Goal: Transaction & Acquisition: Purchase product/service

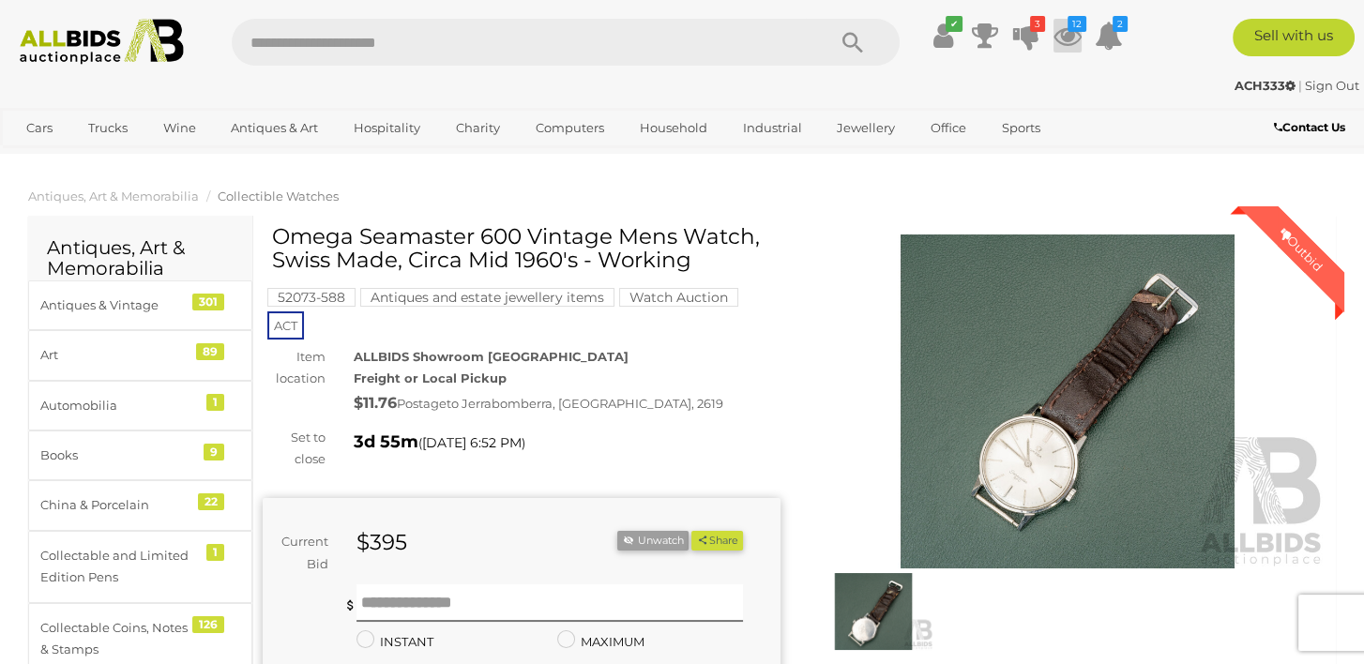
click at [1072, 30] on icon "12" at bounding box center [1077, 24] width 19 height 16
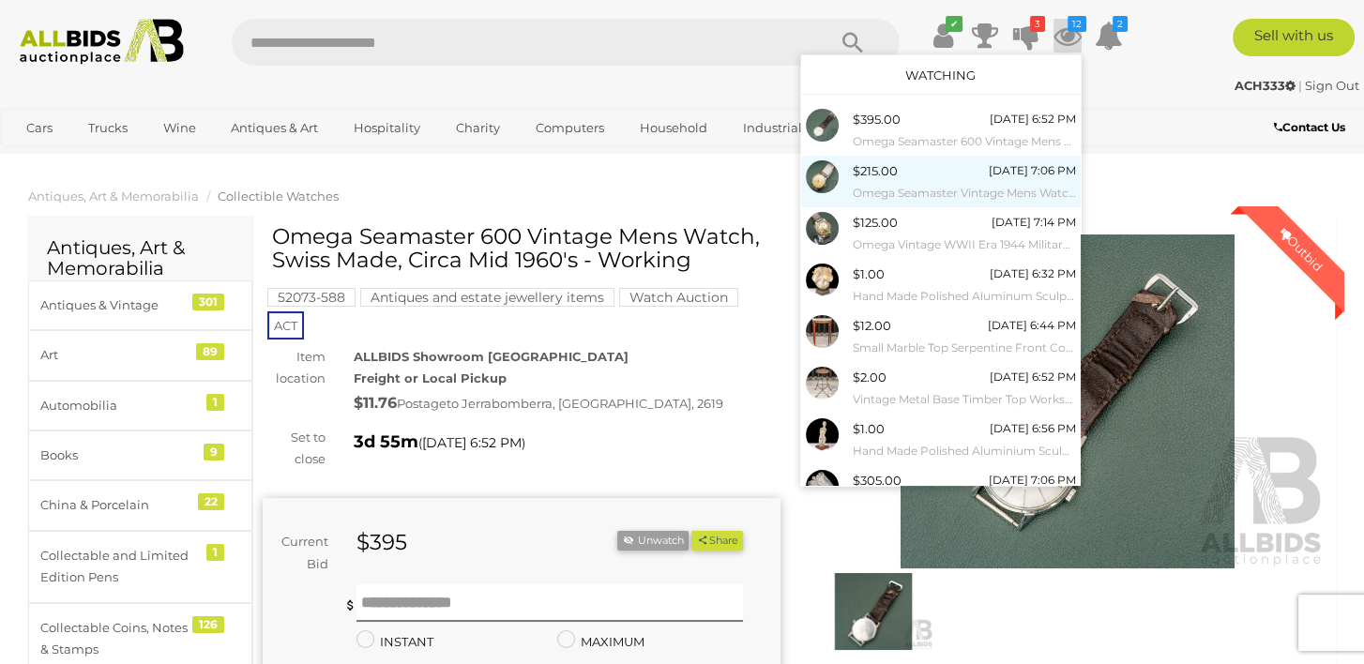
click at [854, 165] on span "$215.00" at bounding box center [875, 170] width 45 height 15
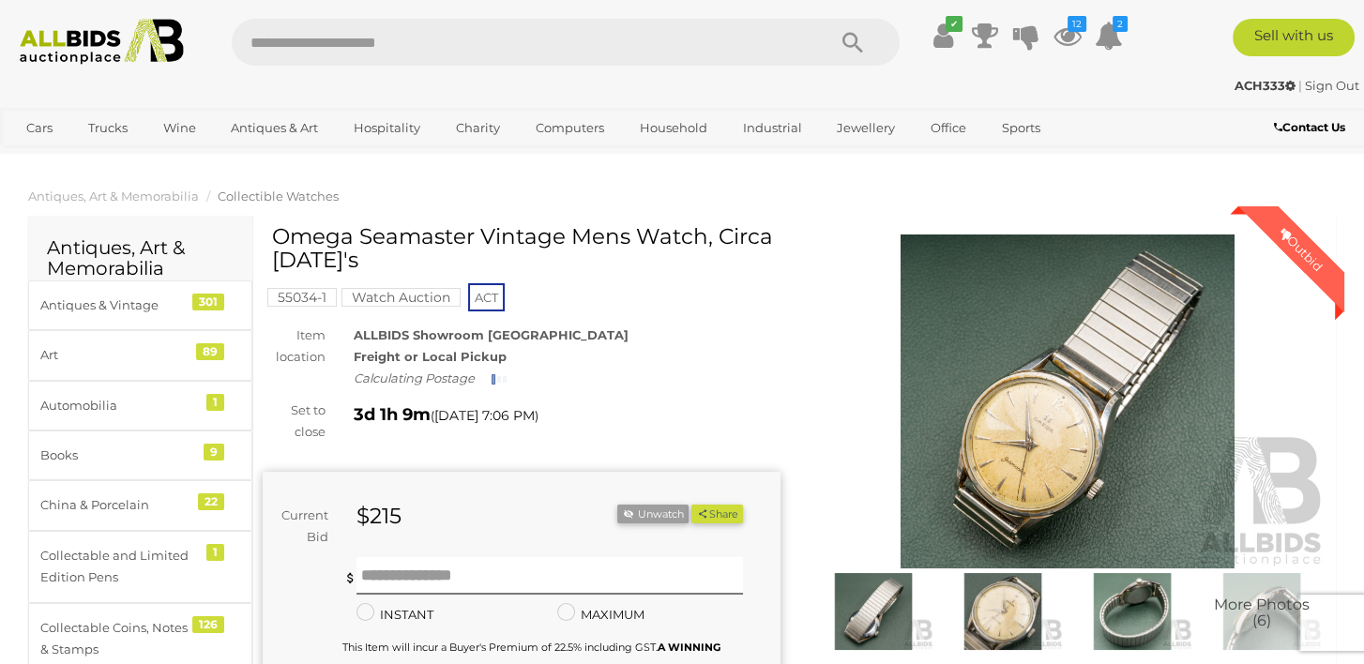
scroll to position [563, 0]
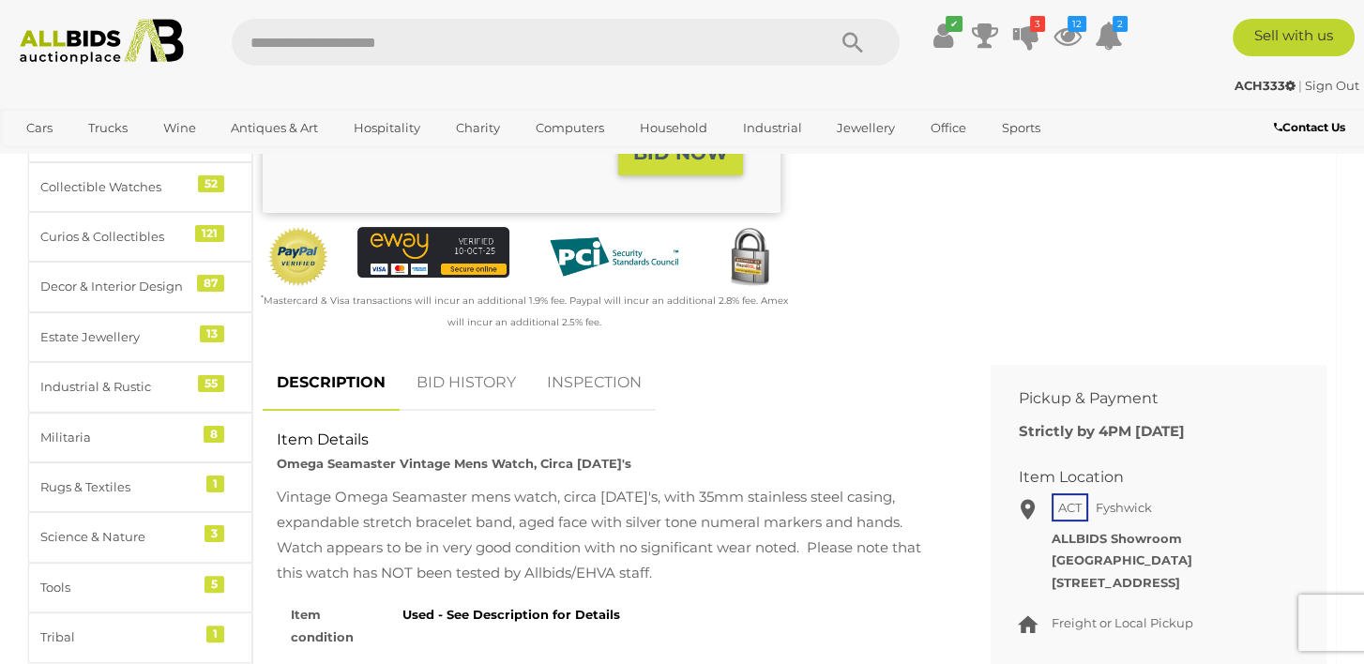
click at [449, 390] on link "BID HISTORY" at bounding box center [467, 383] width 128 height 55
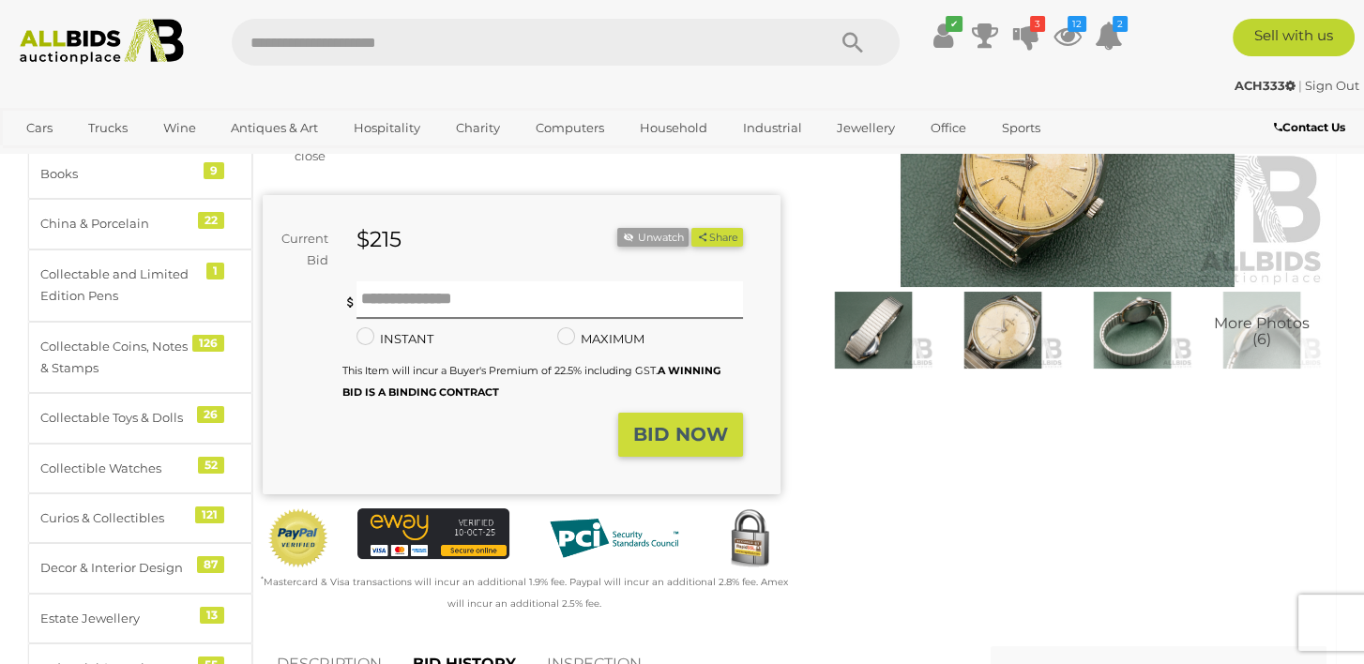
scroll to position [0, 0]
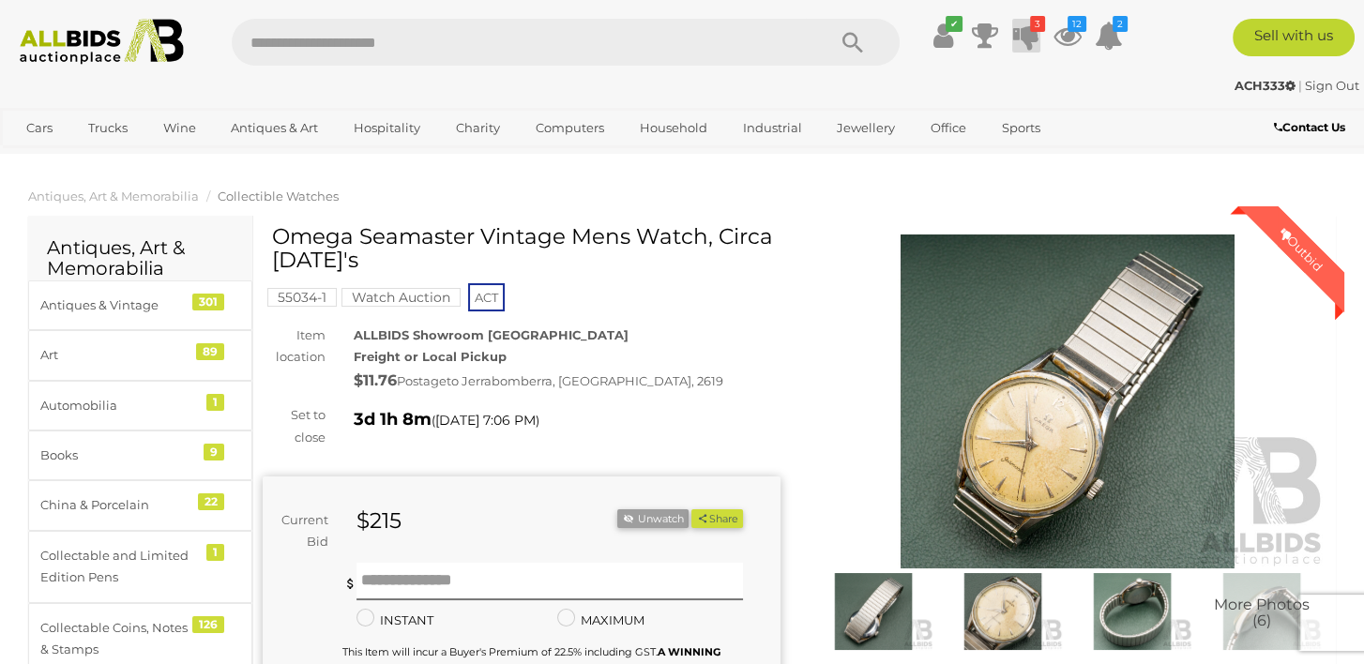
click at [1034, 30] on icon "3" at bounding box center [1037, 24] width 15 height 16
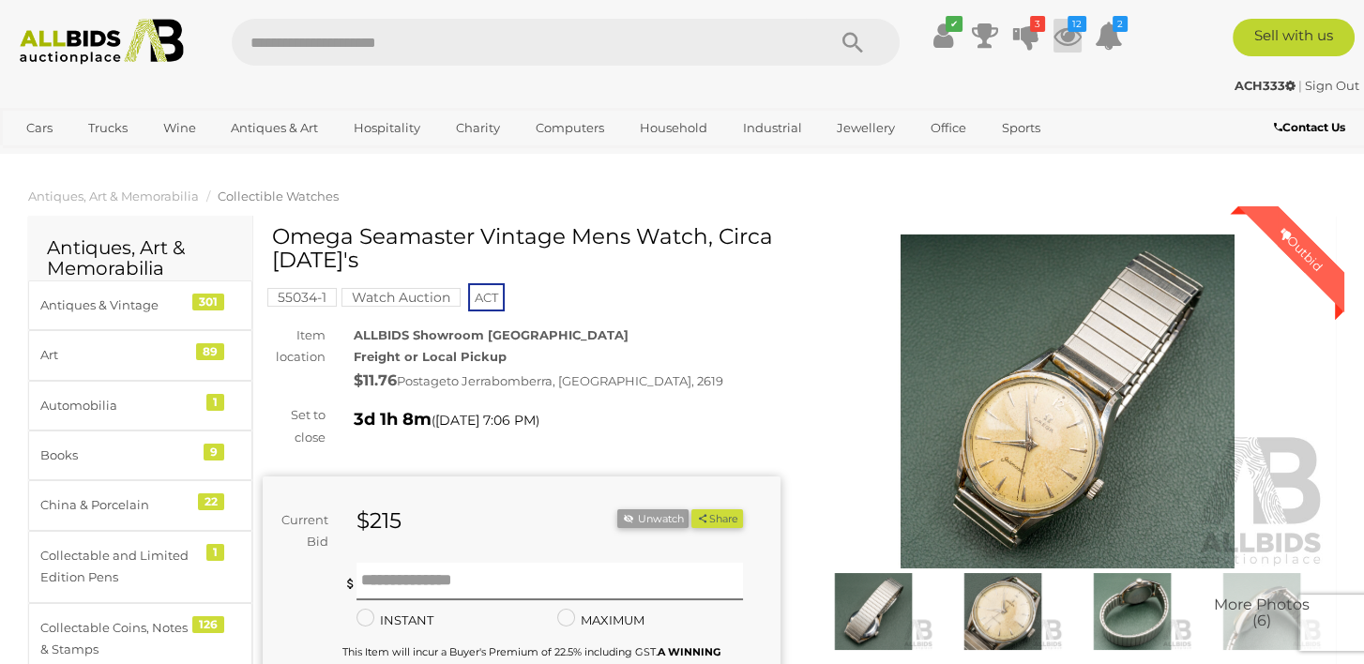
click at [1068, 40] on icon at bounding box center [1068, 36] width 28 height 34
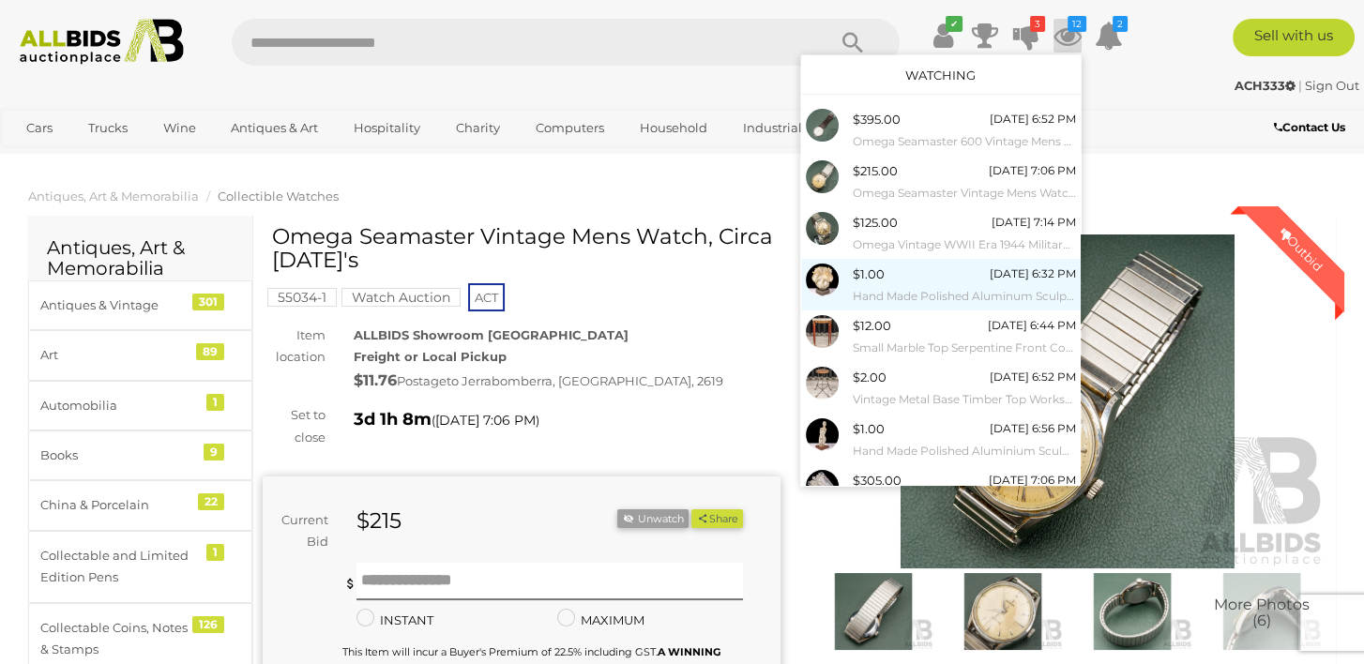
click at [874, 273] on span "$1.00" at bounding box center [869, 273] width 32 height 15
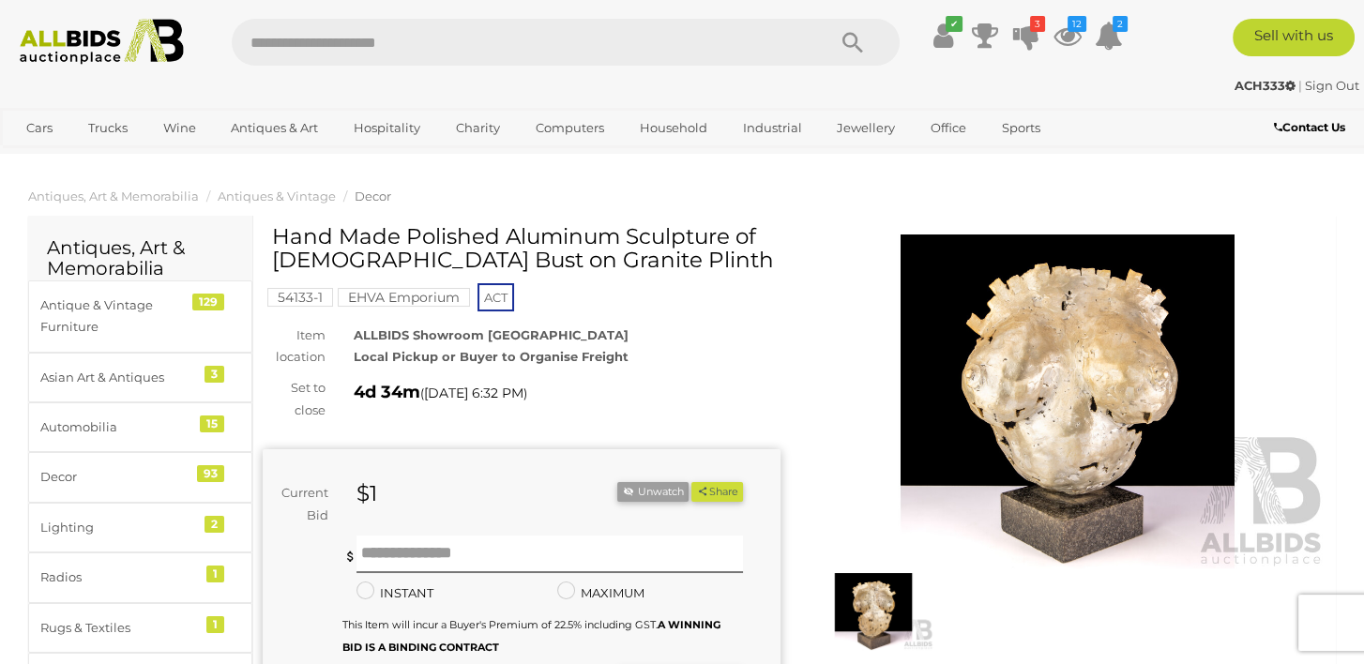
click at [1012, 339] on img at bounding box center [1068, 402] width 518 height 334
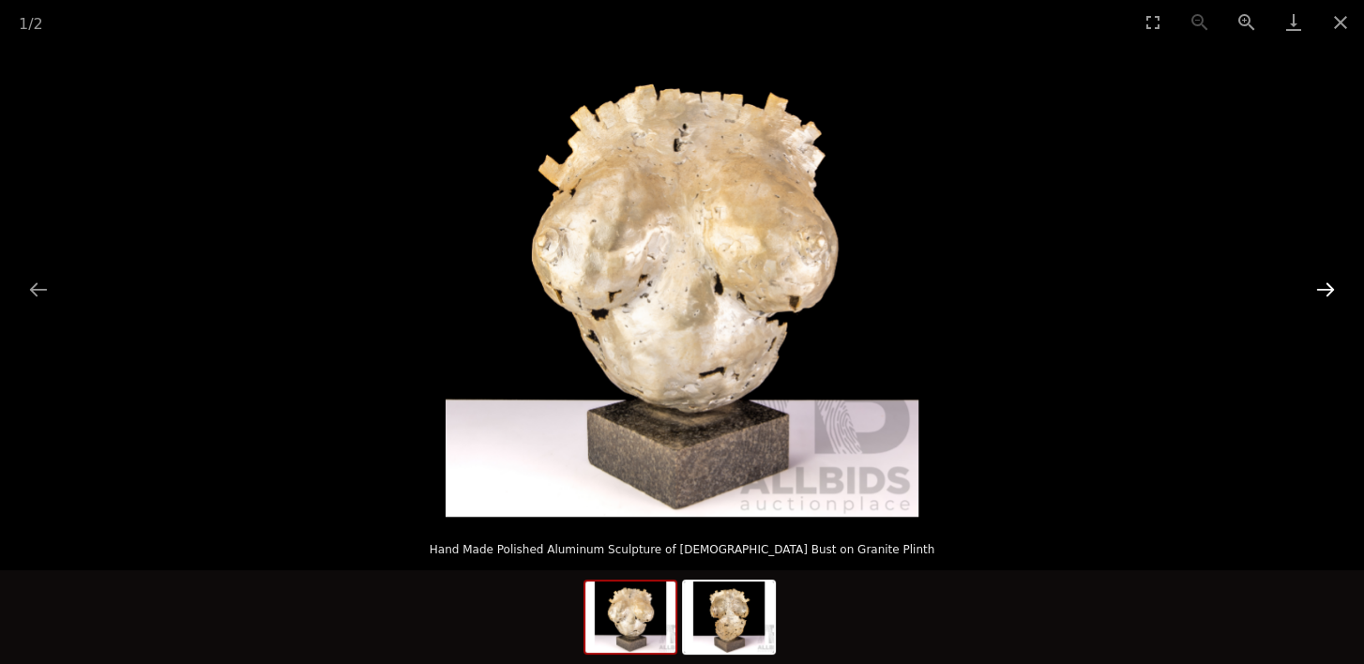
click at [1320, 287] on button "Next slide" at bounding box center [1325, 289] width 39 height 37
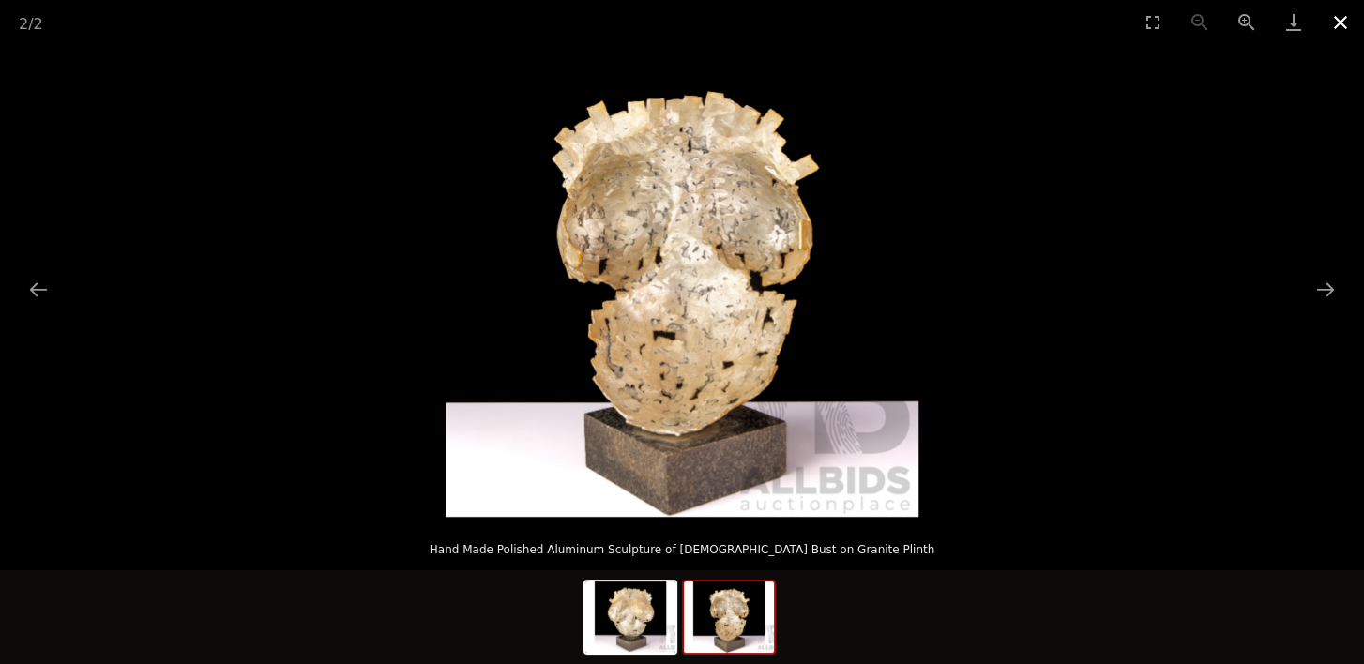
click at [1334, 21] on button "Close gallery" at bounding box center [1340, 22] width 47 height 44
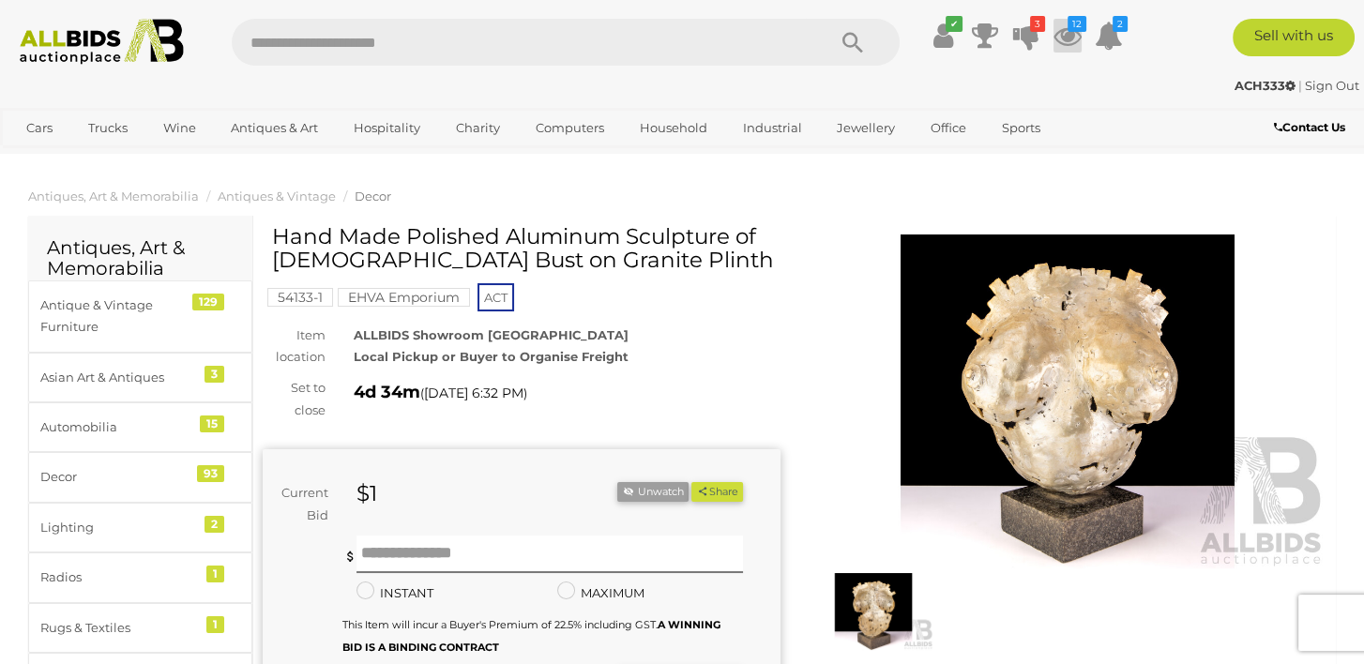
click at [1072, 33] on icon at bounding box center [1068, 36] width 28 height 34
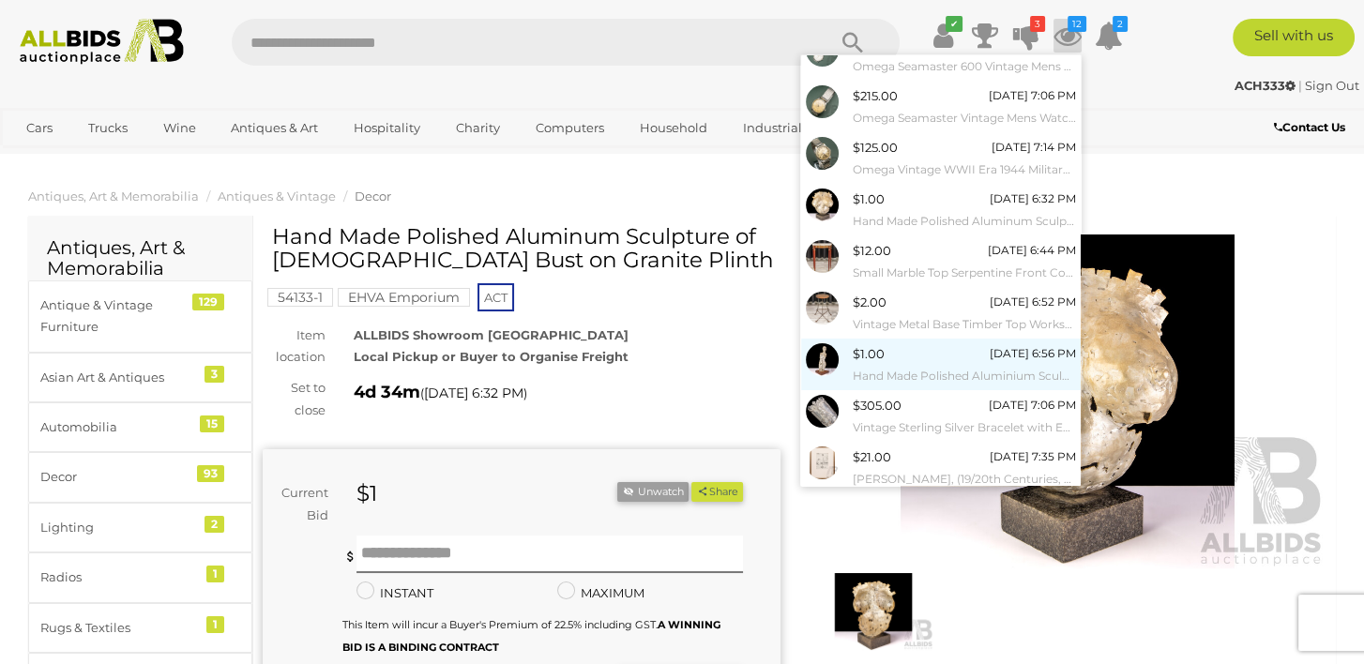
scroll to position [165, 0]
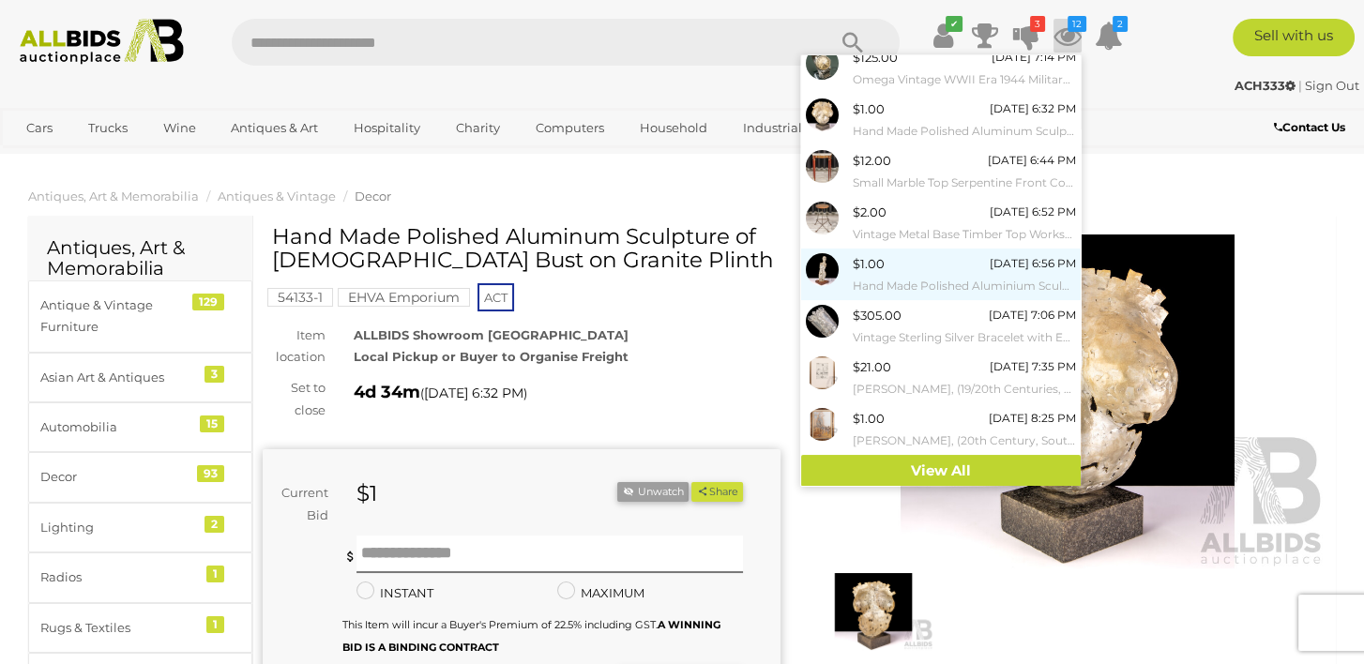
click at [829, 270] on img at bounding box center [822, 269] width 33 height 33
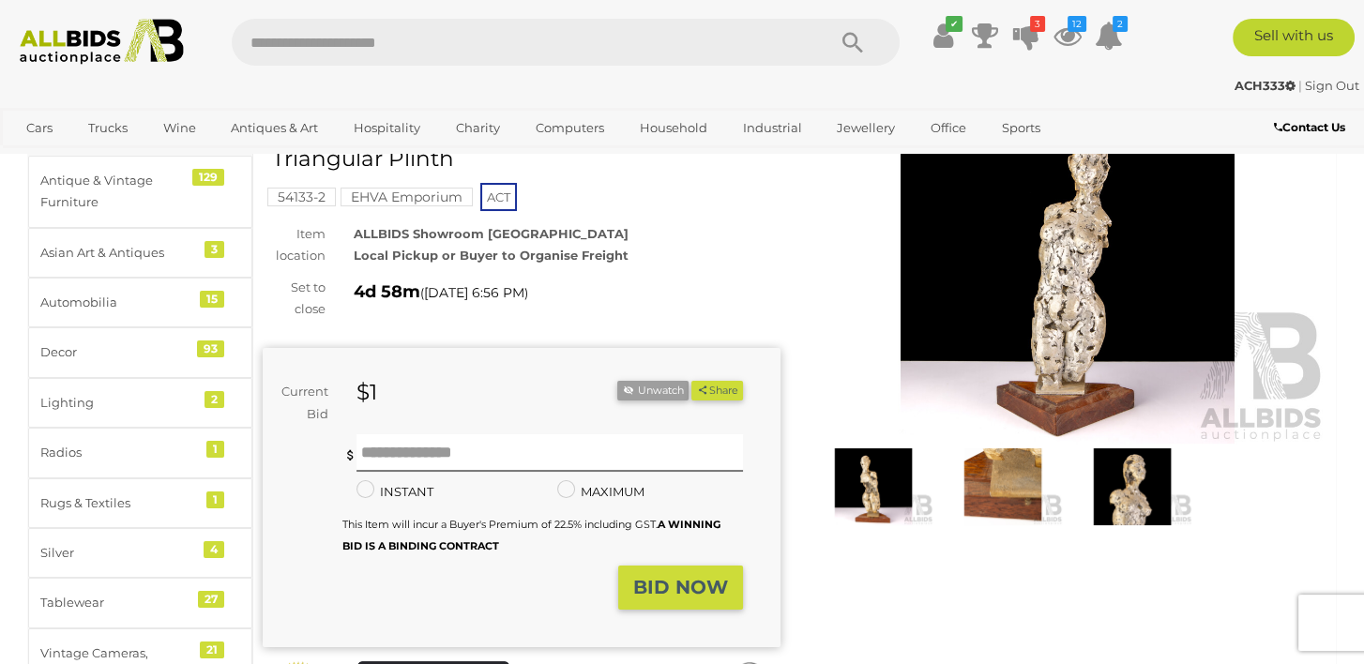
scroll to position [94, 0]
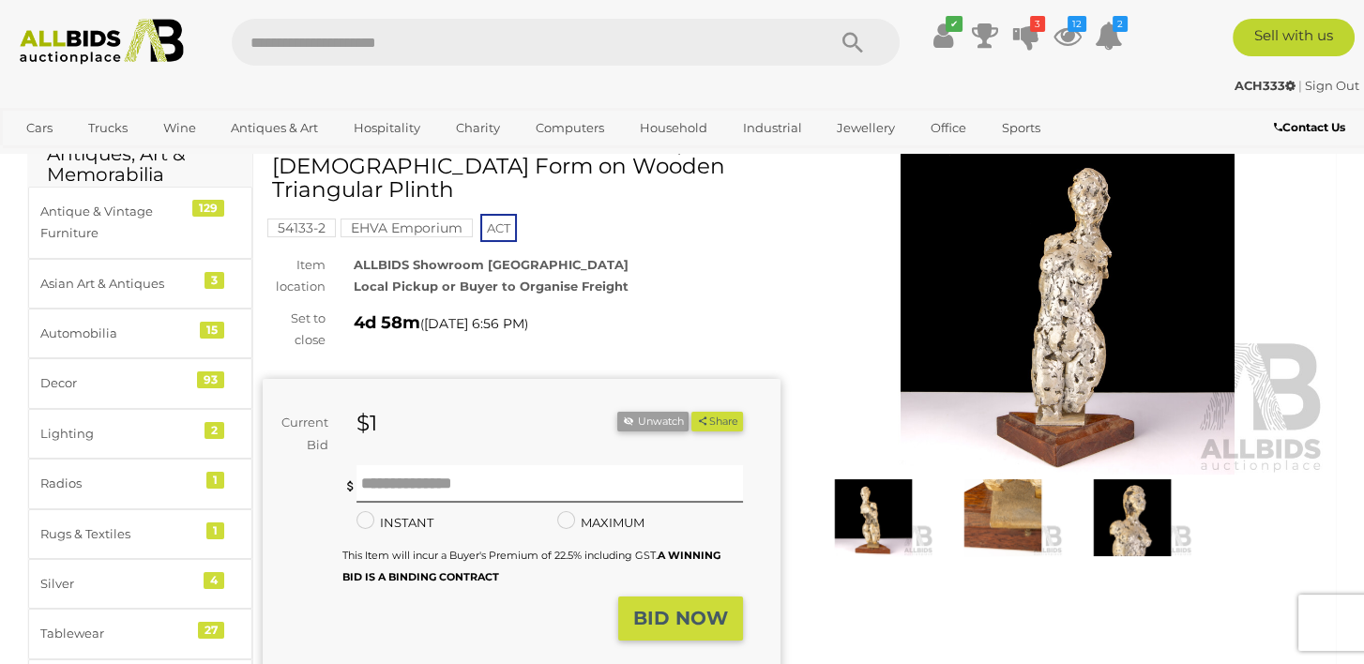
click at [1110, 302] on img at bounding box center [1068, 308] width 518 height 334
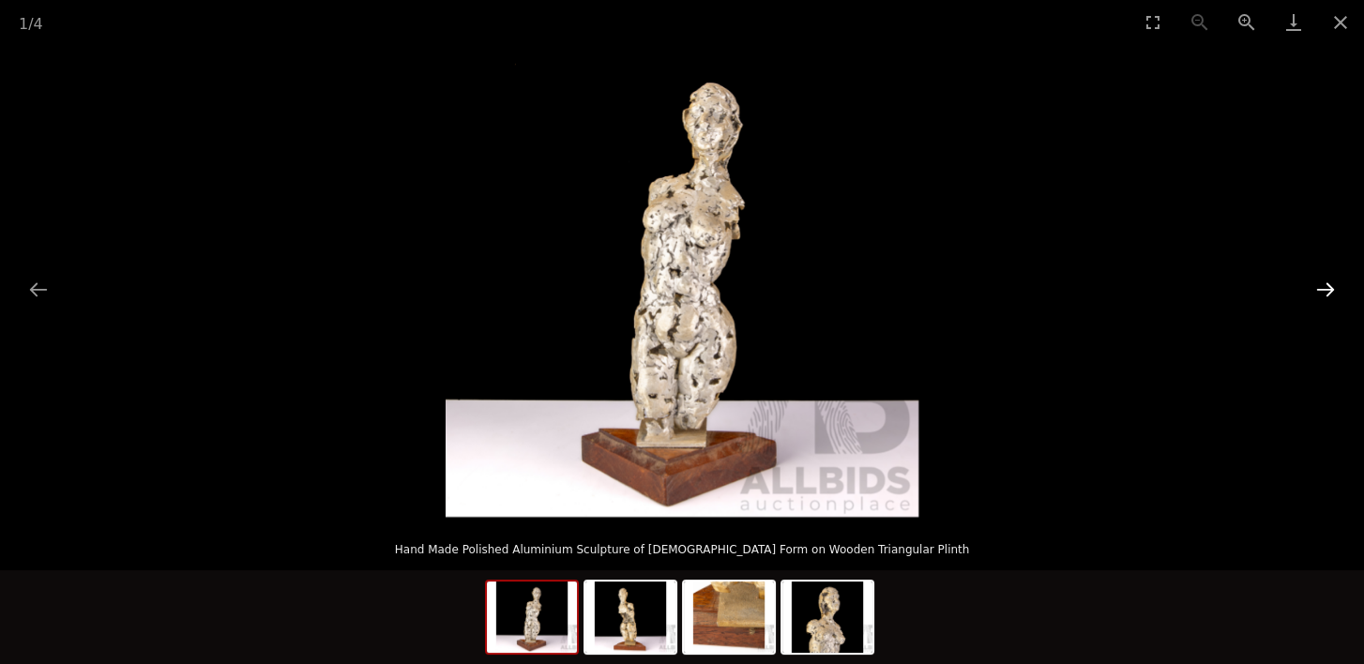
click at [1329, 289] on button "Next slide" at bounding box center [1325, 289] width 39 height 37
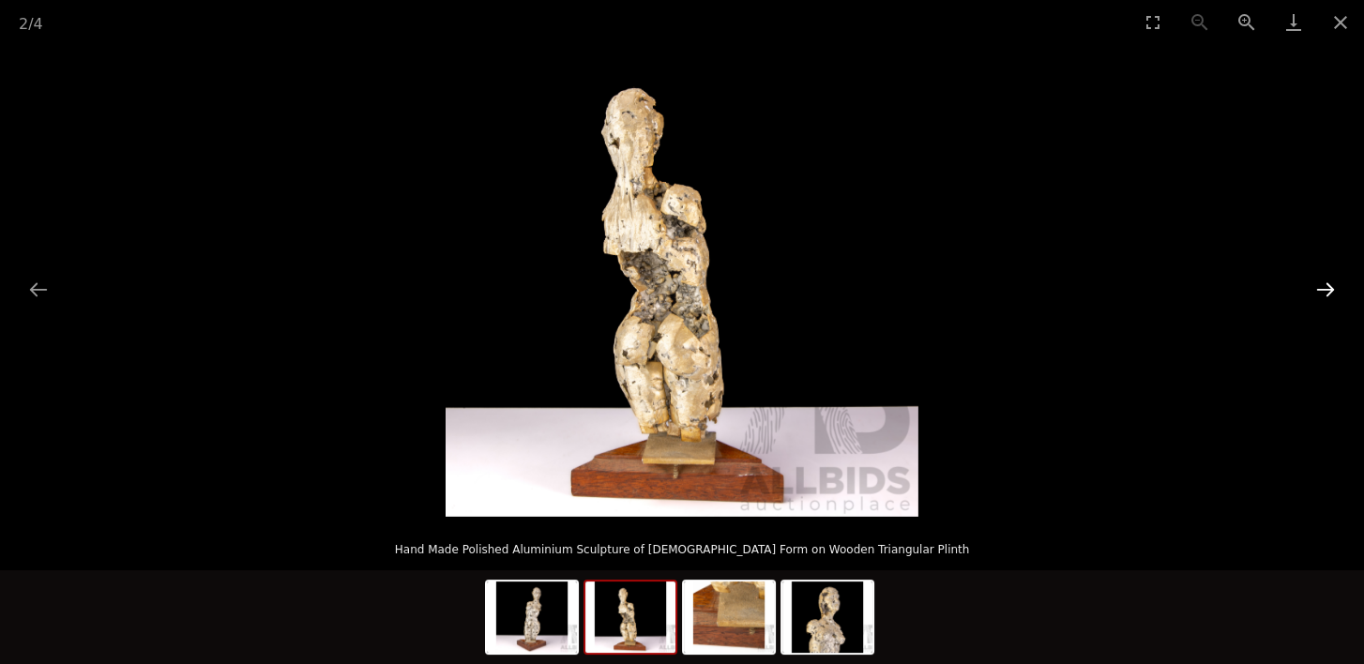
click at [1329, 289] on button "Next slide" at bounding box center [1325, 289] width 39 height 37
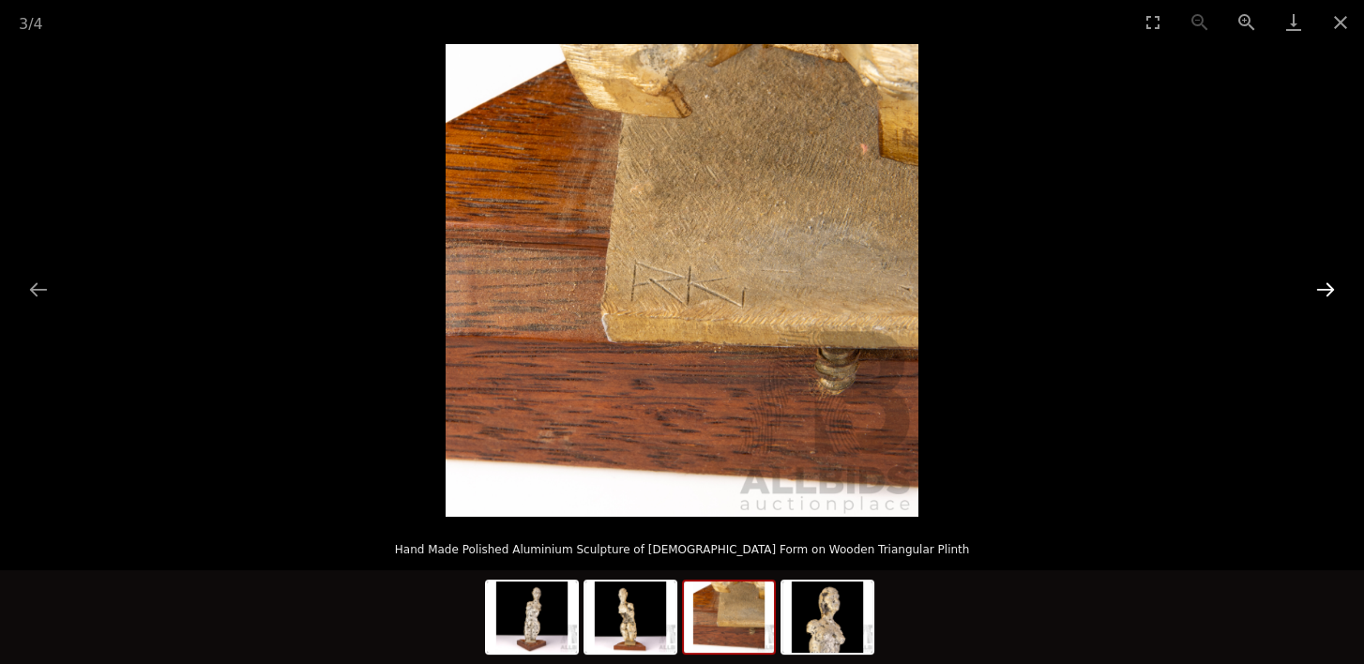
click at [1329, 289] on button "Next slide" at bounding box center [1325, 289] width 39 height 37
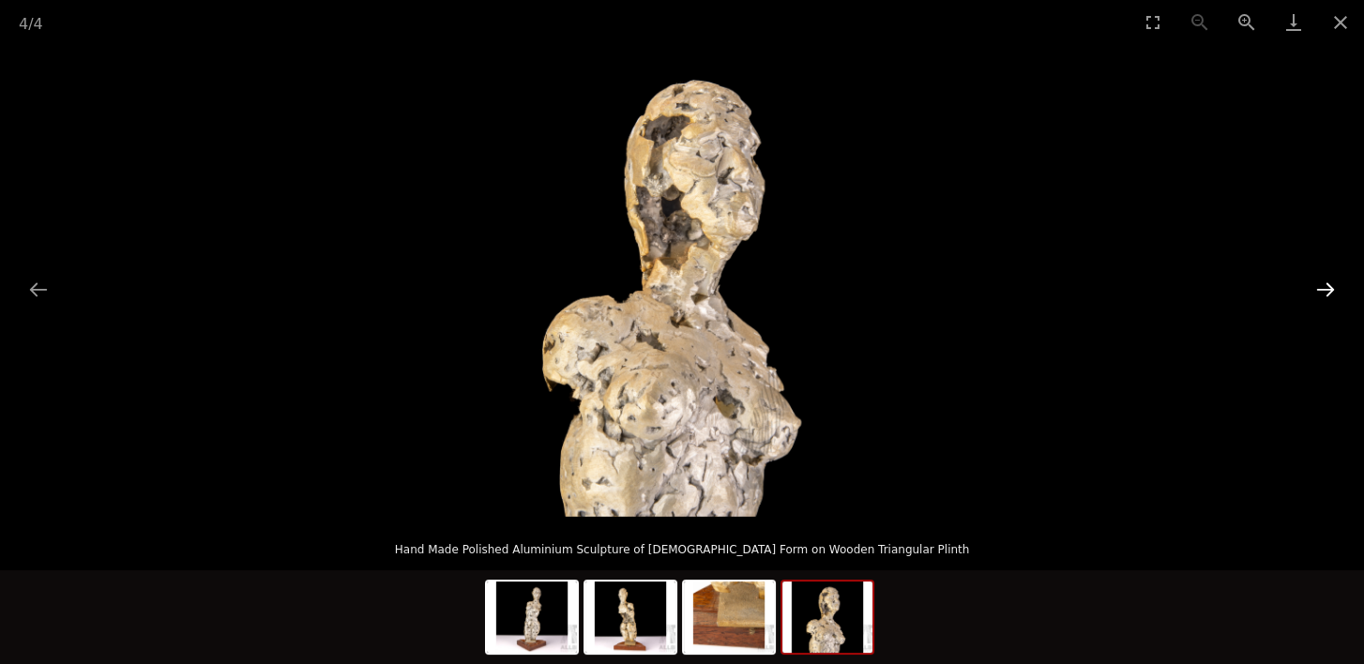
click at [1329, 289] on button "Next slide" at bounding box center [1325, 289] width 39 height 37
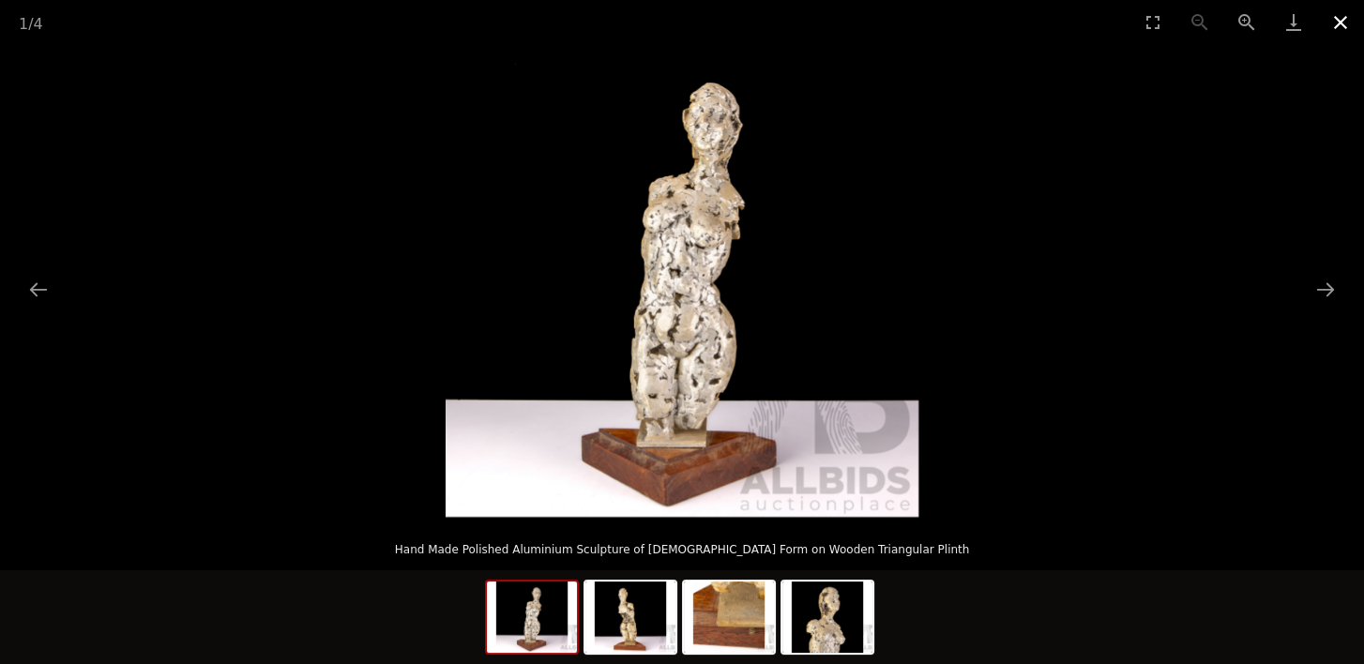
click at [1343, 15] on button "Close gallery" at bounding box center [1340, 22] width 47 height 44
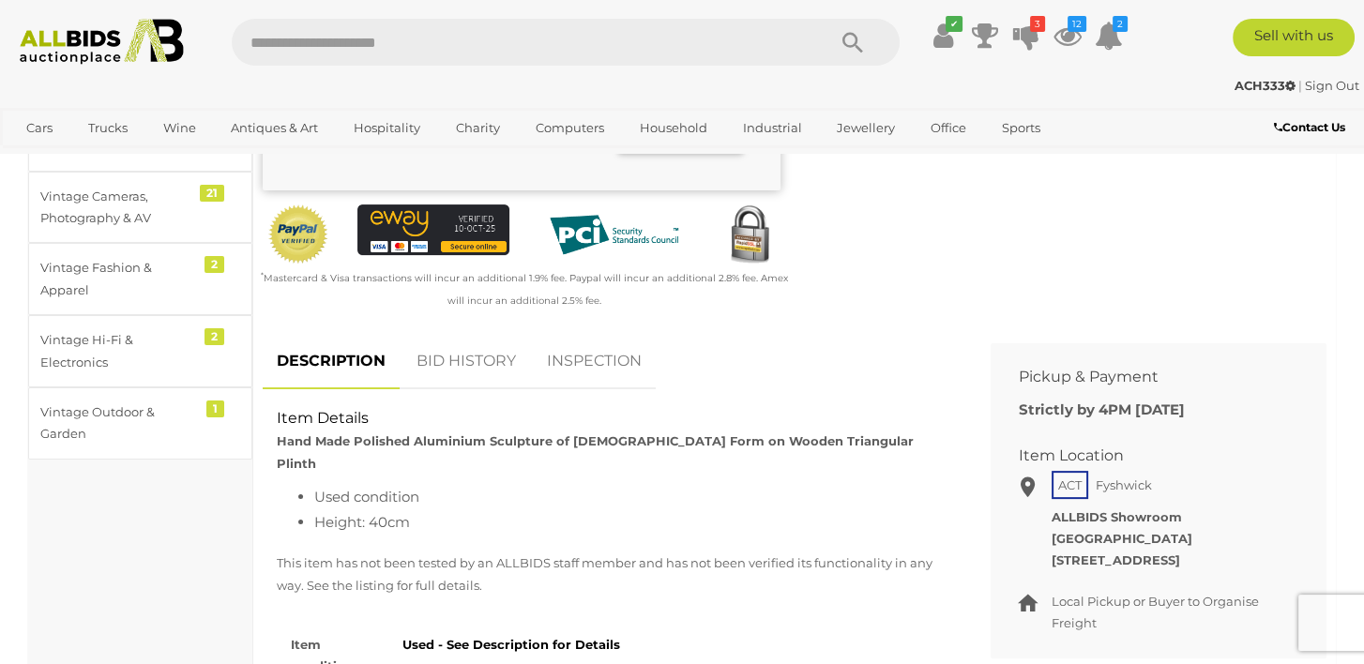
scroll to position [563, 0]
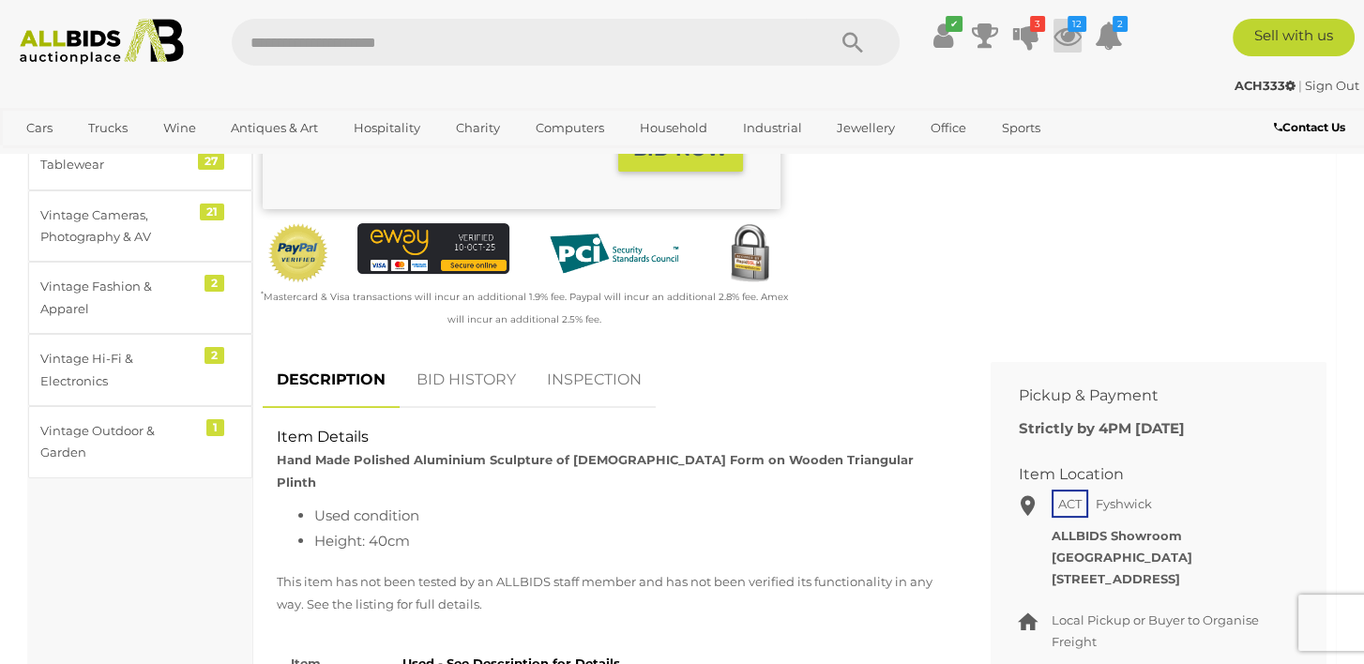
click at [1071, 30] on icon "12" at bounding box center [1077, 24] width 19 height 16
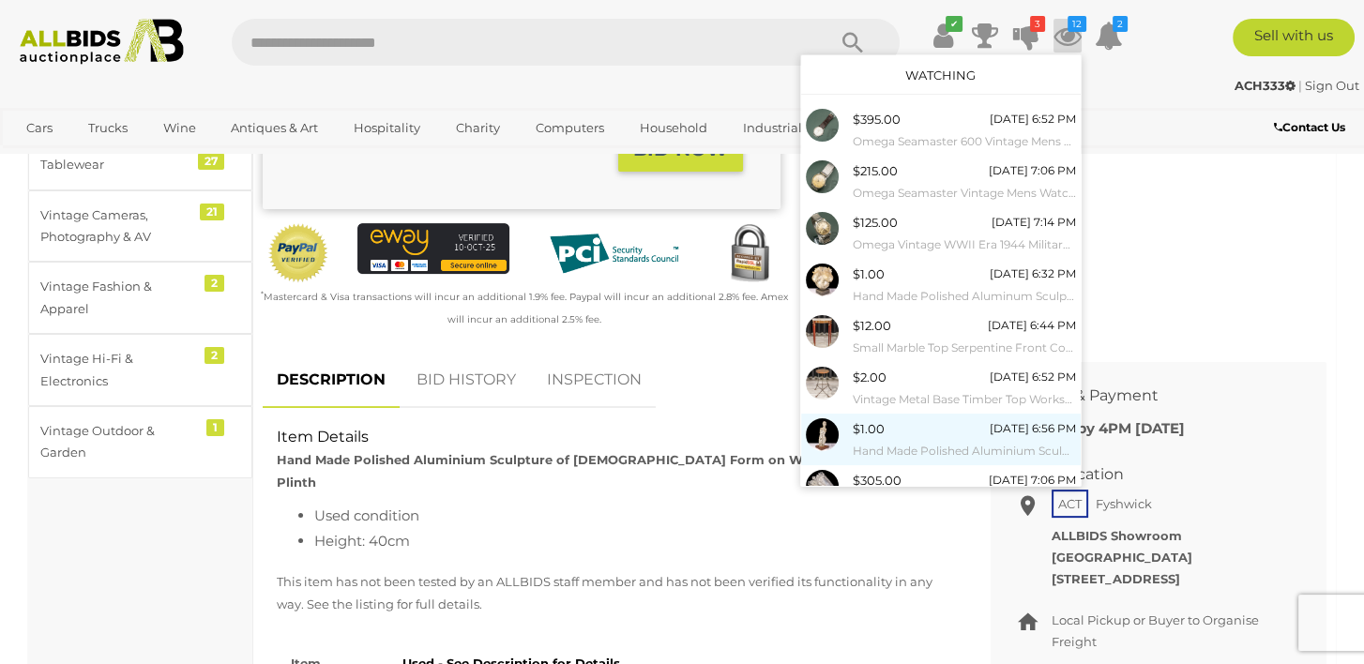
scroll to position [94, 0]
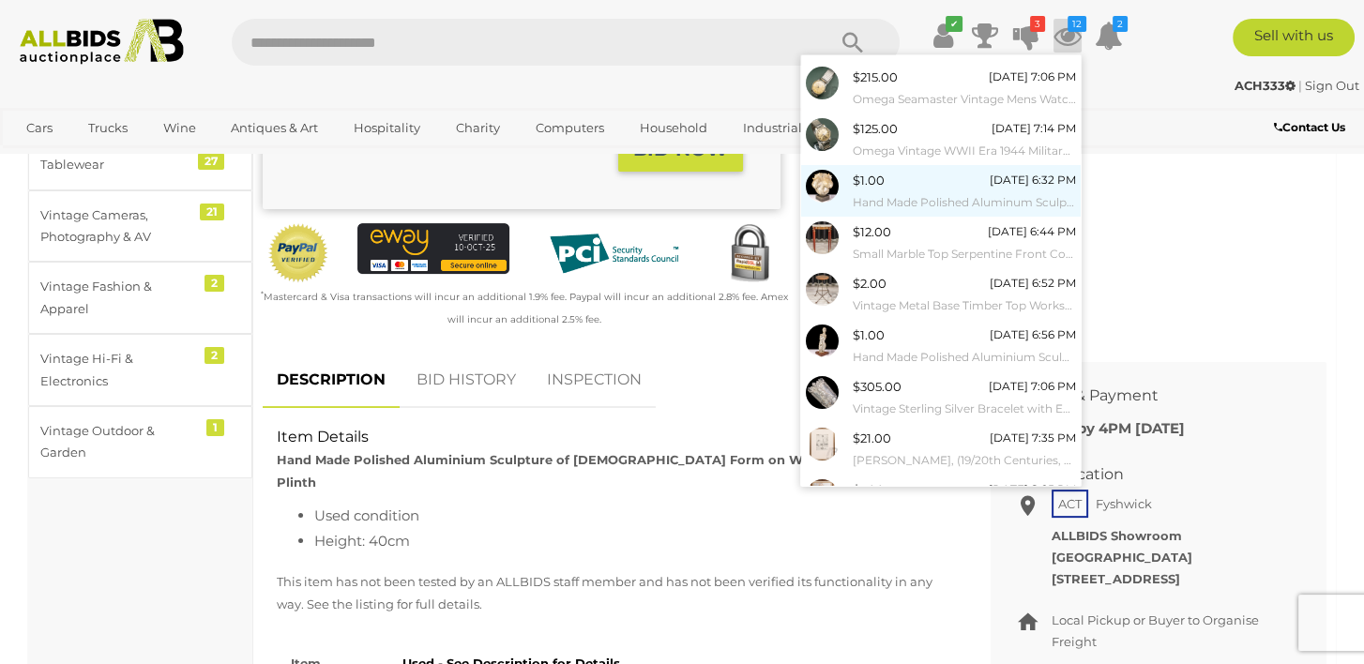
click at [856, 184] on span "$1.00" at bounding box center [869, 180] width 32 height 15
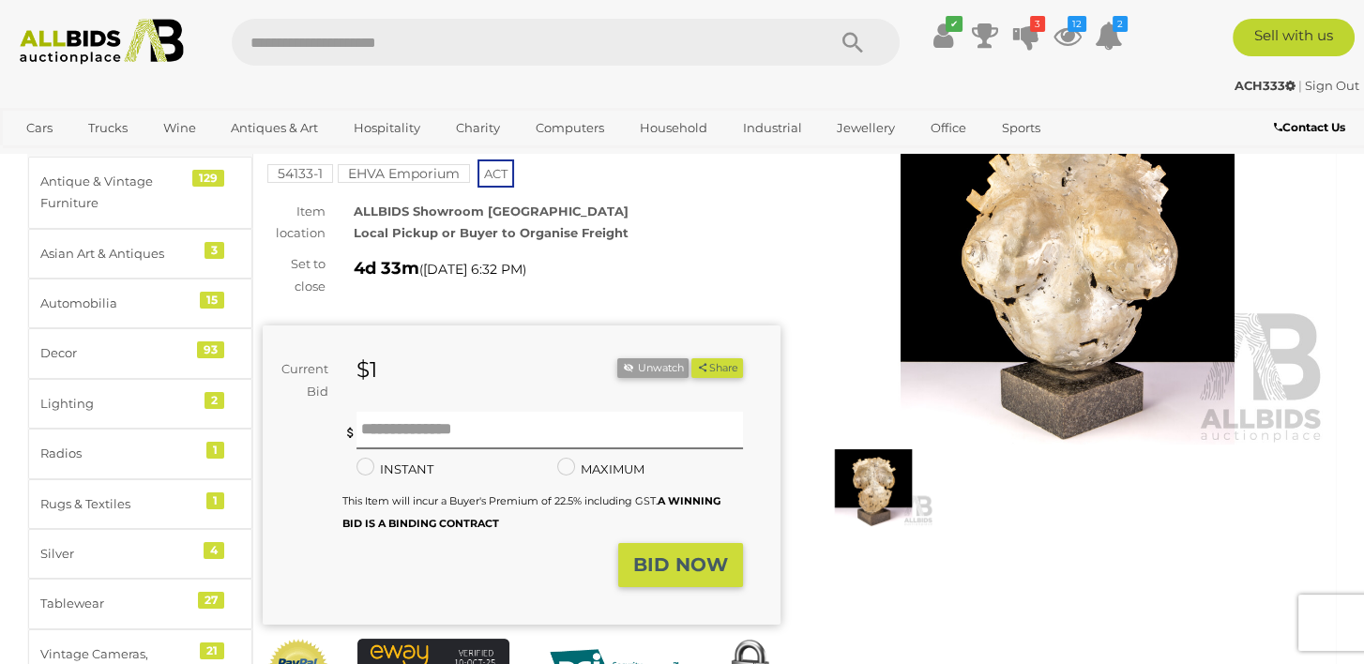
scroll to position [94, 0]
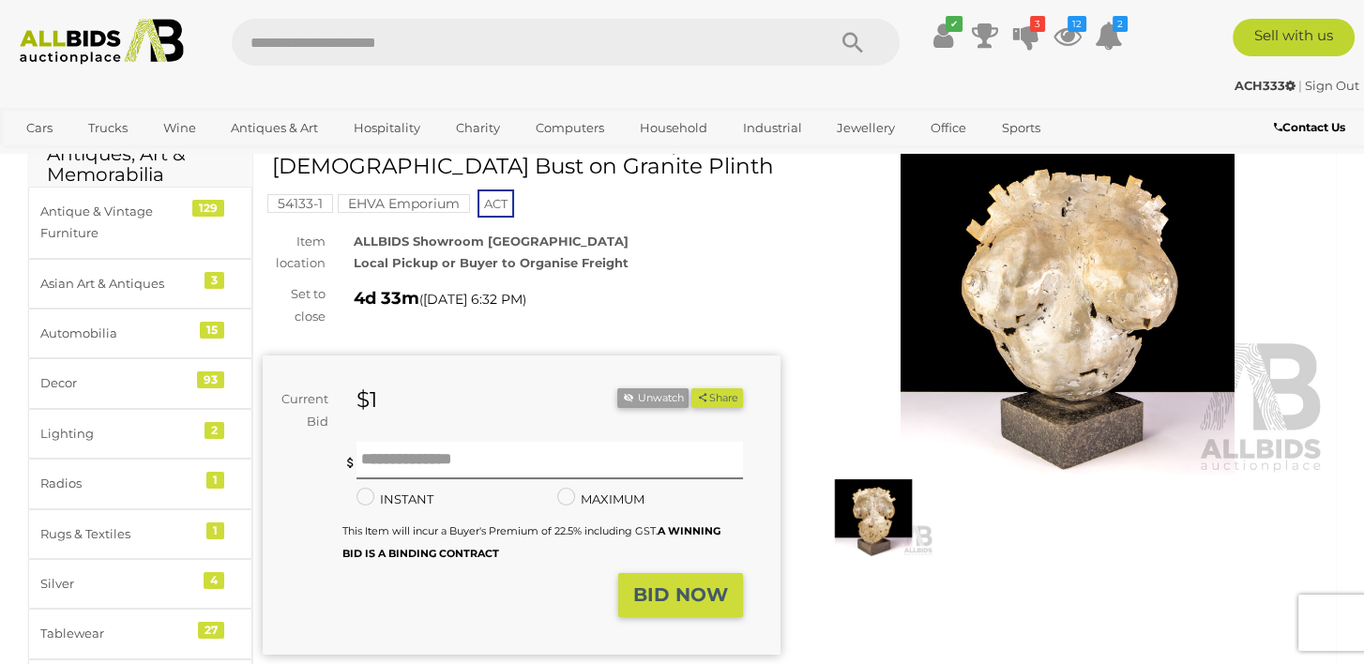
click at [1131, 321] on img at bounding box center [1068, 308] width 518 height 334
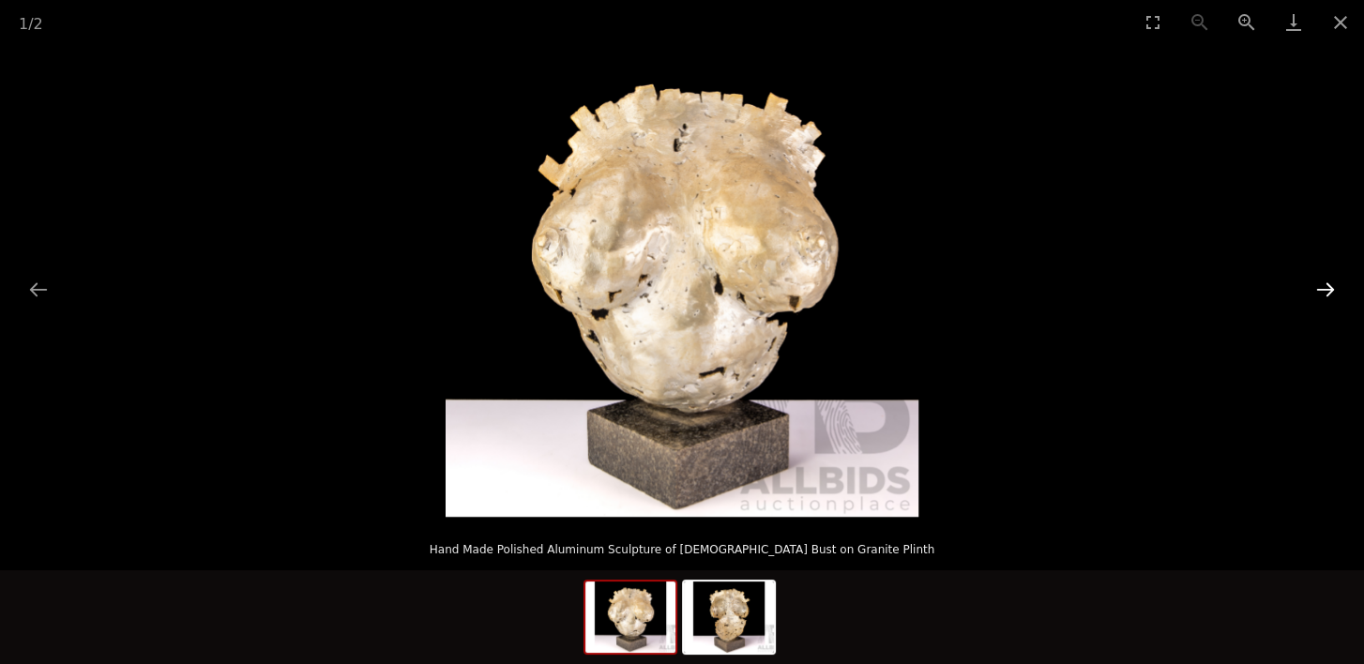
click at [1327, 291] on button "Next slide" at bounding box center [1325, 289] width 39 height 37
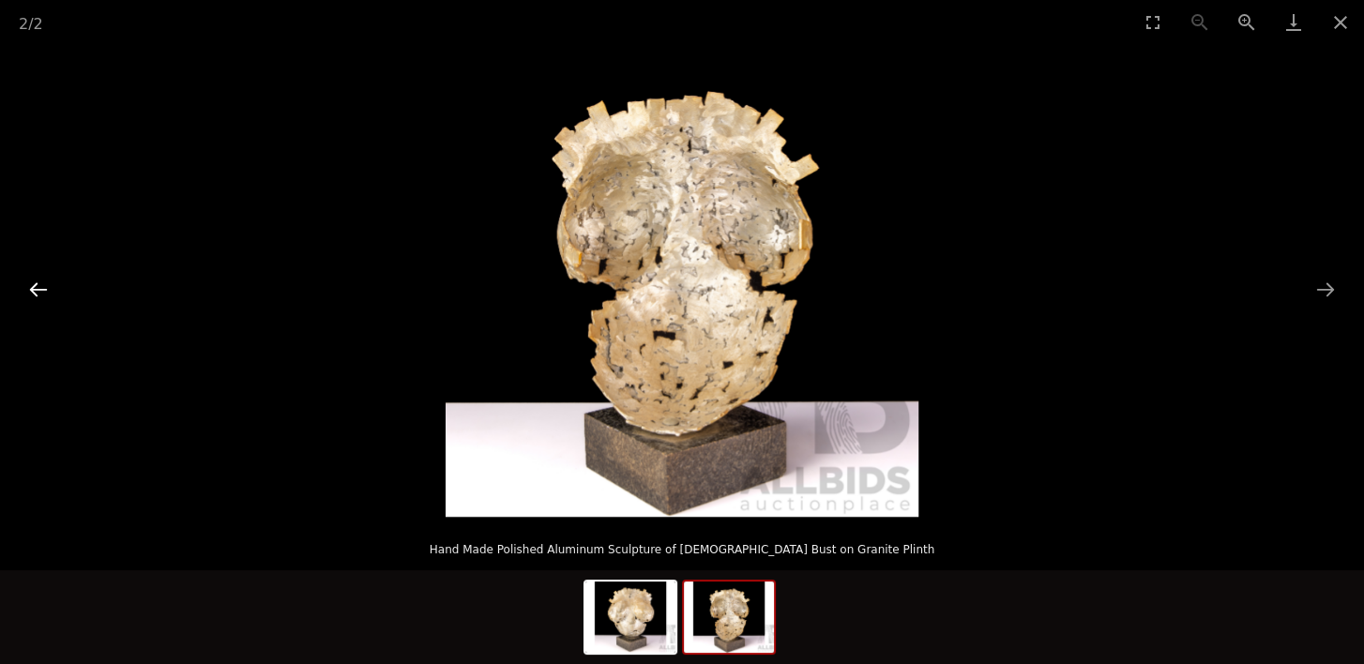
click at [31, 289] on button "Previous slide" at bounding box center [38, 289] width 39 height 37
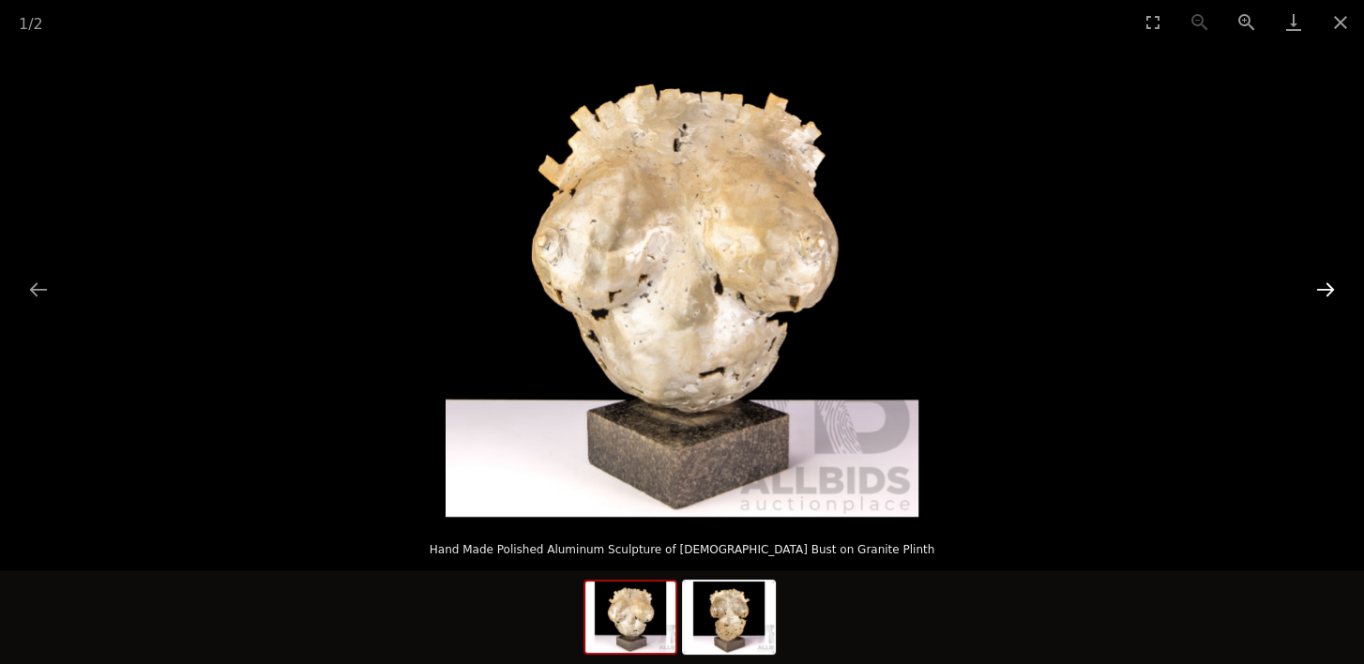
click at [1321, 285] on button "Next slide" at bounding box center [1325, 289] width 39 height 37
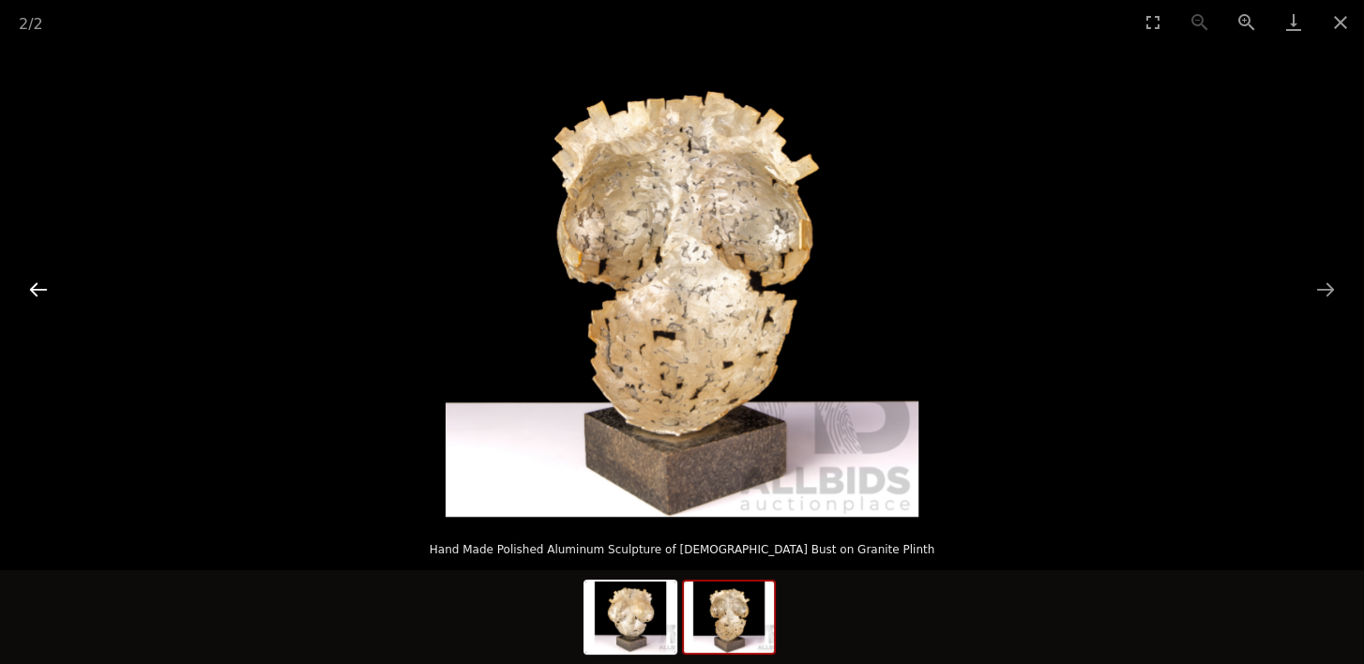
click at [38, 297] on button "Previous slide" at bounding box center [38, 289] width 39 height 37
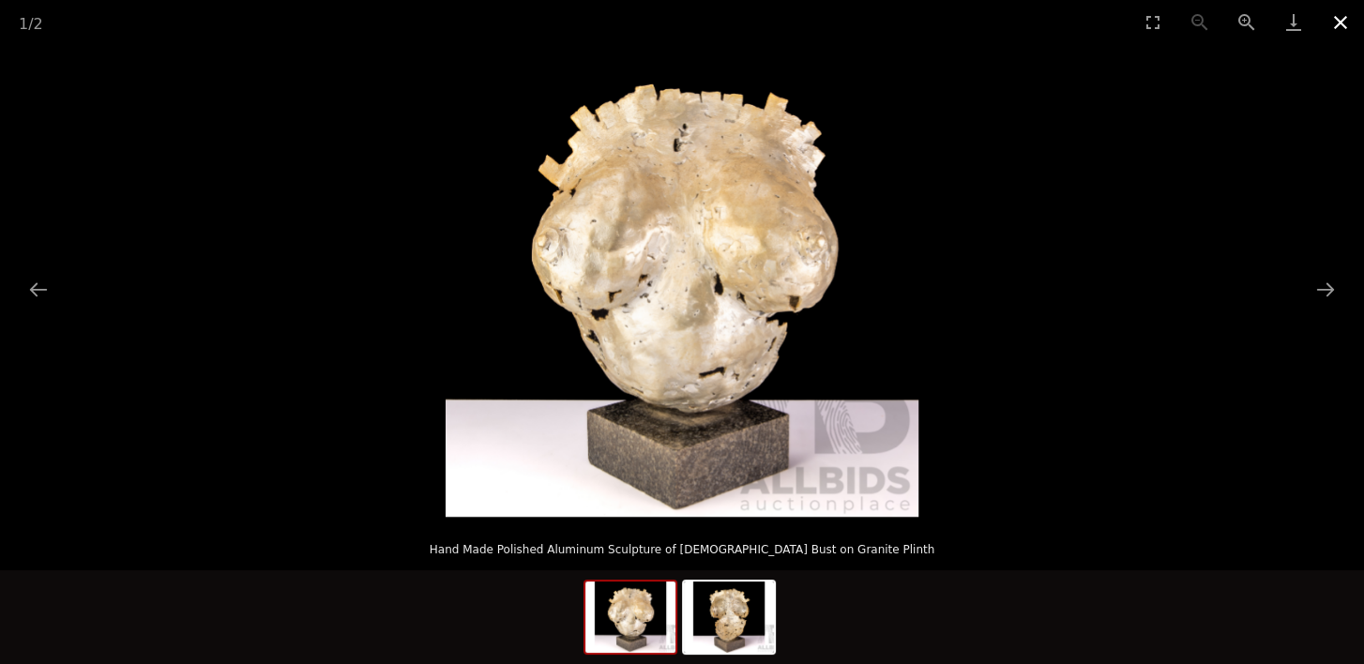
click at [1341, 18] on button "Close gallery" at bounding box center [1340, 22] width 47 height 44
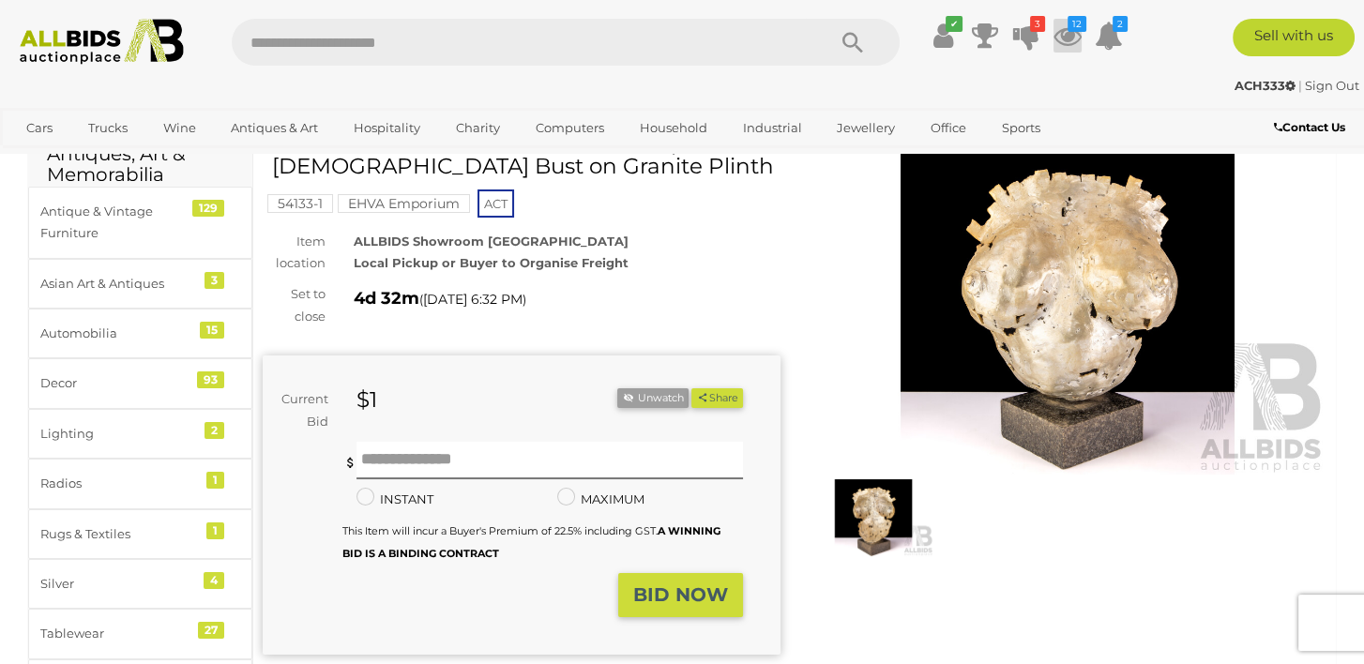
click at [1072, 33] on icon at bounding box center [1068, 36] width 28 height 34
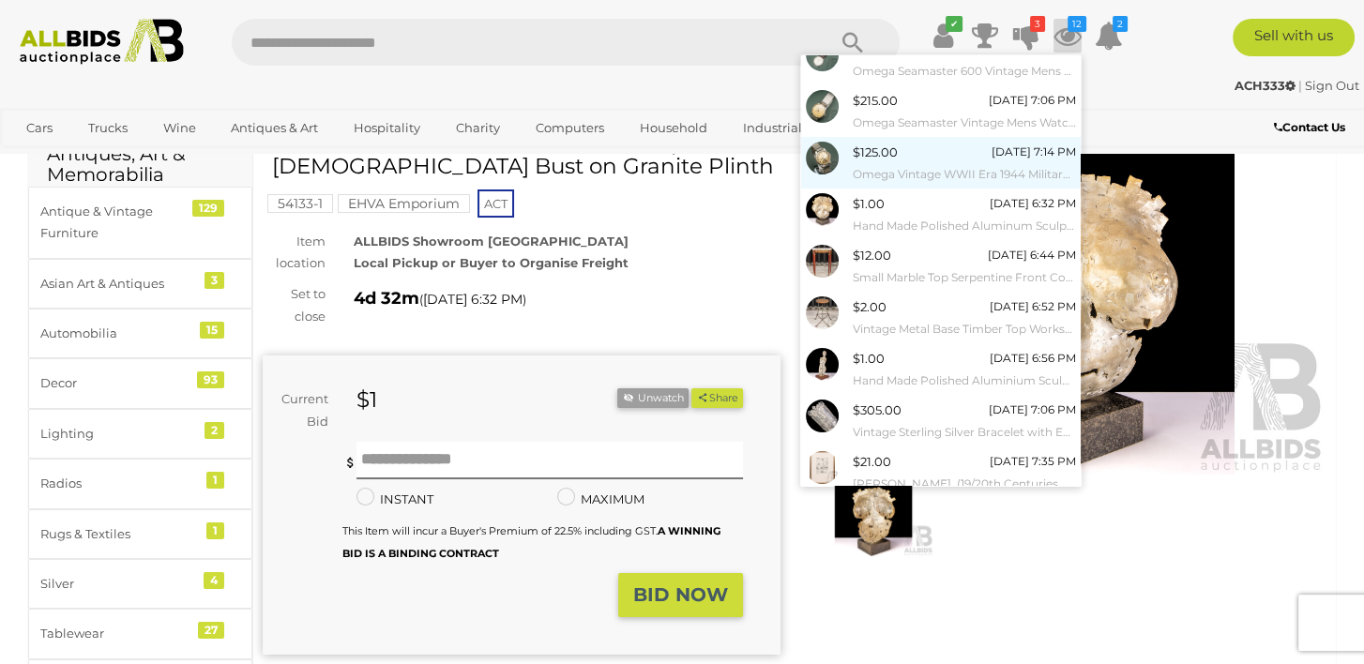
scroll to position [165, 0]
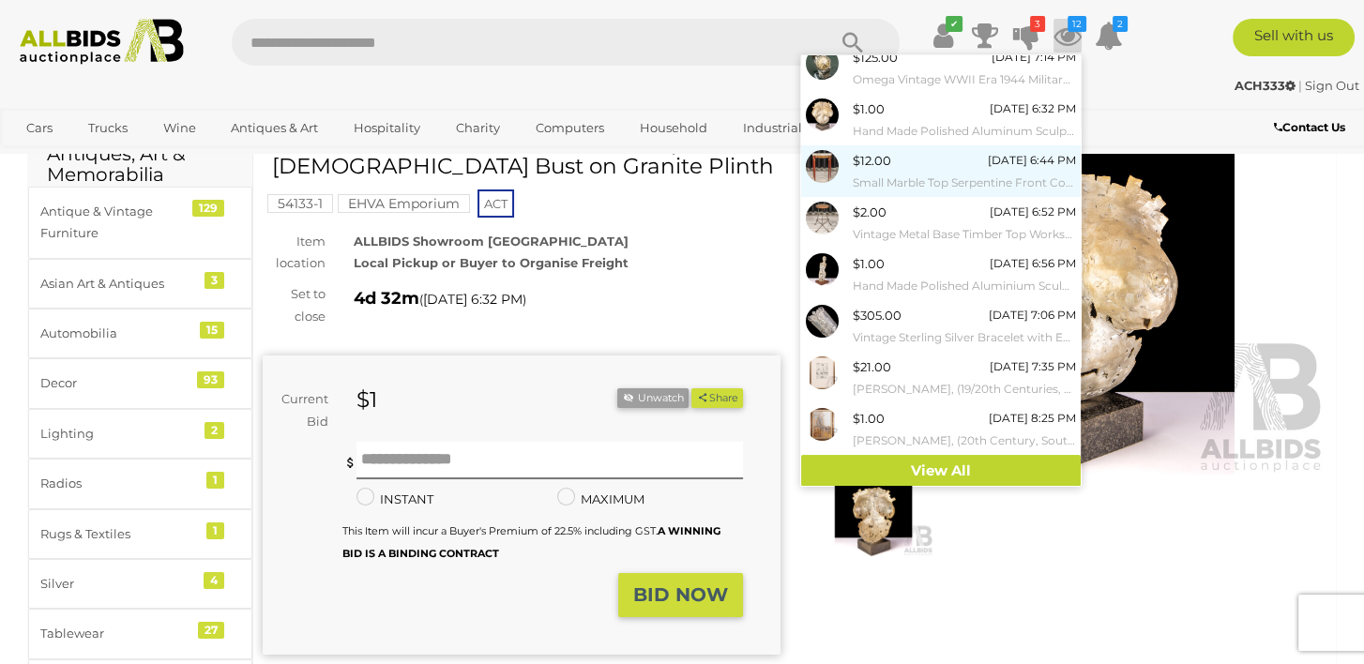
click at [857, 167] on div "$12.00" at bounding box center [872, 161] width 38 height 22
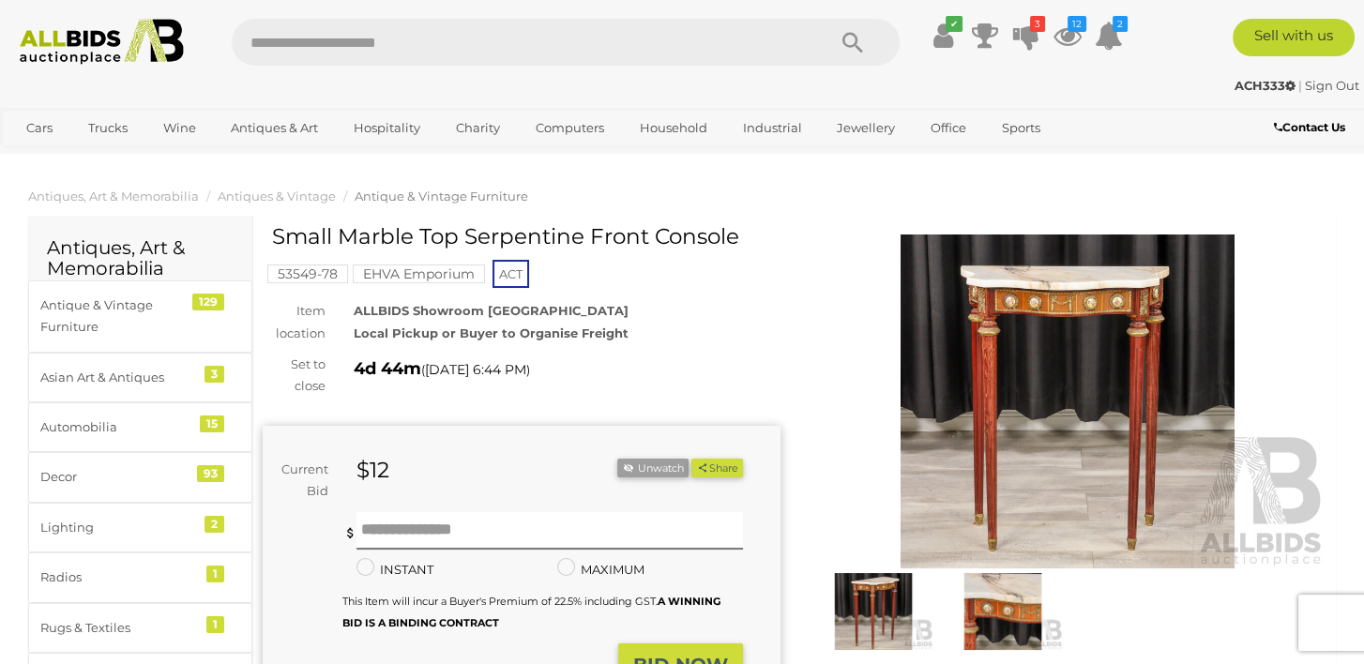
click at [1097, 299] on img at bounding box center [1068, 402] width 518 height 334
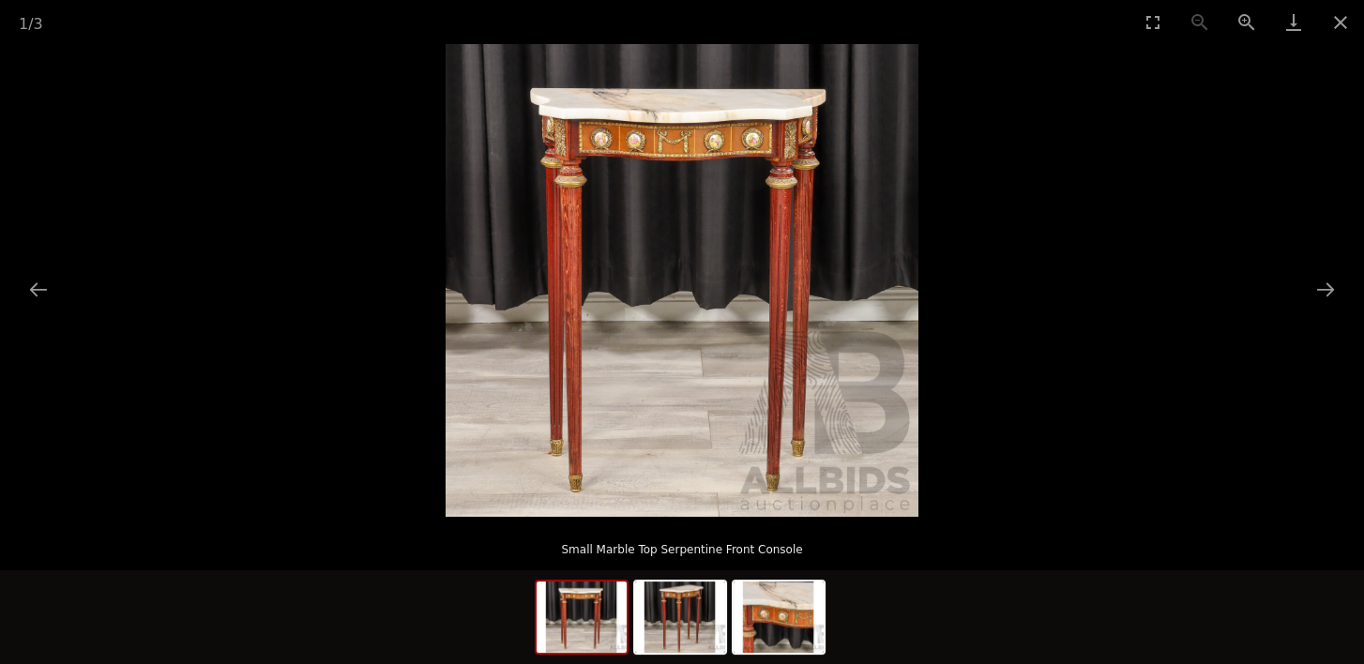
scroll to position [469, 0]
drag, startPoint x: 1340, startPoint y: 23, endPoint x: 1331, endPoint y: 29, distance: 10.1
click at [1339, 23] on button "Close gallery" at bounding box center [1340, 22] width 47 height 44
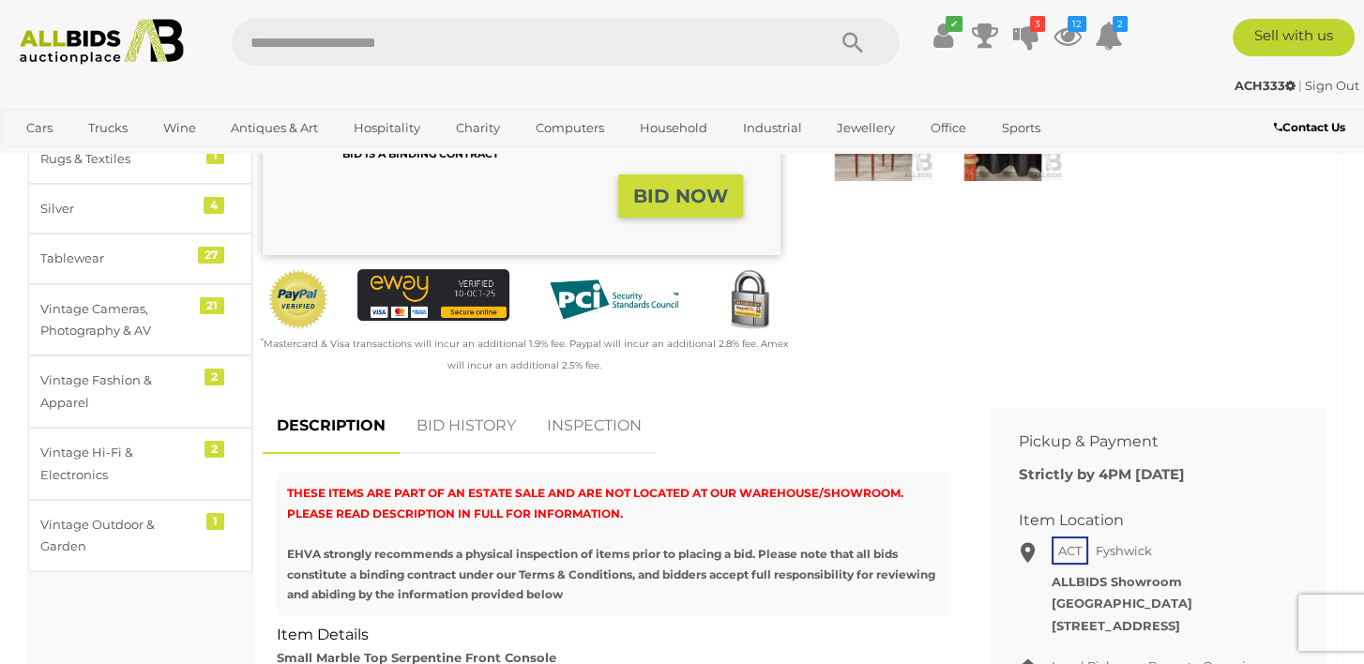
scroll to position [0, 0]
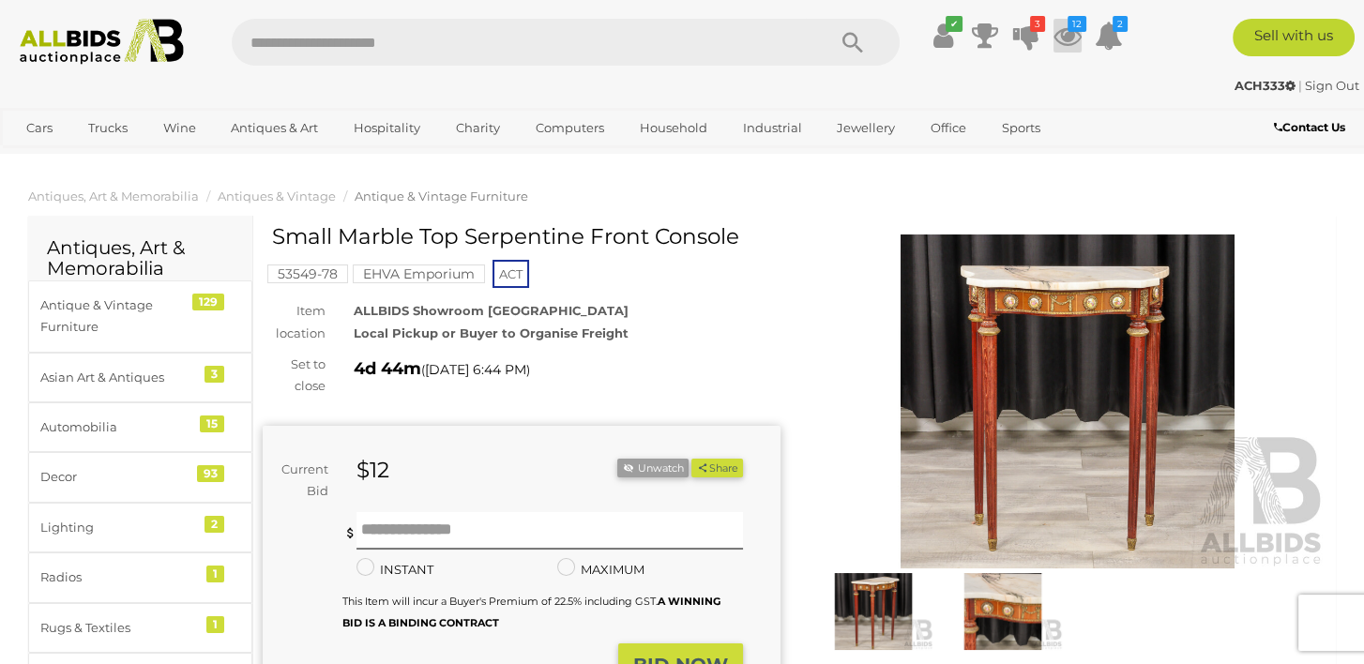
click at [1073, 32] on icon at bounding box center [1068, 36] width 28 height 34
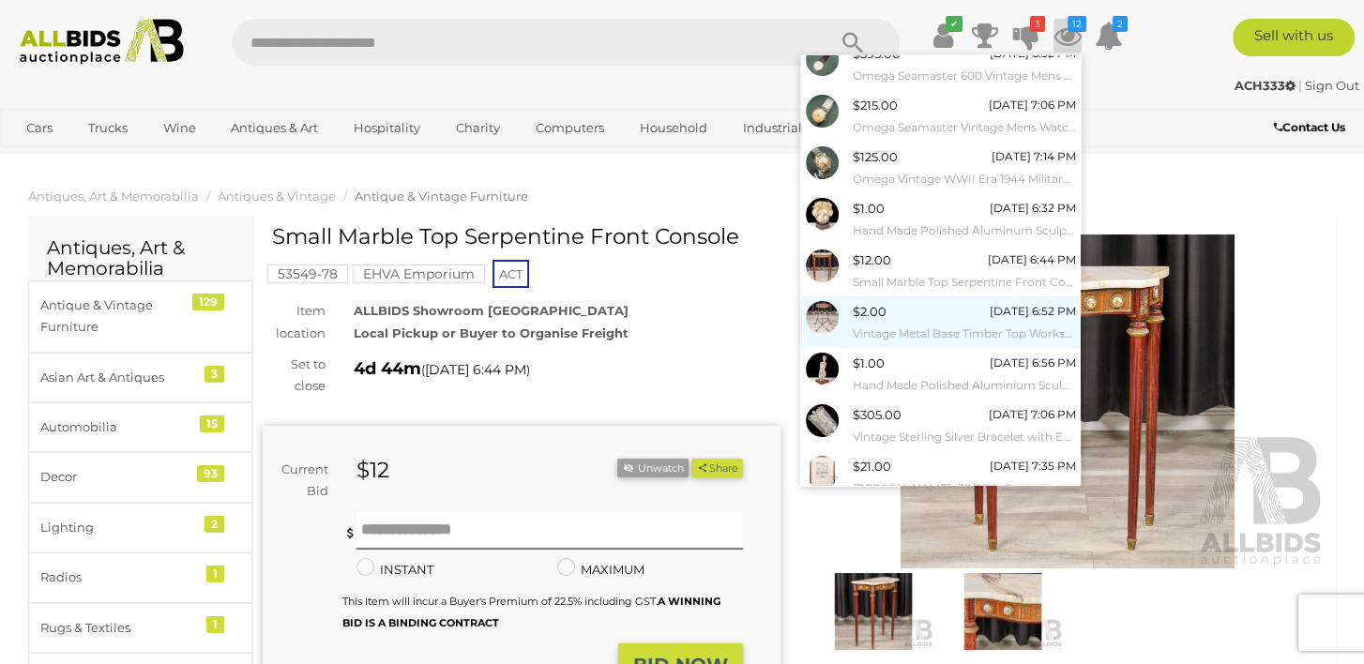
scroll to position [165, 0]
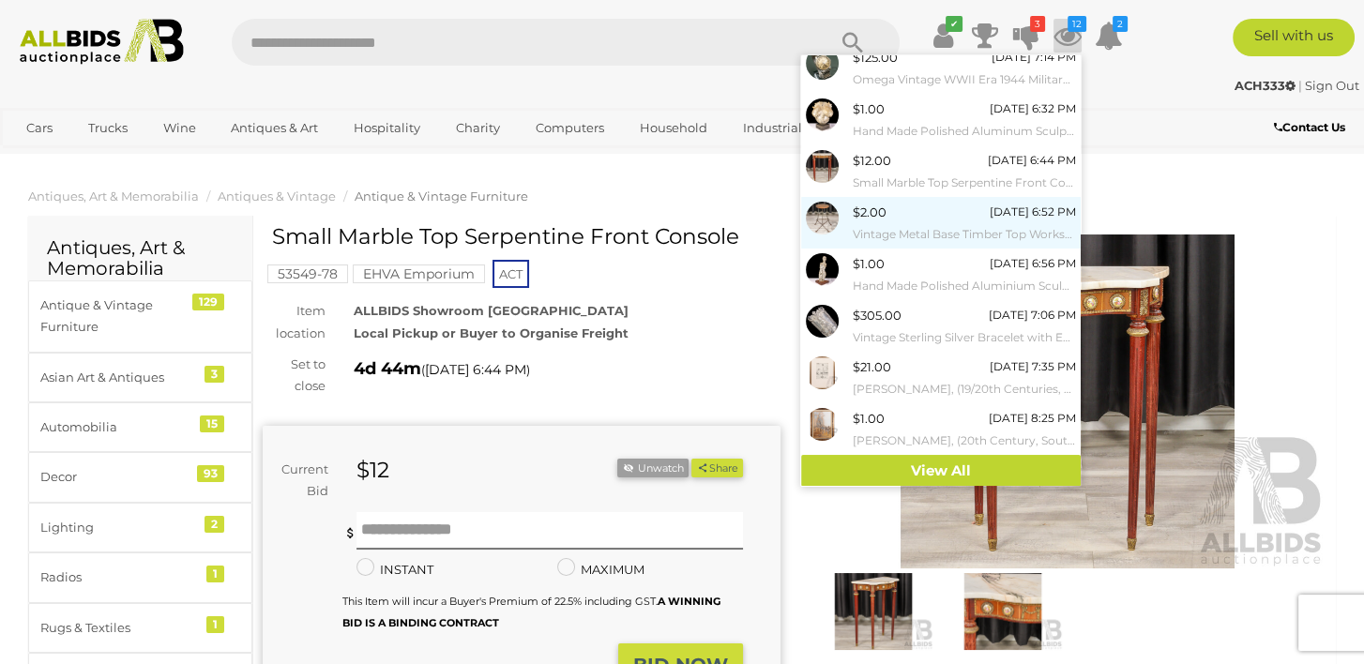
click at [862, 212] on span "$2.00" at bounding box center [870, 212] width 34 height 15
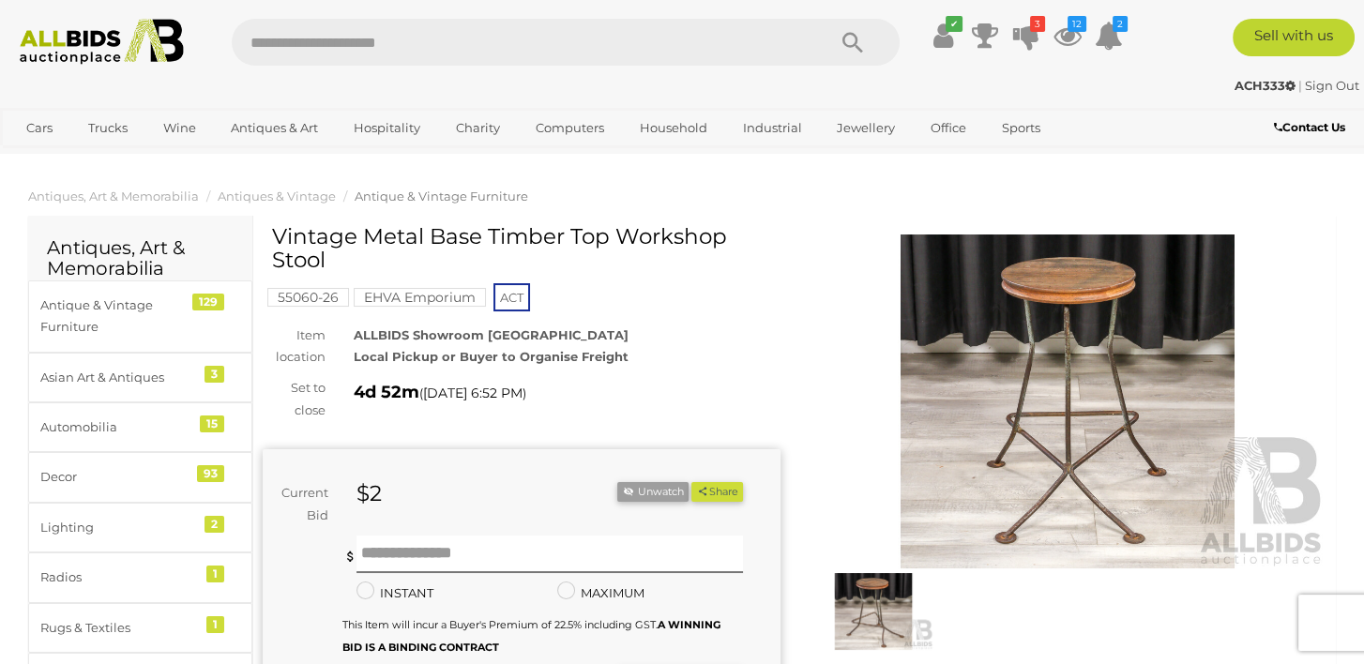
click at [1116, 323] on img at bounding box center [1068, 402] width 518 height 334
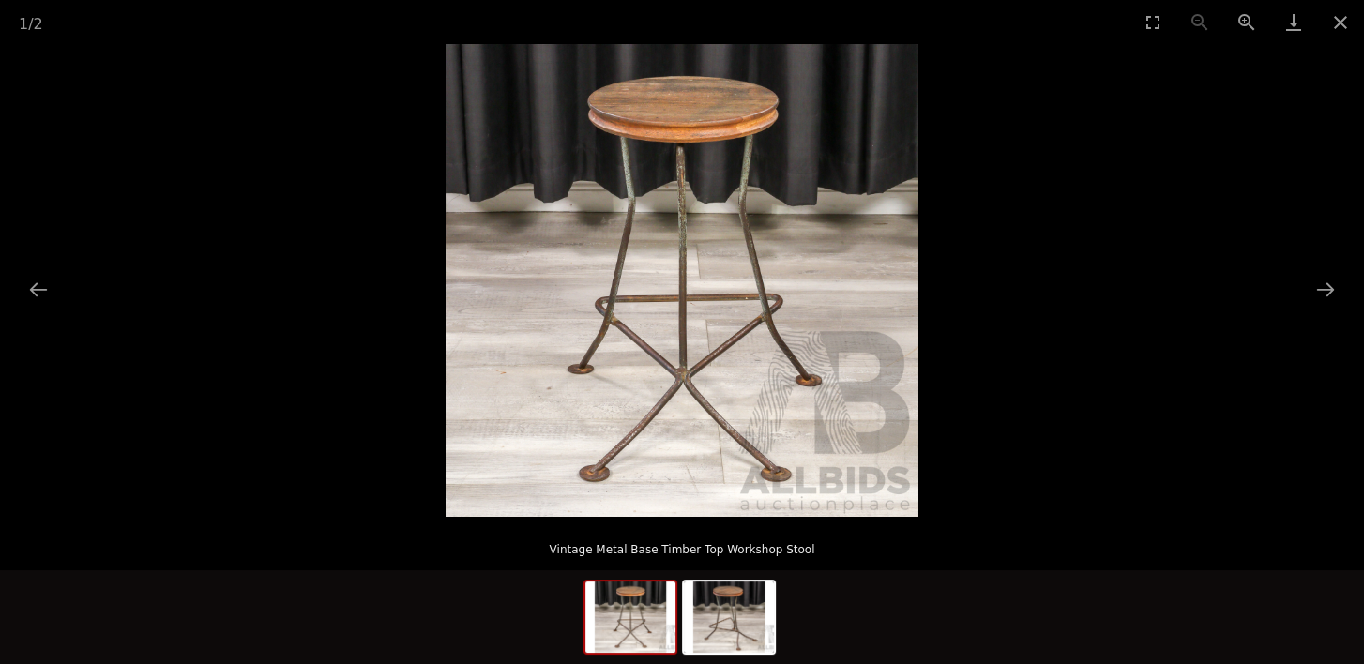
click at [827, 302] on img at bounding box center [682, 280] width 473 height 473
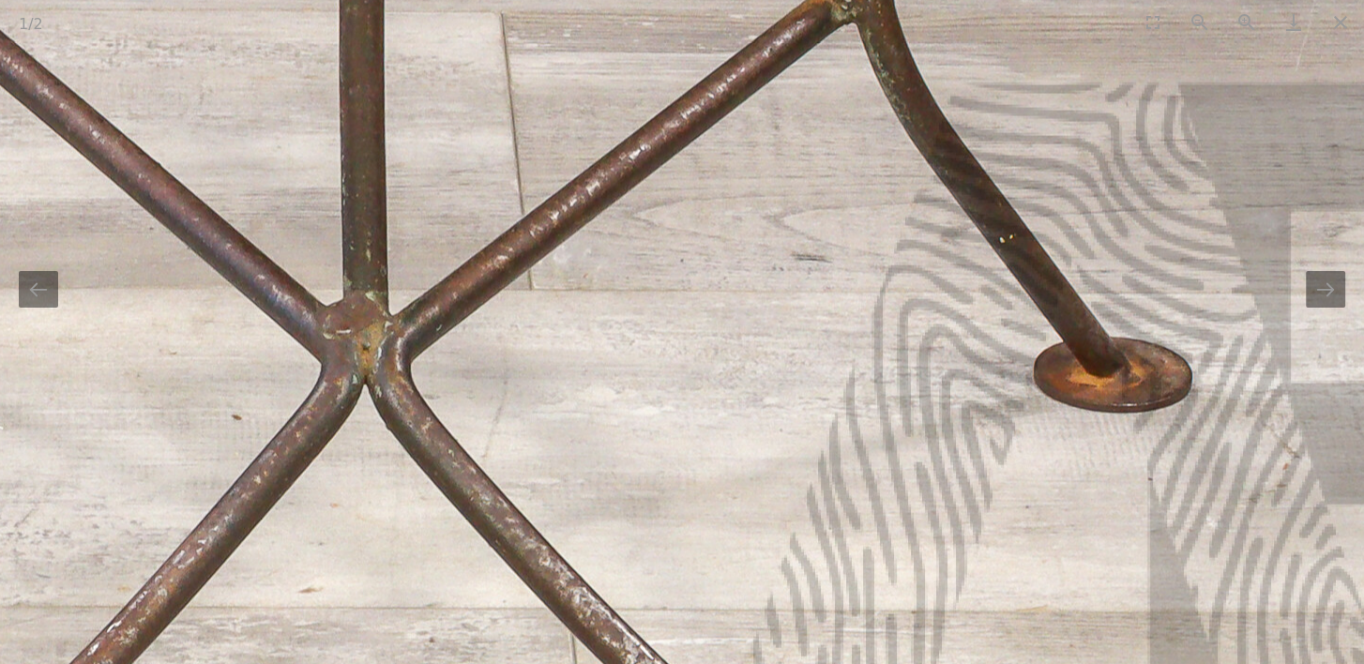
drag, startPoint x: 728, startPoint y: 571, endPoint x: 1130, endPoint y: 64, distance: 647.3
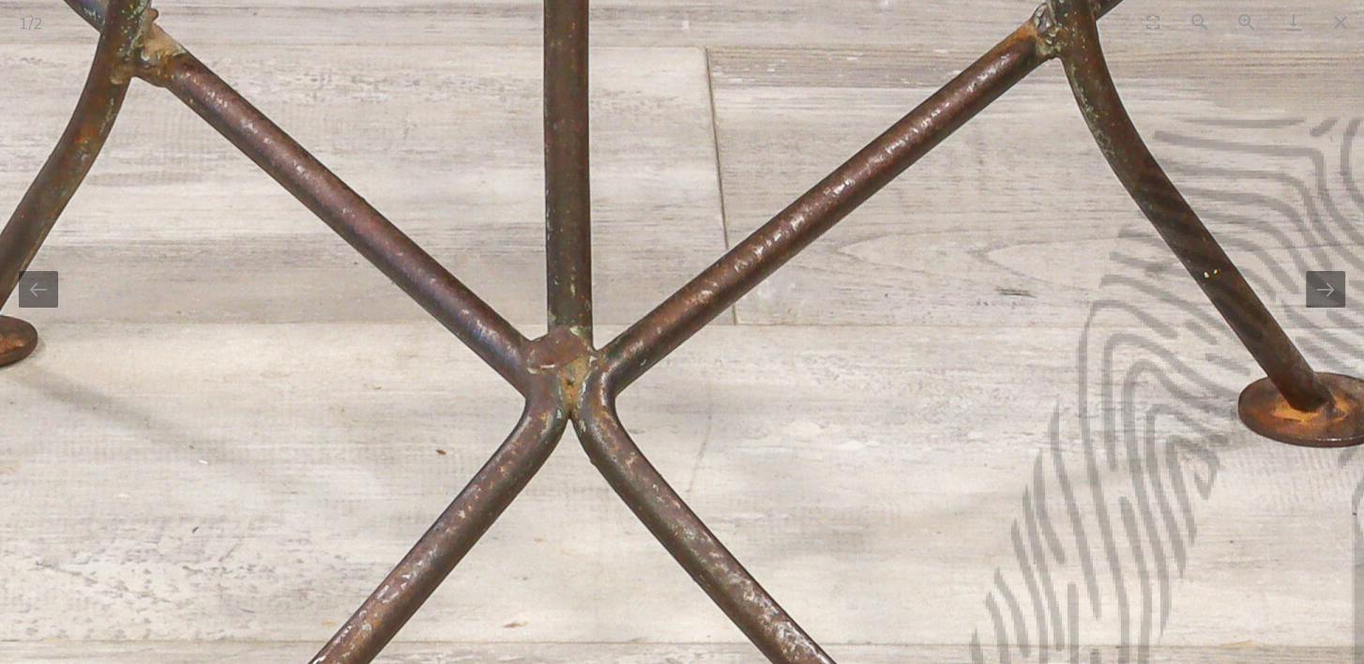
drag, startPoint x: 510, startPoint y: 488, endPoint x: 607, endPoint y: 709, distance: 242.0
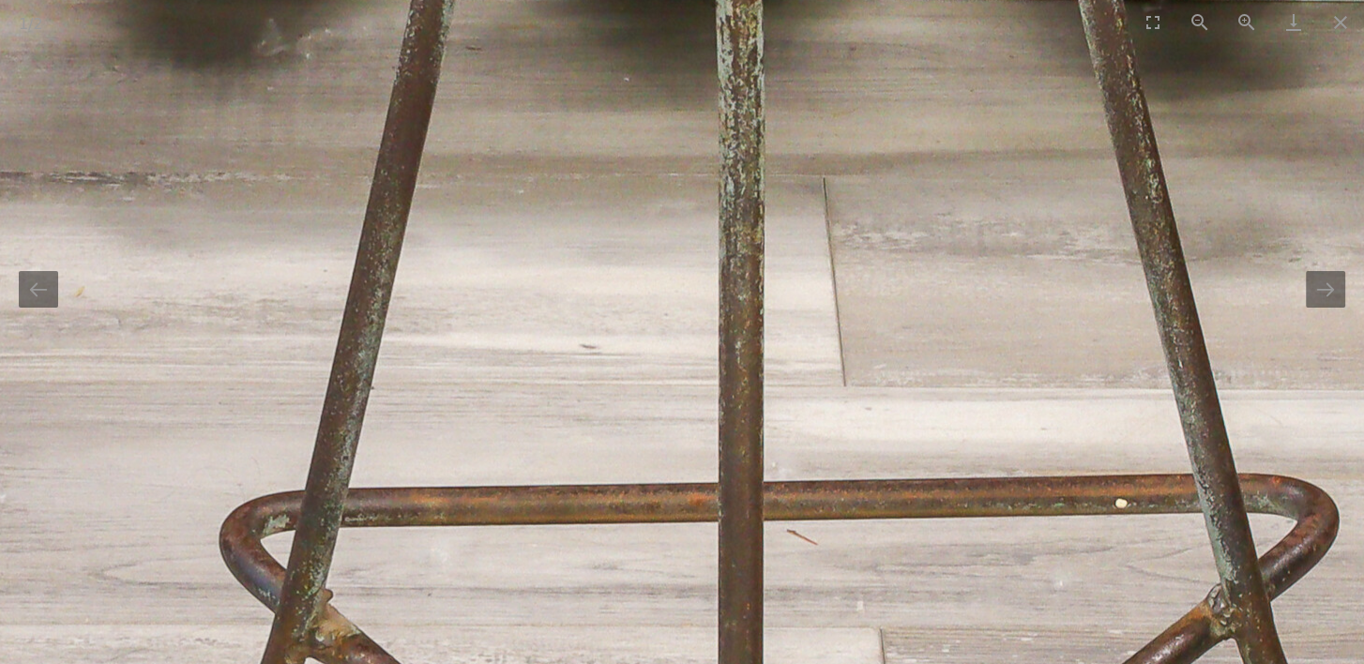
drag, startPoint x: 468, startPoint y: 124, endPoint x: 634, endPoint y: 668, distance: 569.0
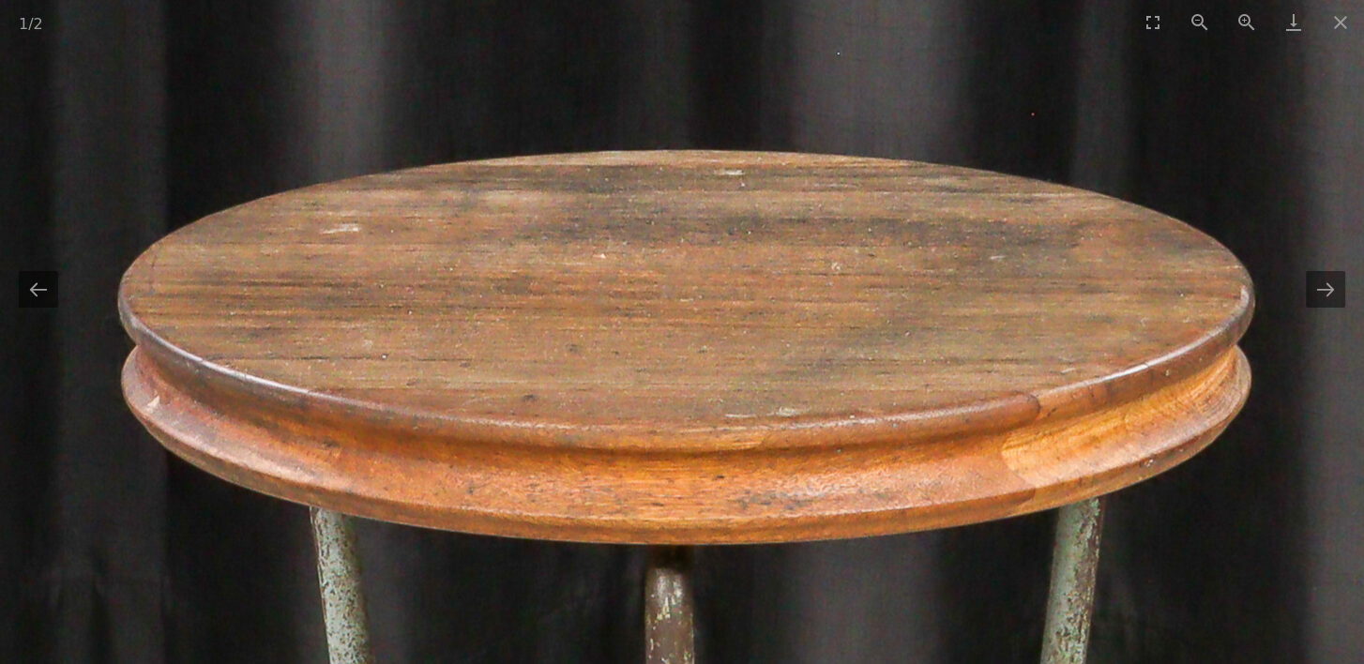
drag, startPoint x: 775, startPoint y: 81, endPoint x: 683, endPoint y: 673, distance: 599.2
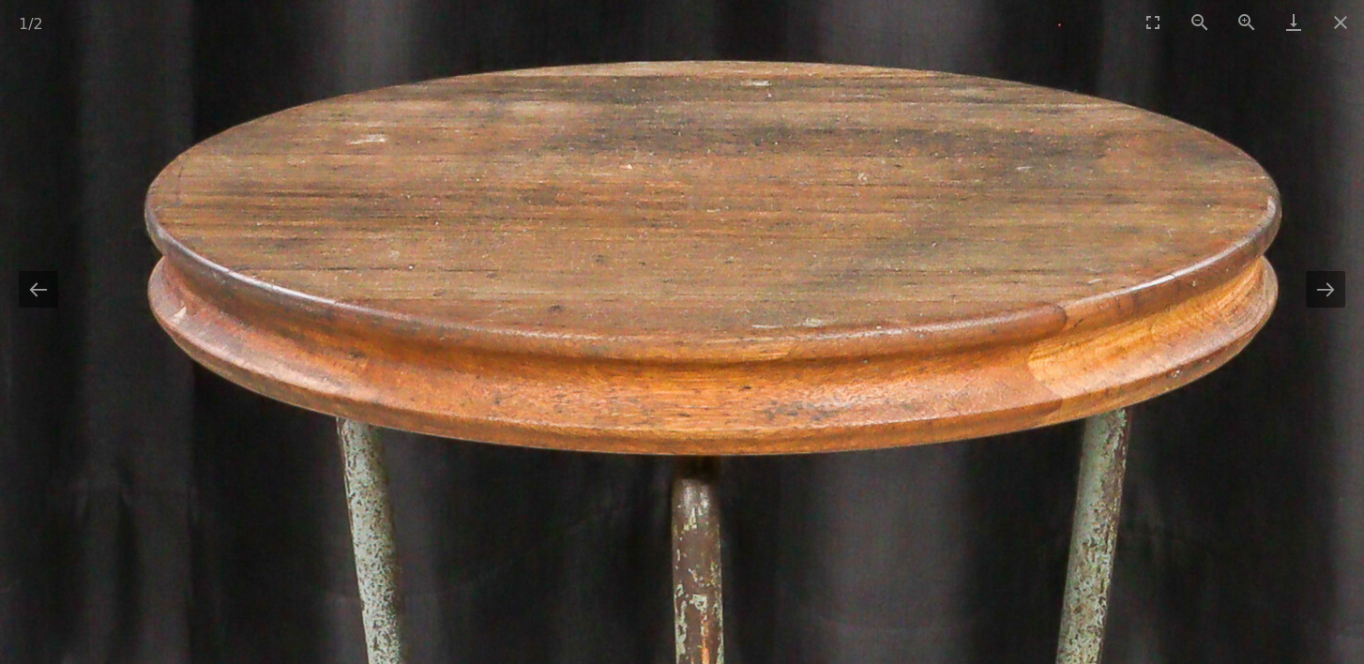
drag, startPoint x: 687, startPoint y: 658, endPoint x: 719, endPoint y: 527, distance: 134.3
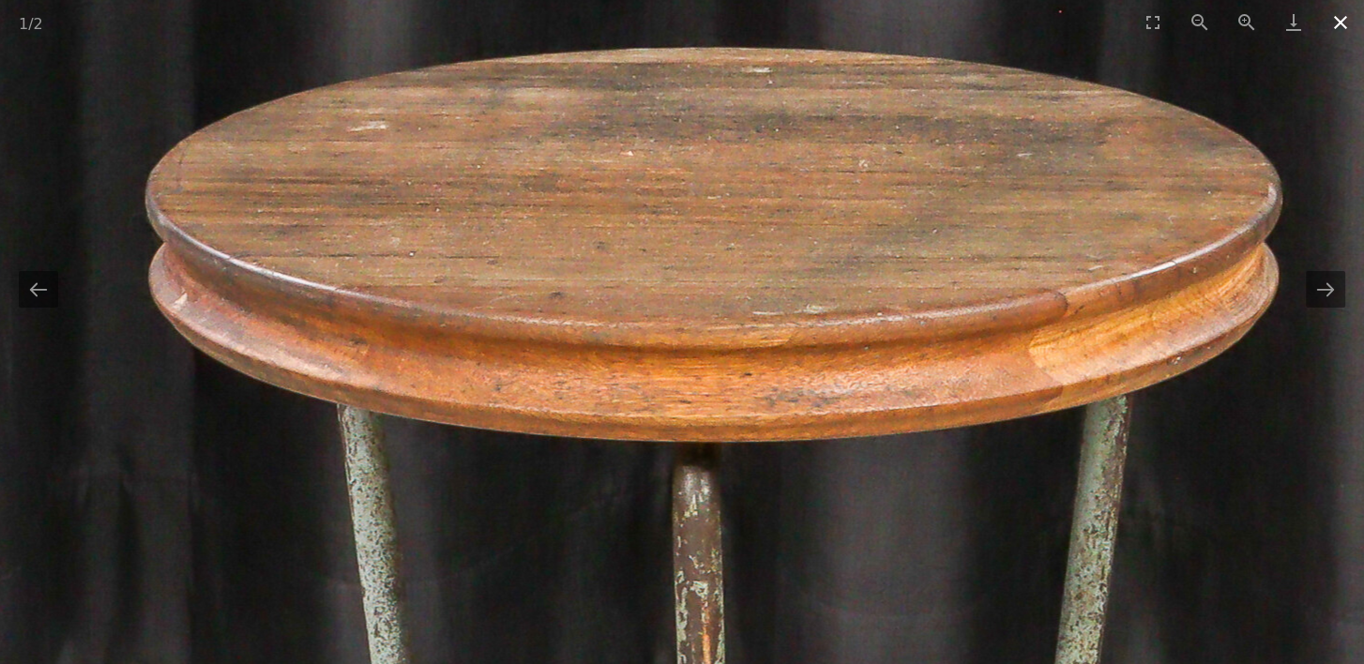
click at [1343, 24] on button "Close gallery" at bounding box center [1340, 22] width 47 height 44
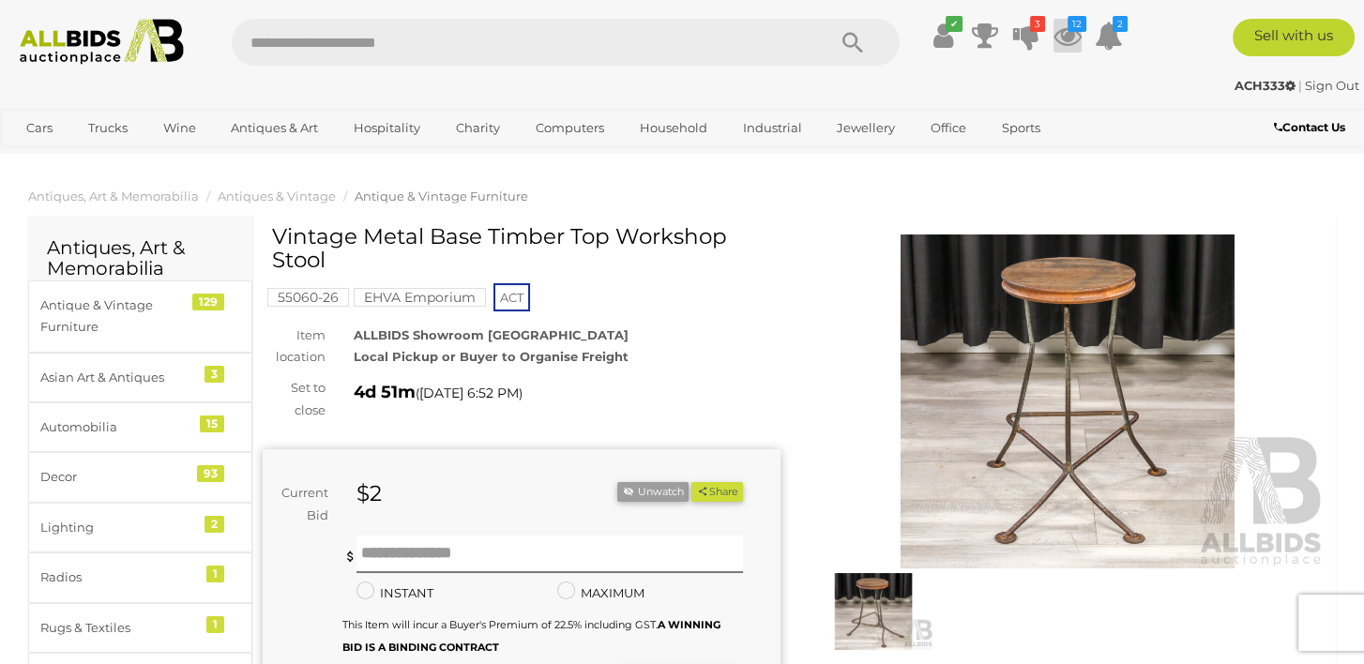
click at [1069, 29] on icon "12" at bounding box center [1077, 24] width 19 height 16
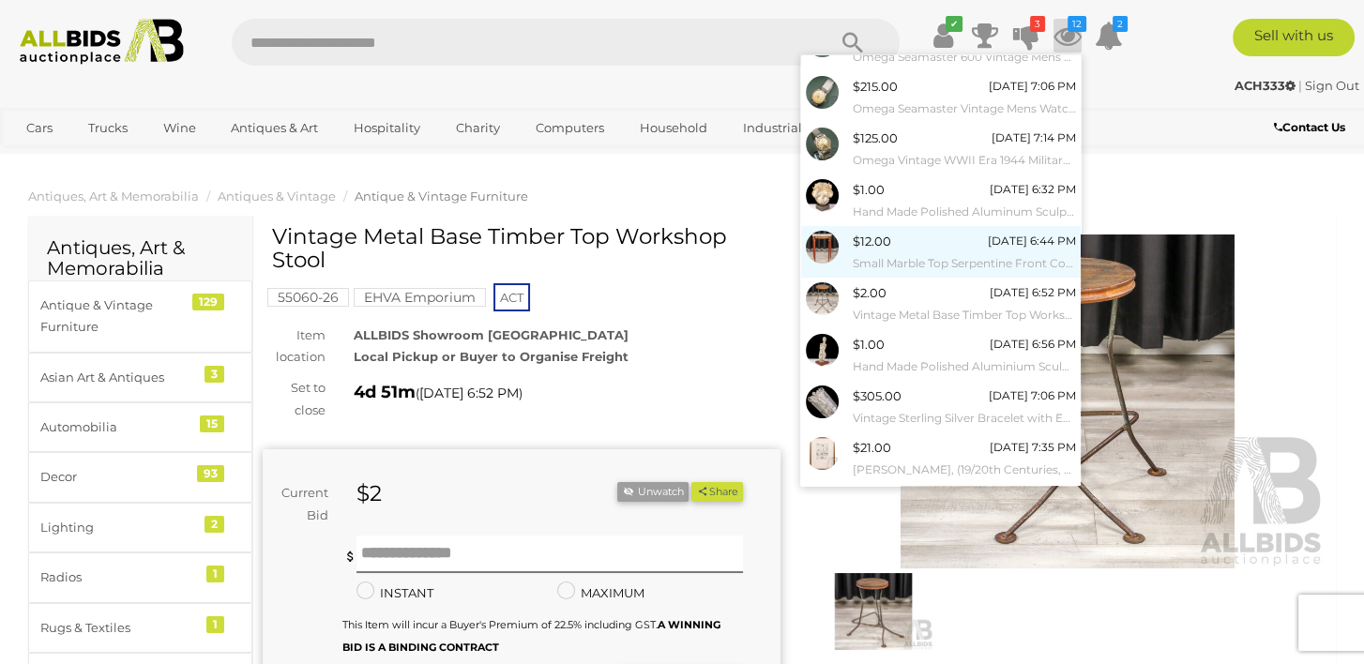
scroll to position [165, 0]
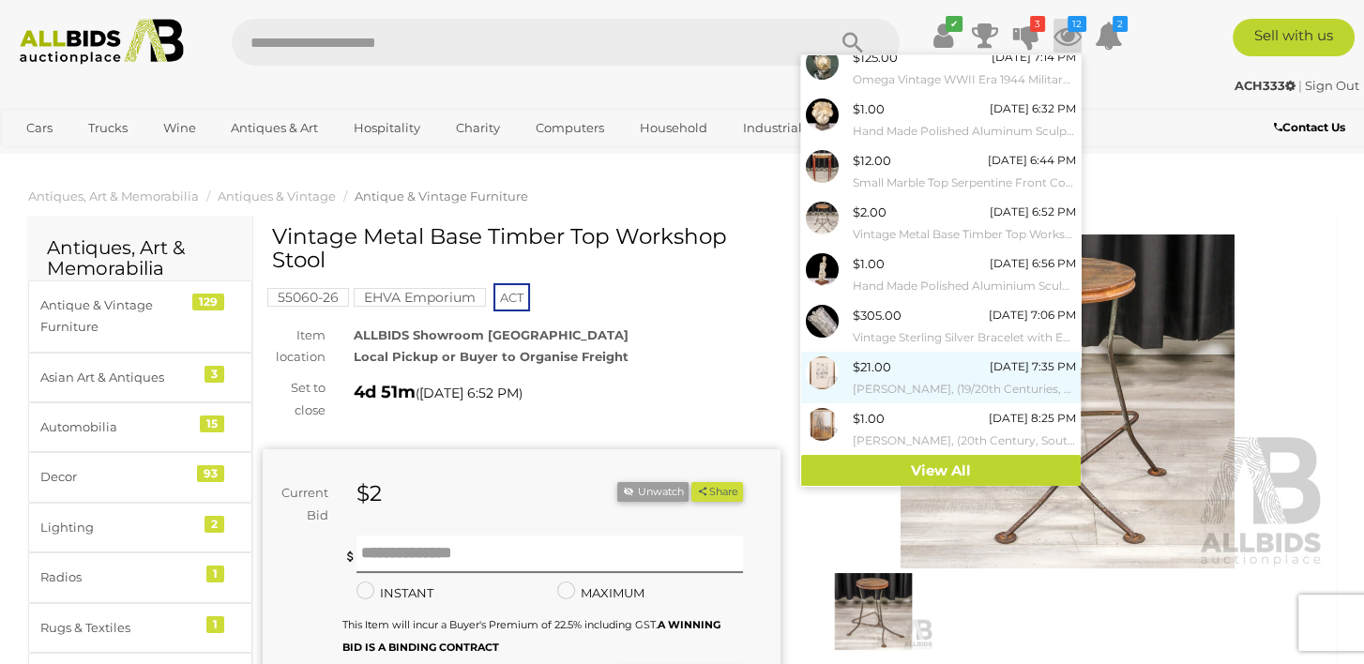
click at [853, 371] on span "$21.00" at bounding box center [872, 366] width 38 height 15
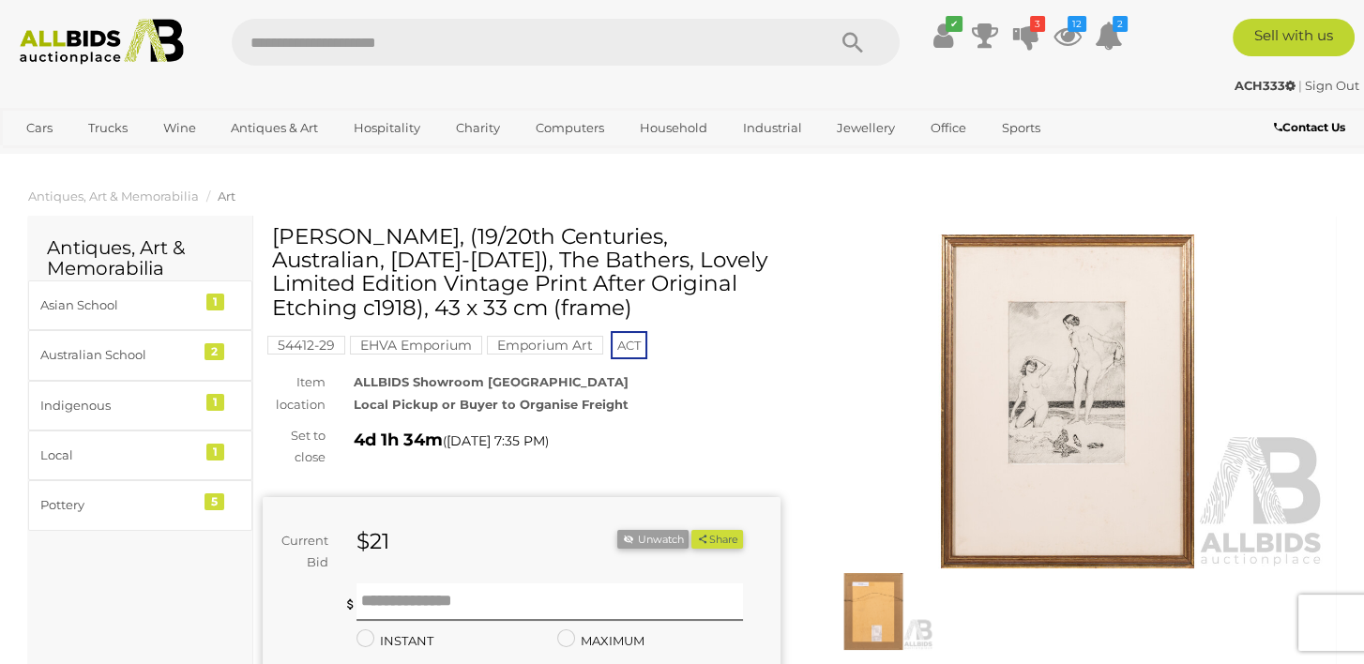
click at [1063, 373] on img at bounding box center [1068, 402] width 518 height 334
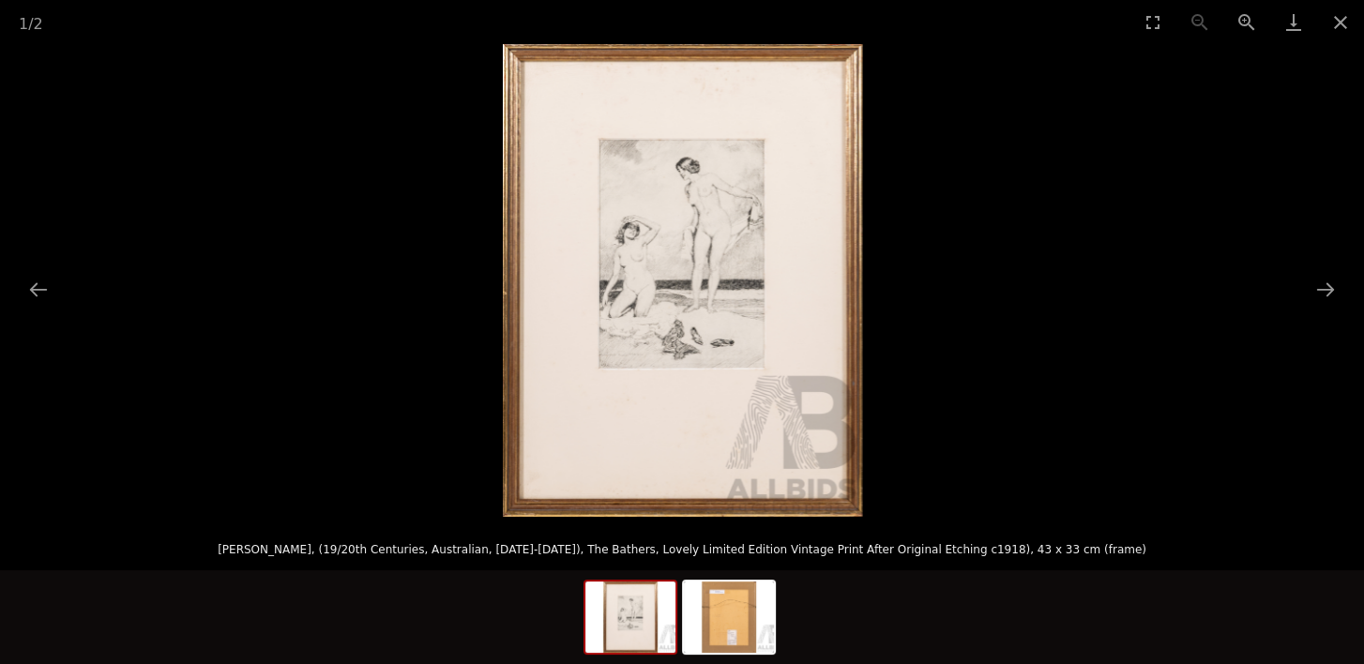
click at [693, 288] on img at bounding box center [682, 280] width 359 height 473
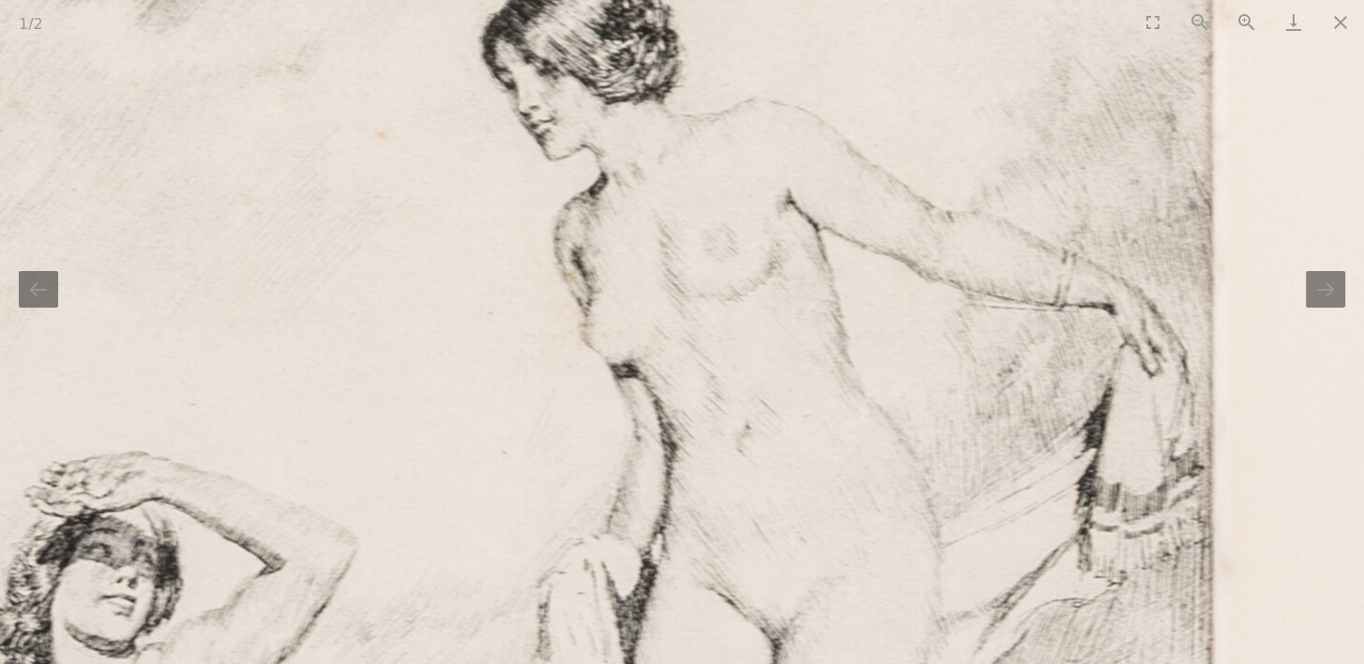
drag, startPoint x: 490, startPoint y: 146, endPoint x: 419, endPoint y: 709, distance: 567.4
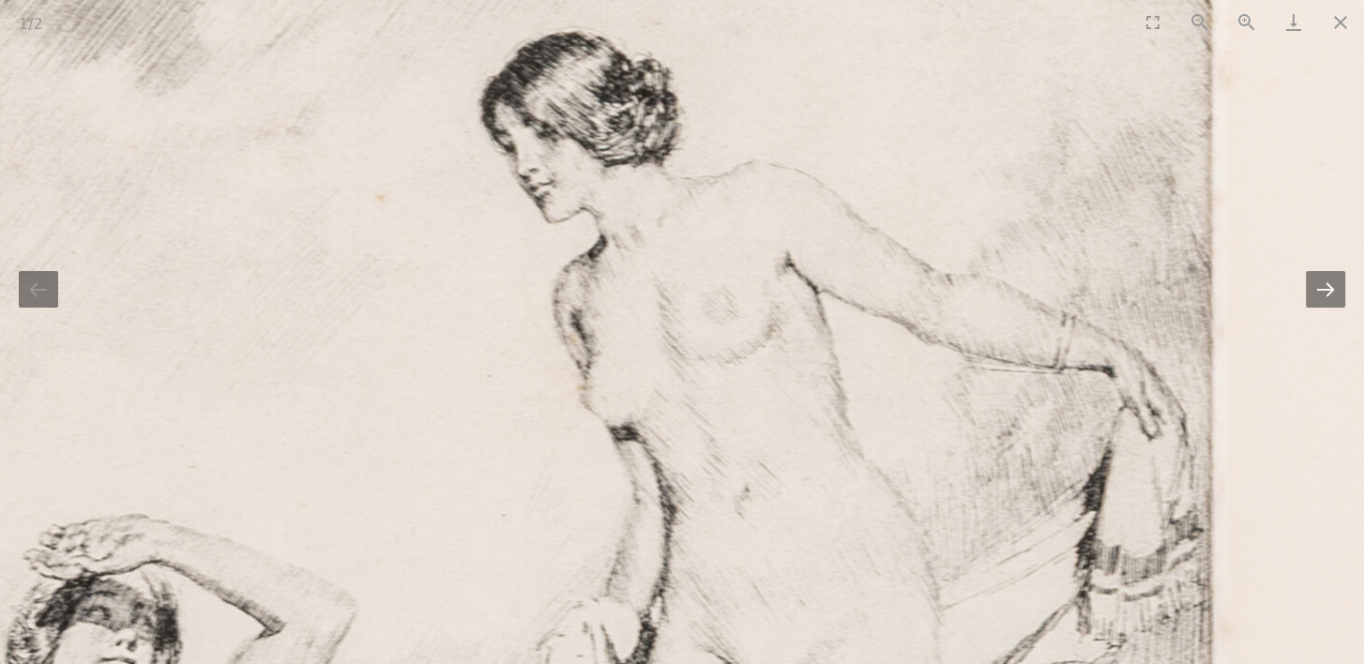
click at [1323, 292] on button "Next slide" at bounding box center [1325, 289] width 39 height 37
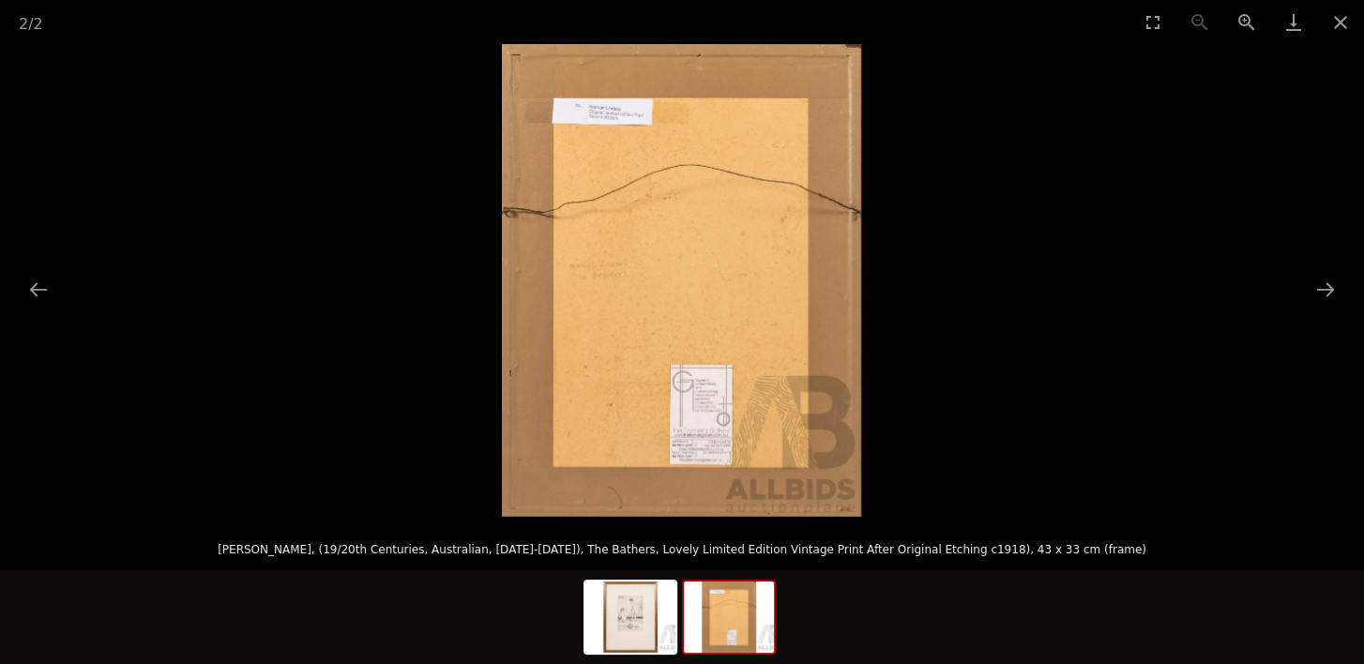
click at [587, 290] on img at bounding box center [681, 280] width 359 height 473
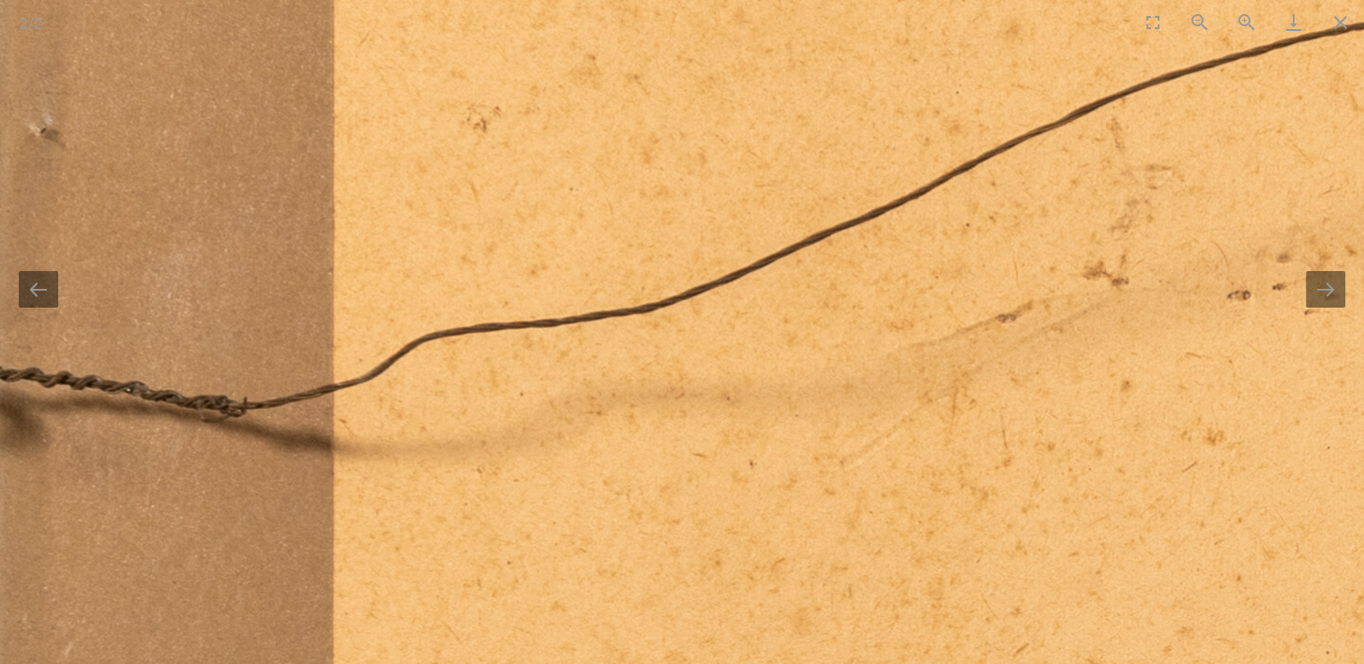
drag, startPoint x: 669, startPoint y: 140, endPoint x: 687, endPoint y: 709, distance: 569.8
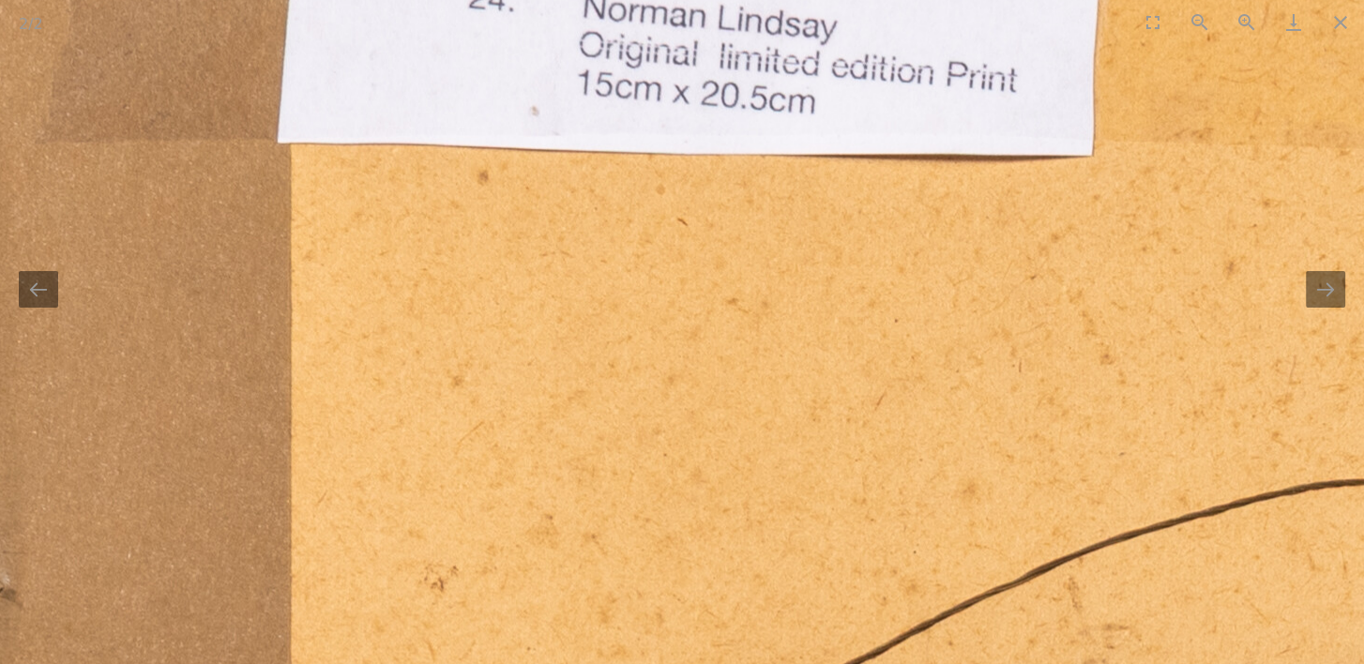
drag, startPoint x: 537, startPoint y: 343, endPoint x: 480, endPoint y: 258, distance: 102.3
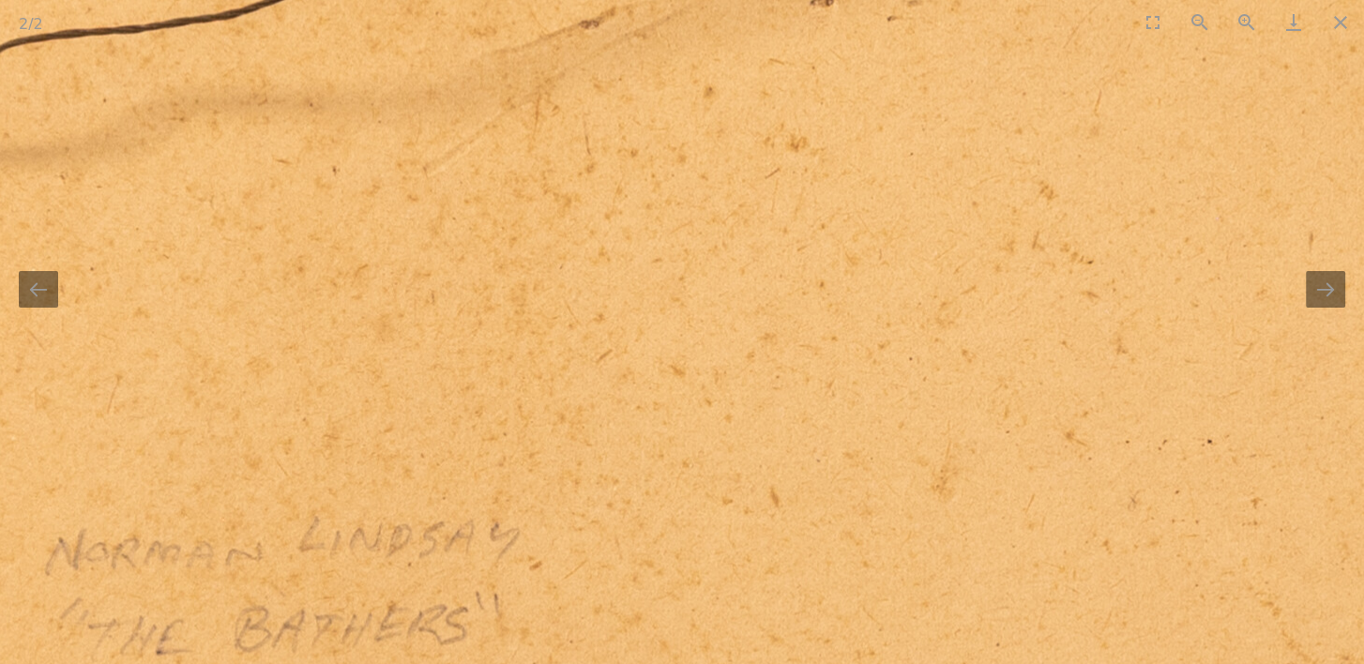
drag, startPoint x: 1134, startPoint y: 628, endPoint x: 781, endPoint y: -69, distance: 781.8
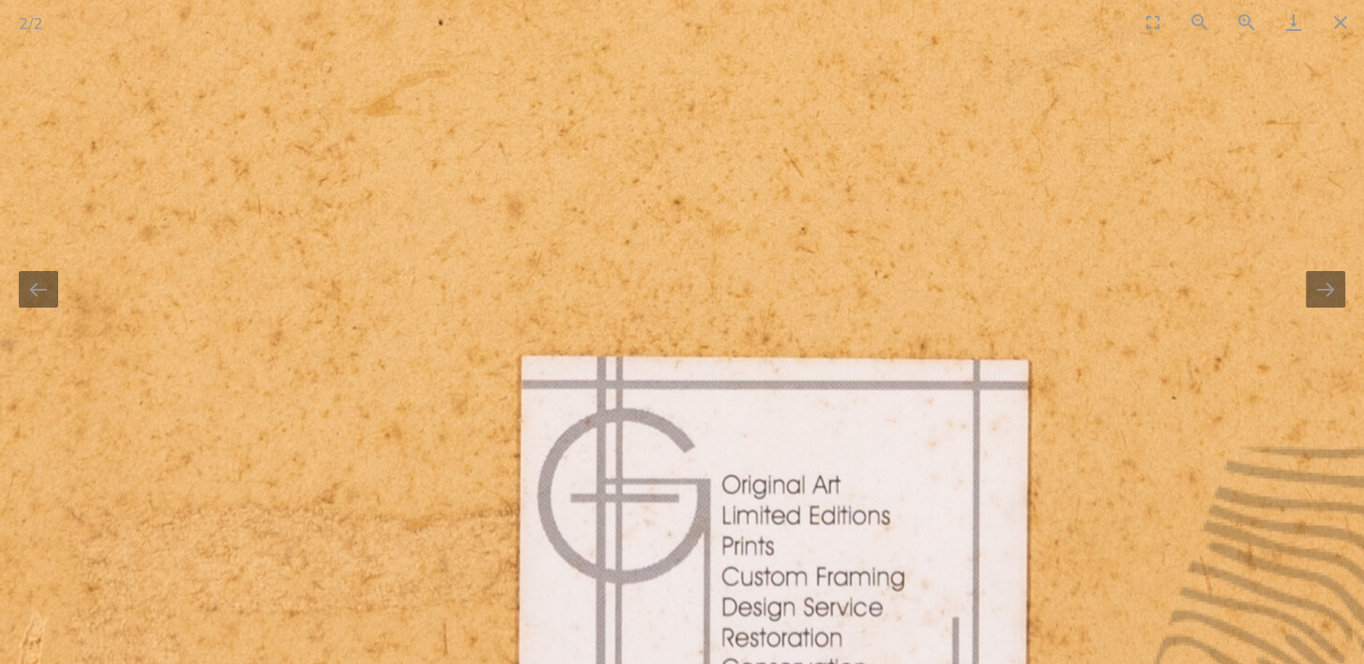
drag, startPoint x: 576, startPoint y: 346, endPoint x: 390, endPoint y: -69, distance: 455.3
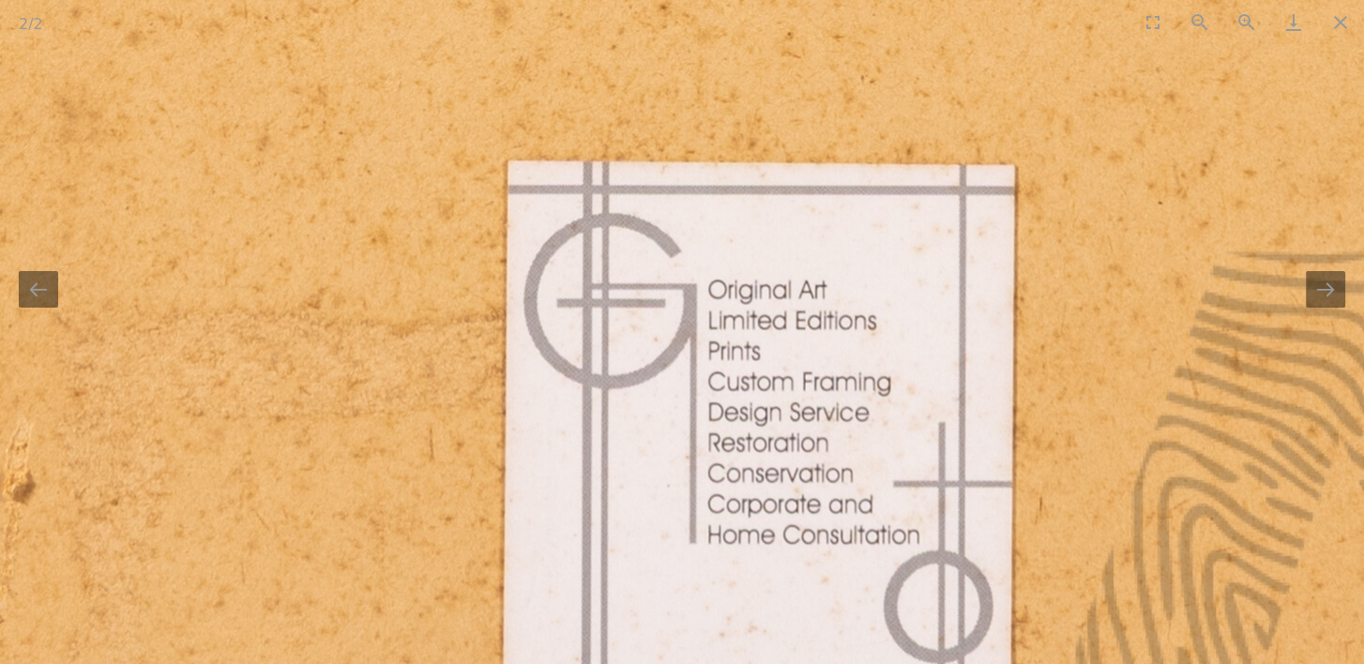
drag, startPoint x: 898, startPoint y: 578, endPoint x: 905, endPoint y: 464, distance: 114.7
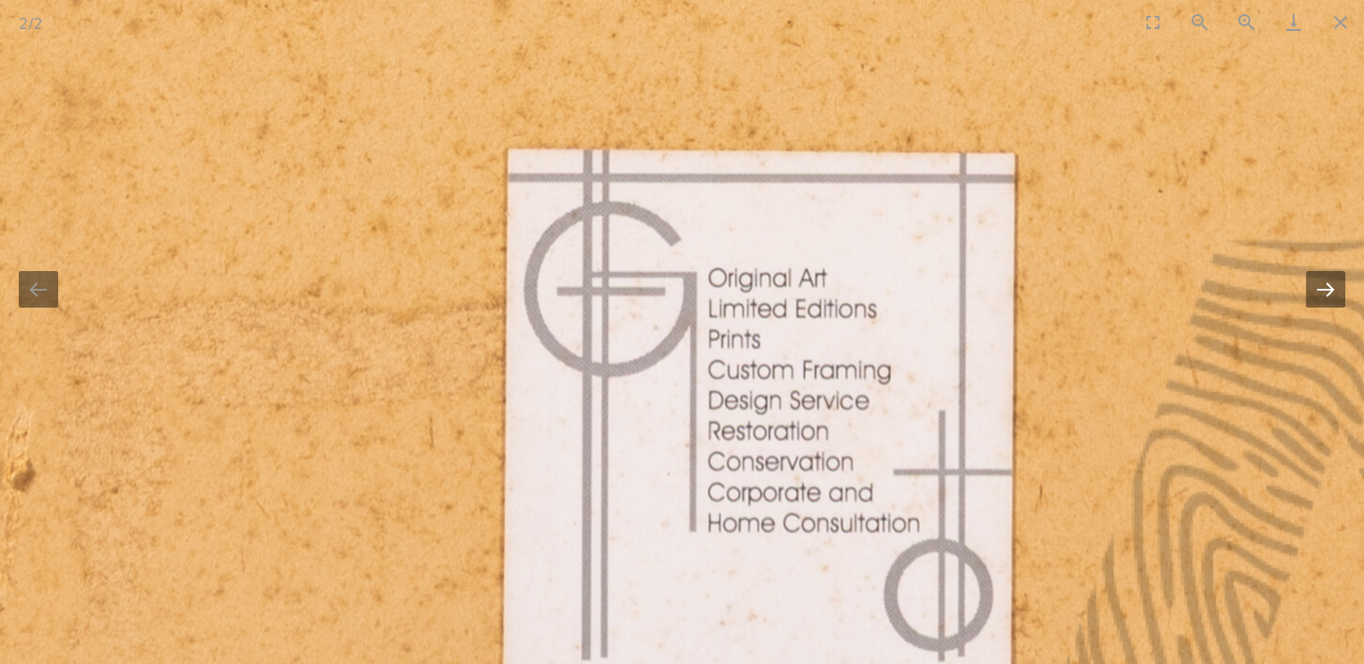
click at [1319, 295] on button "Next slide" at bounding box center [1325, 289] width 39 height 37
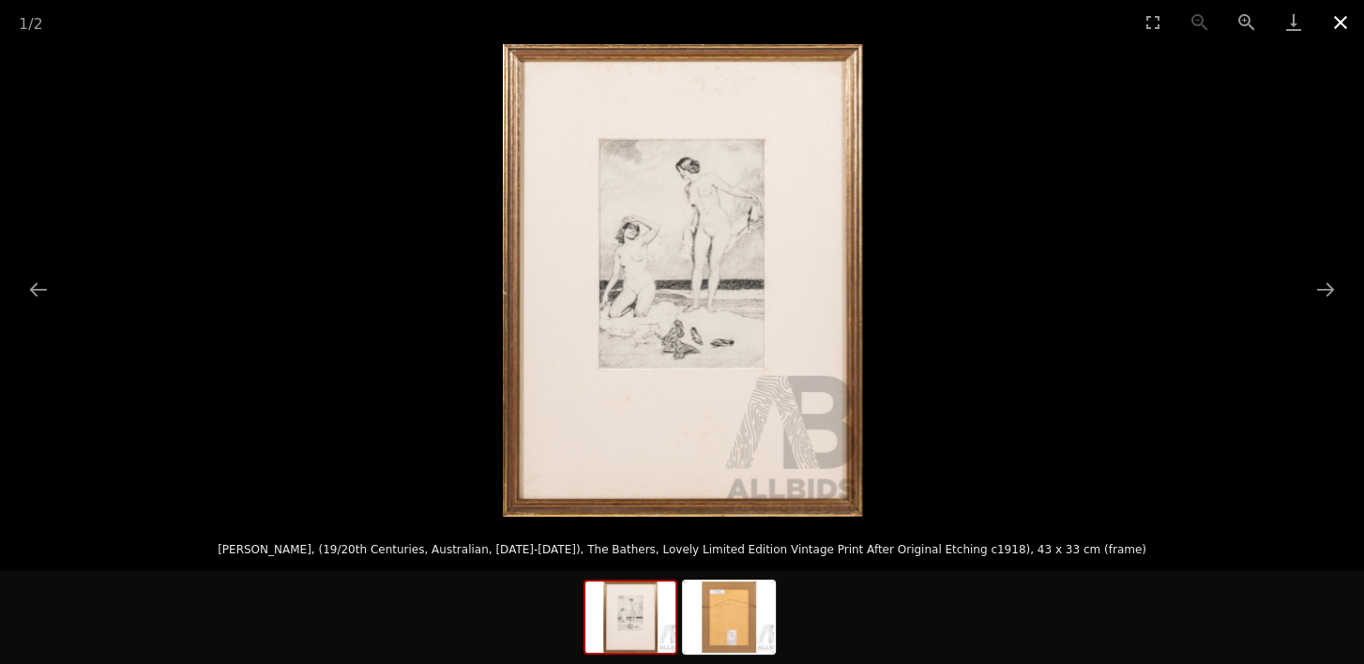
click at [1331, 21] on button "Close gallery" at bounding box center [1340, 22] width 47 height 44
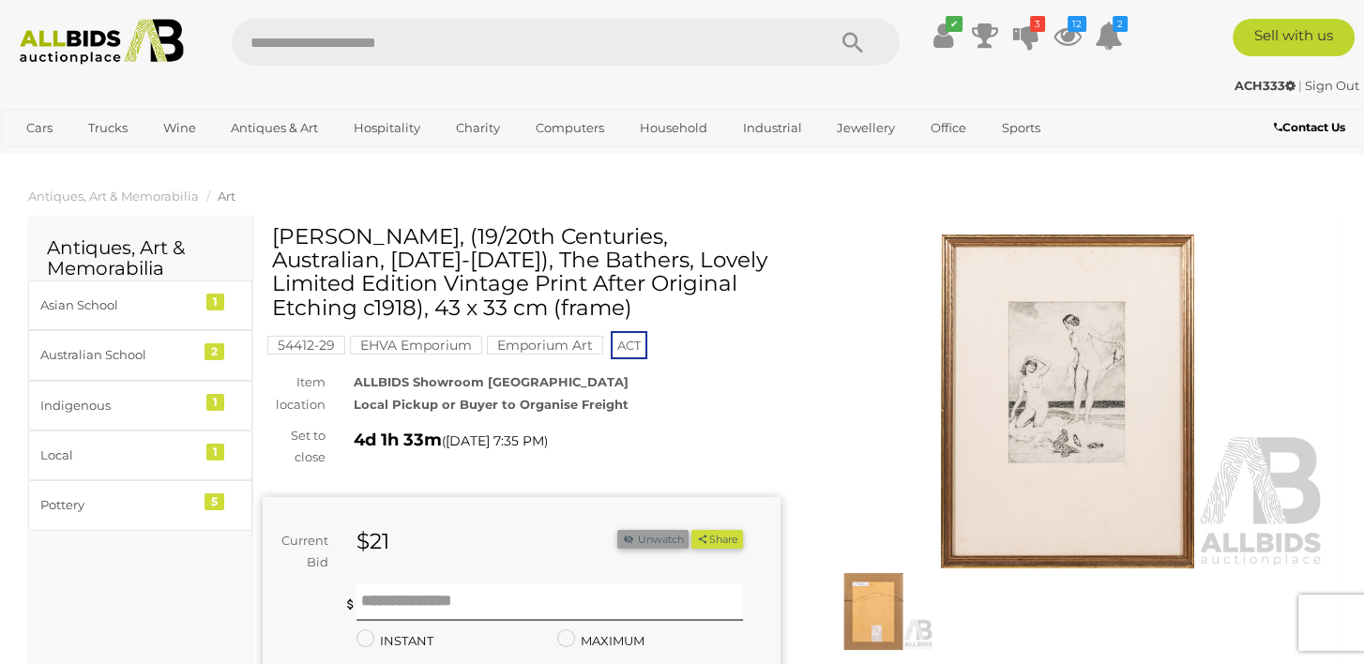
click at [627, 540] on icon "button" at bounding box center [628, 539] width 13 height 10
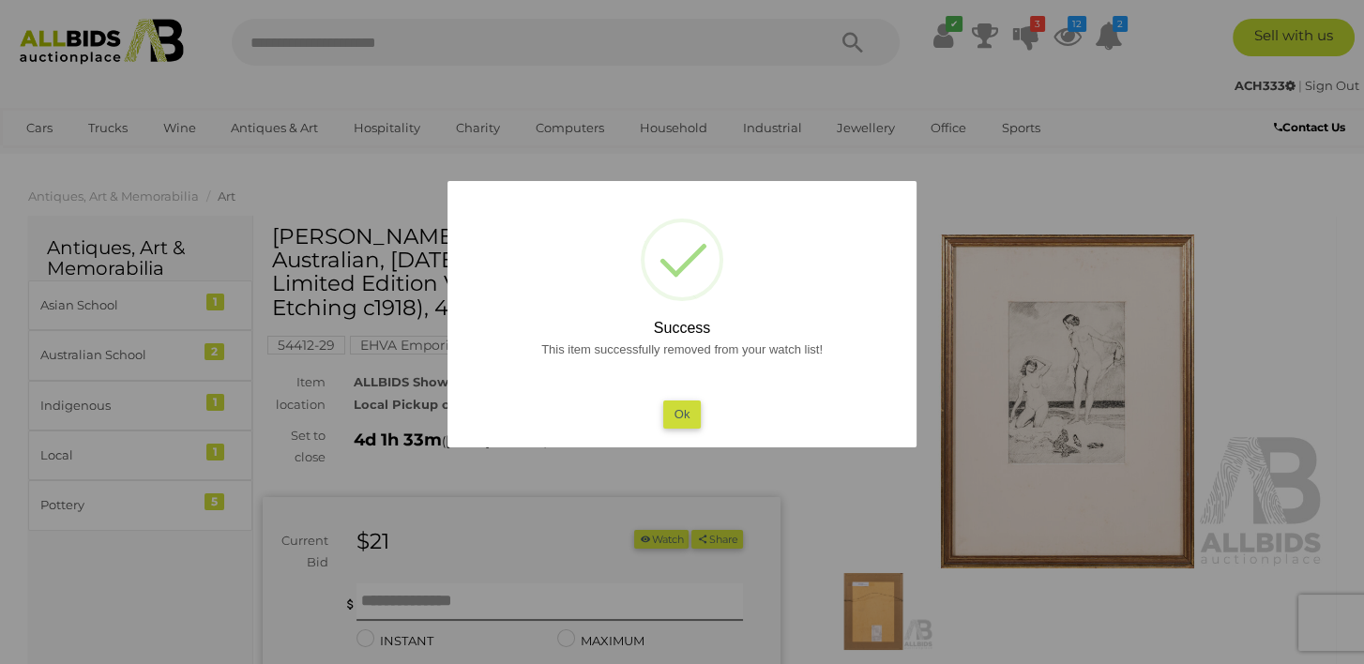
click at [678, 419] on button "Ok" at bounding box center [682, 414] width 38 height 27
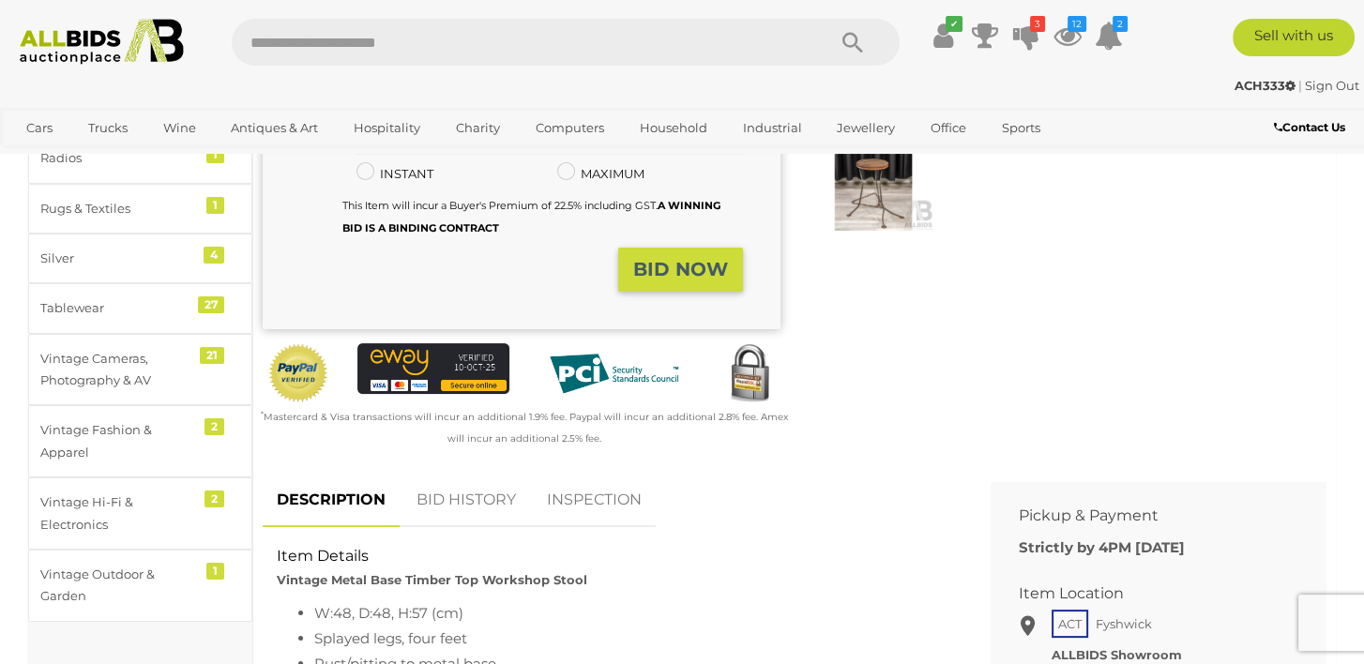
scroll to position [188, 0]
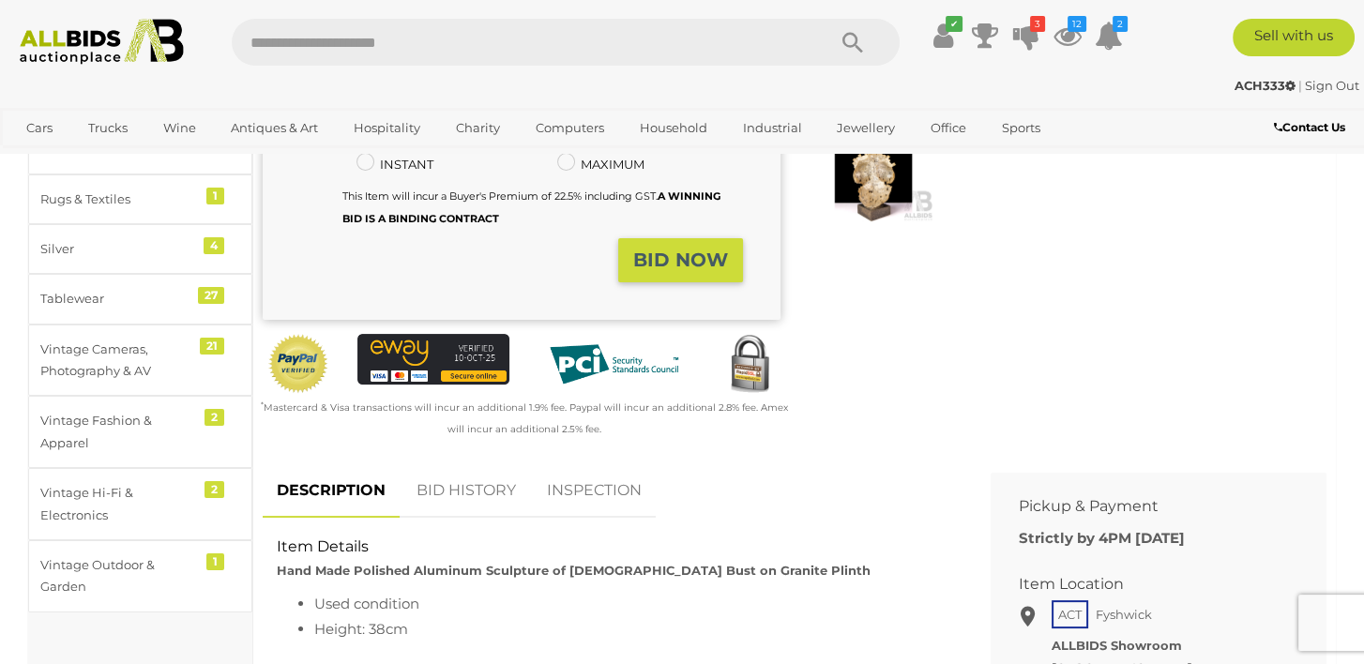
scroll to position [657, 0]
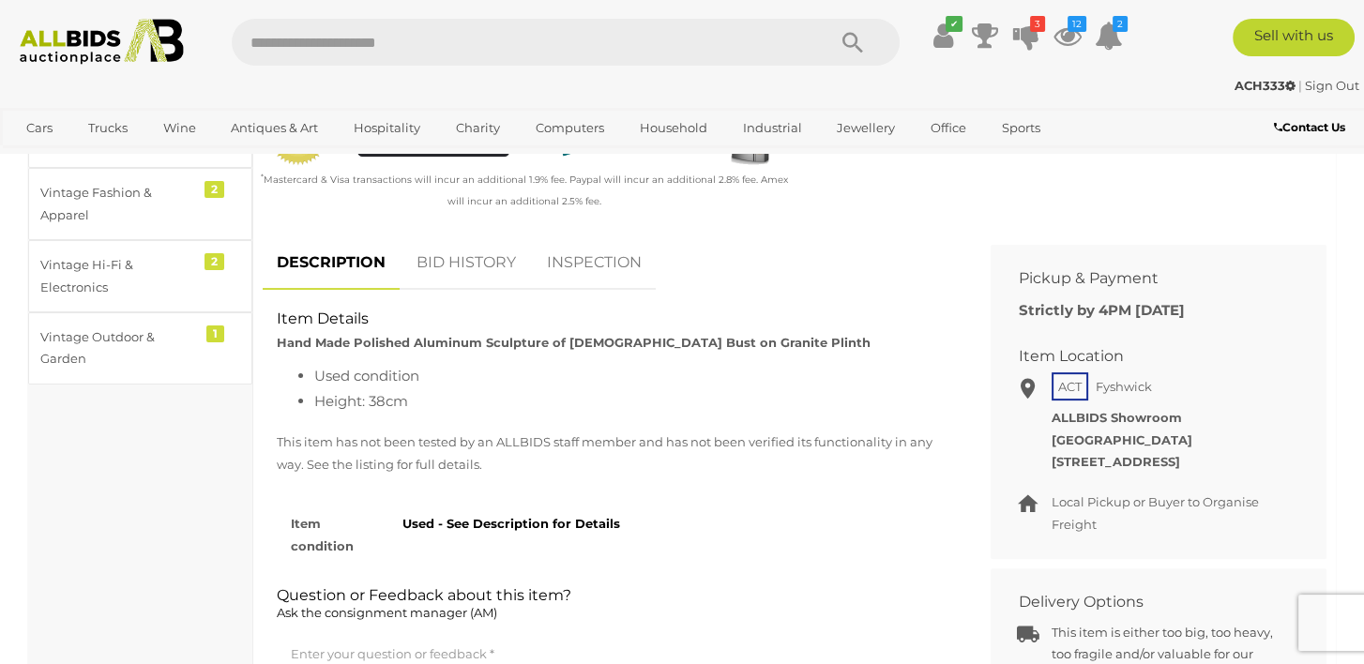
click at [458, 262] on link "BID HISTORY" at bounding box center [467, 263] width 128 height 55
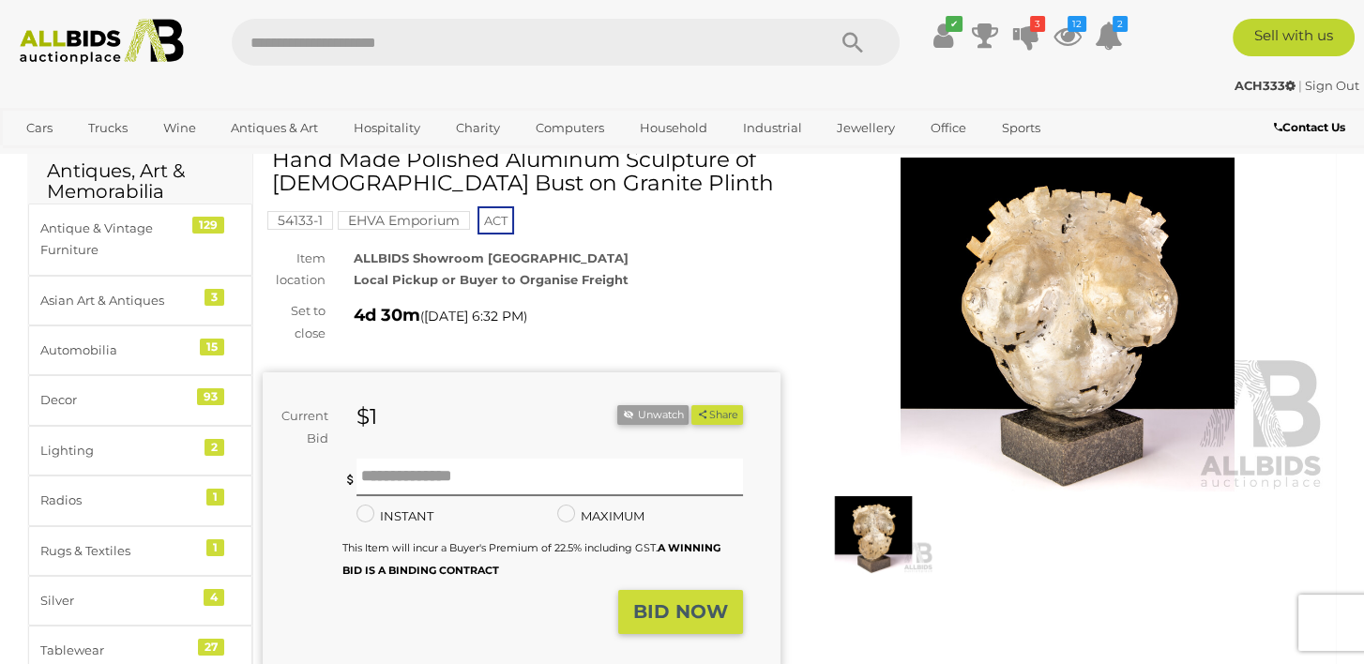
scroll to position [0, 0]
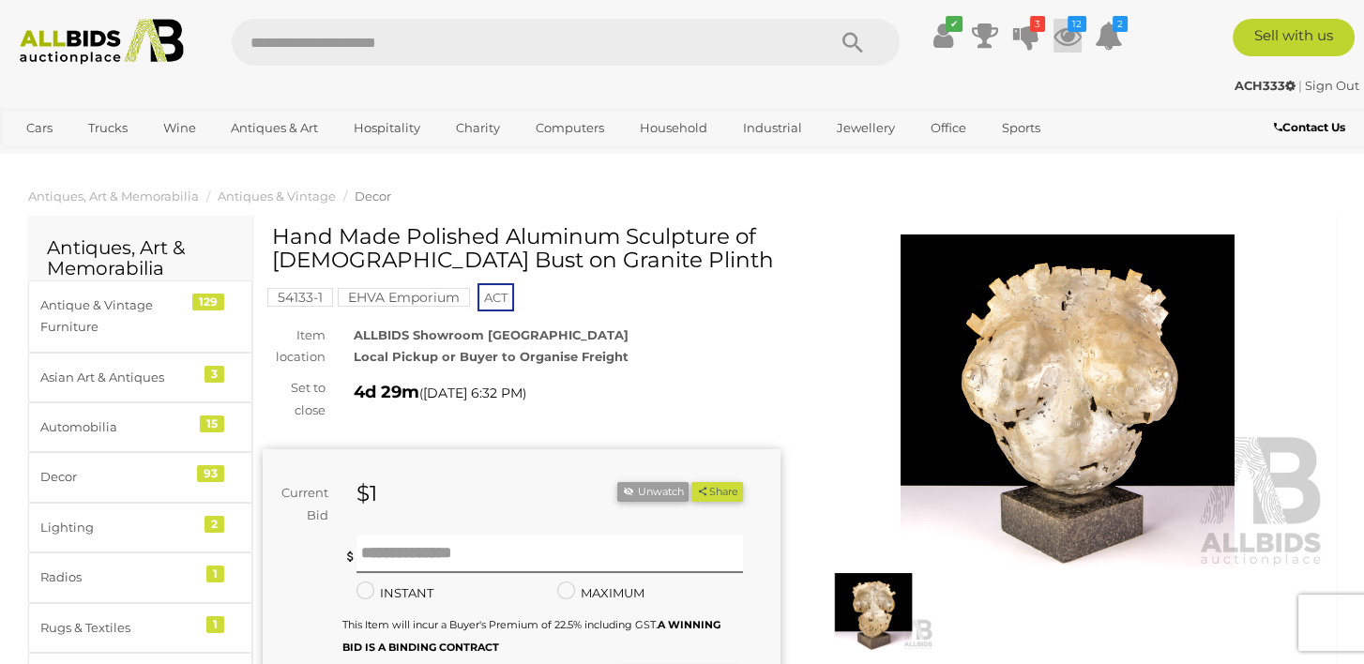
click at [1066, 34] on icon at bounding box center [1068, 36] width 28 height 34
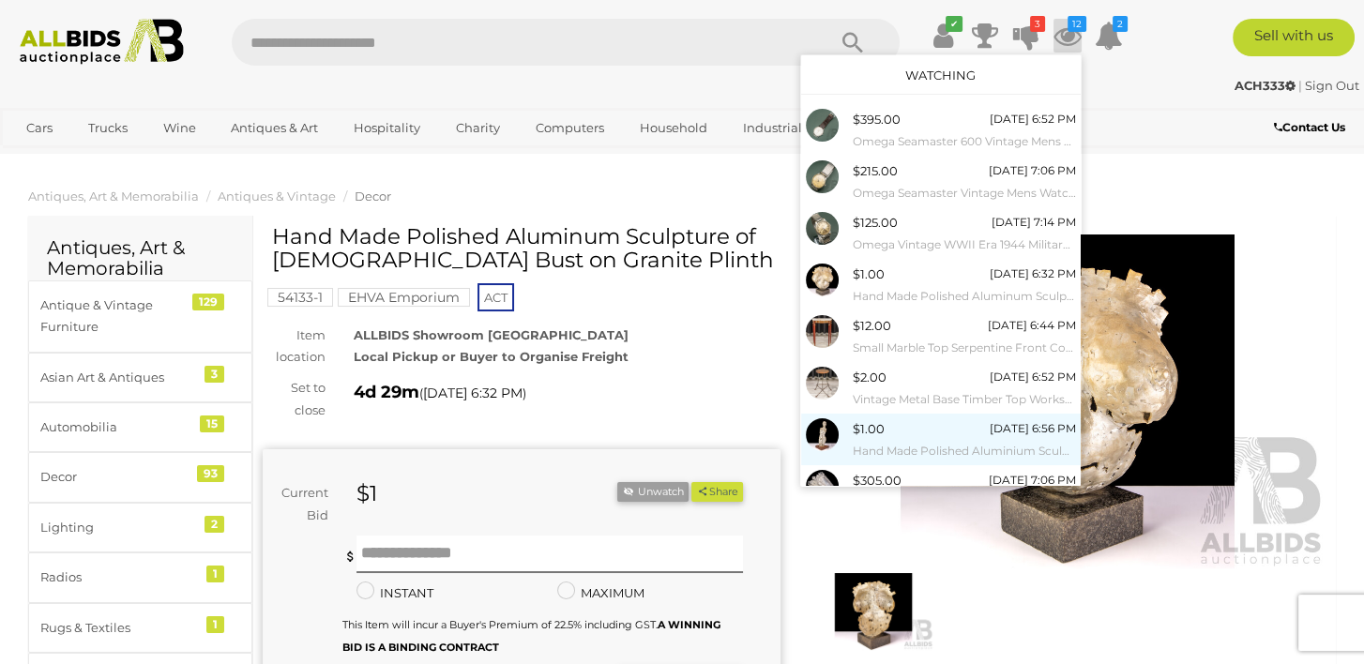
click at [864, 433] on span "$1.00" at bounding box center [869, 428] width 32 height 15
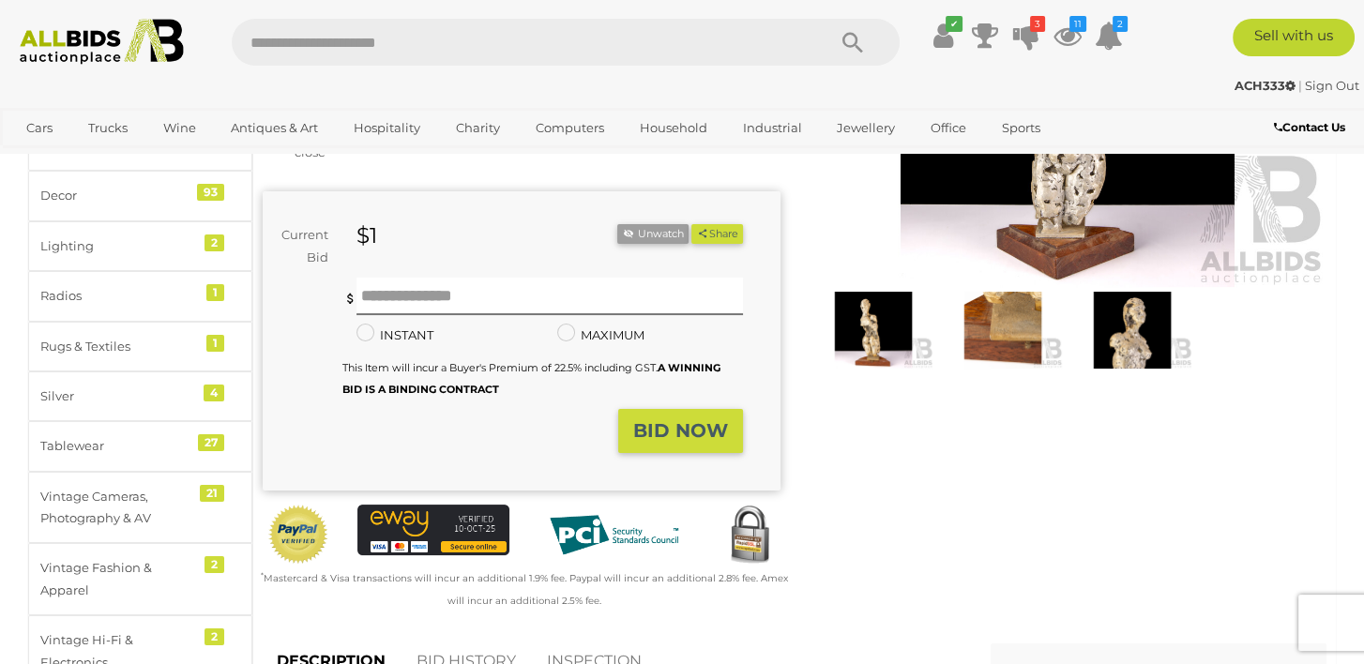
scroll to position [751, 0]
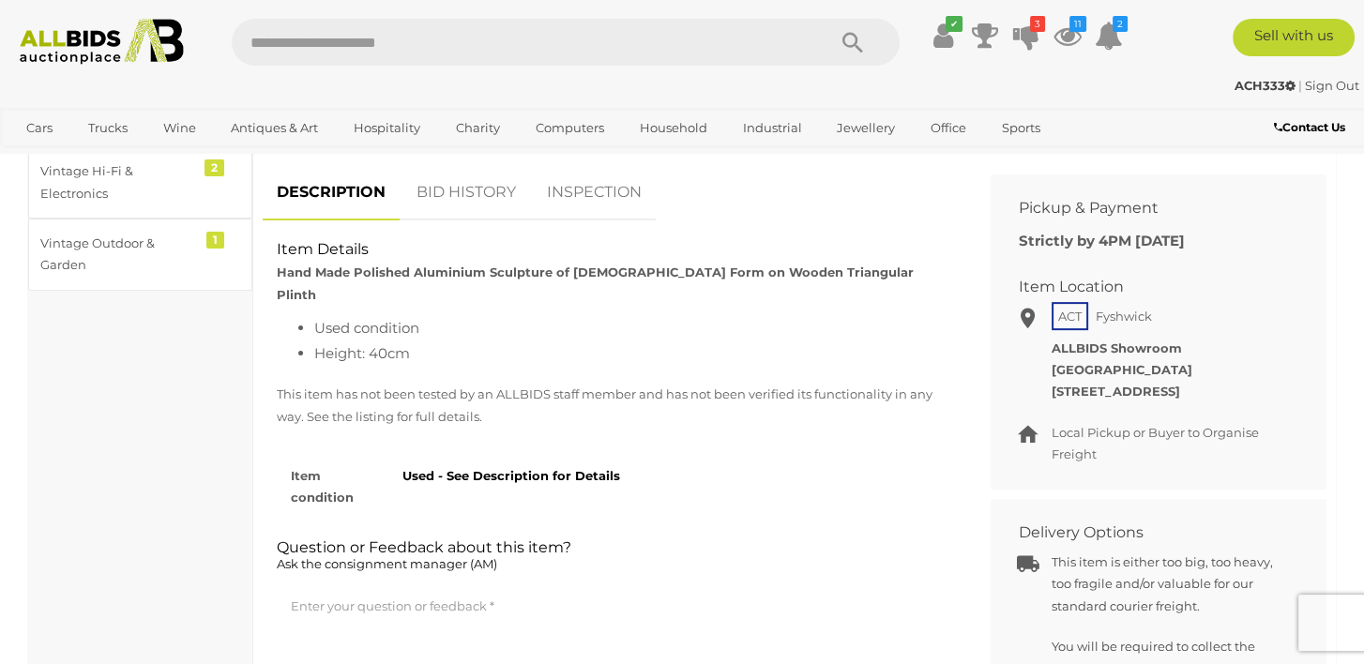
click at [464, 165] on link "BID HISTORY" at bounding box center [467, 192] width 128 height 55
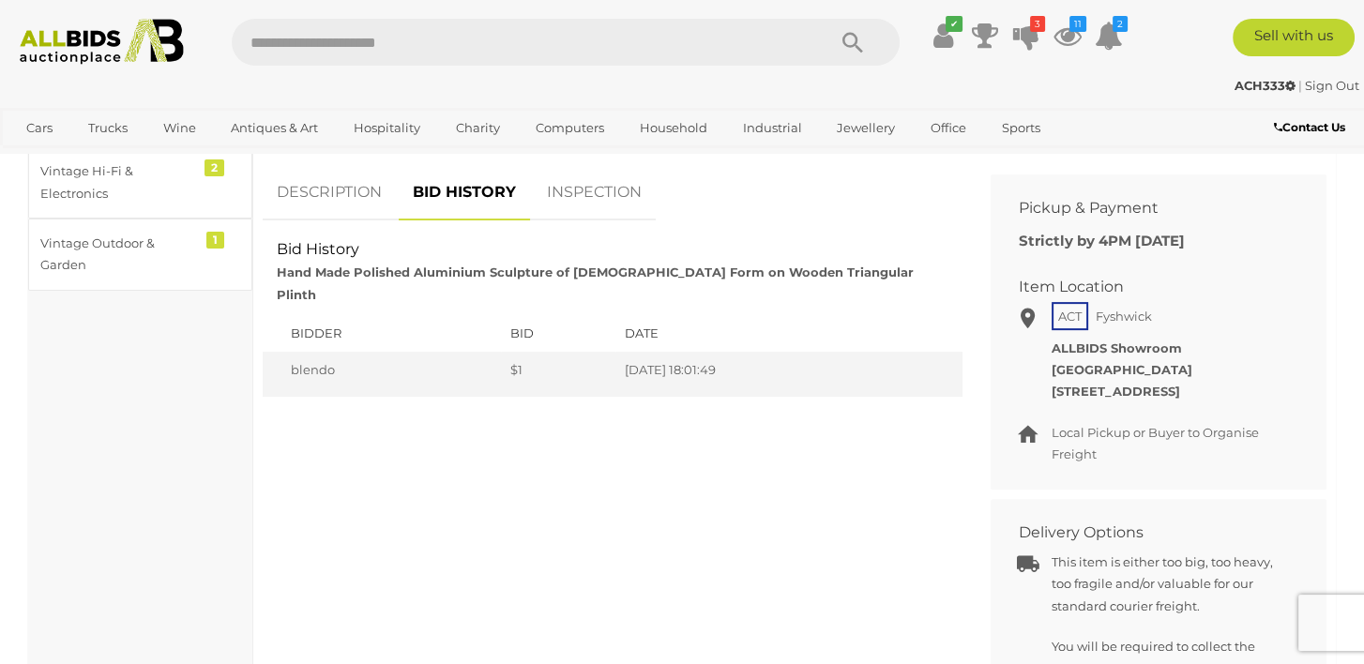
click at [724, 421] on div "Similar items you may be interested in Hand Carved Asian Tribal Style Hard Wood…" at bounding box center [795, 613] width 1092 height 896
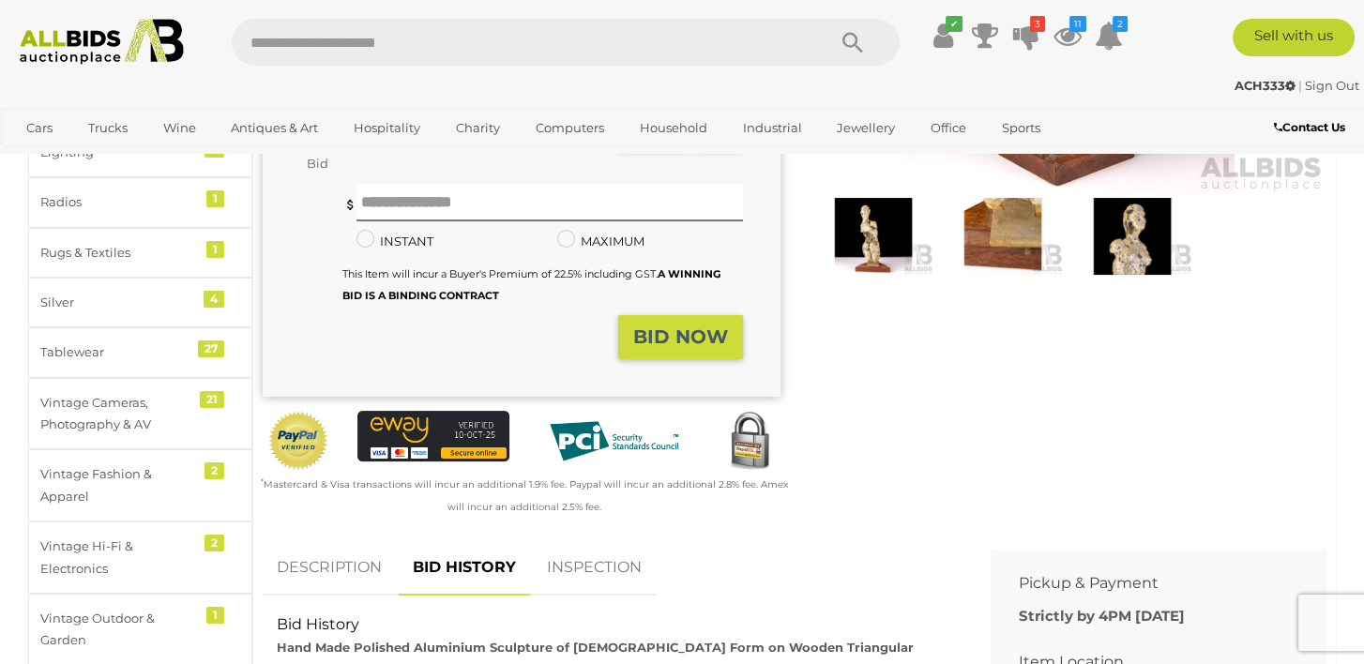
scroll to position [281, 0]
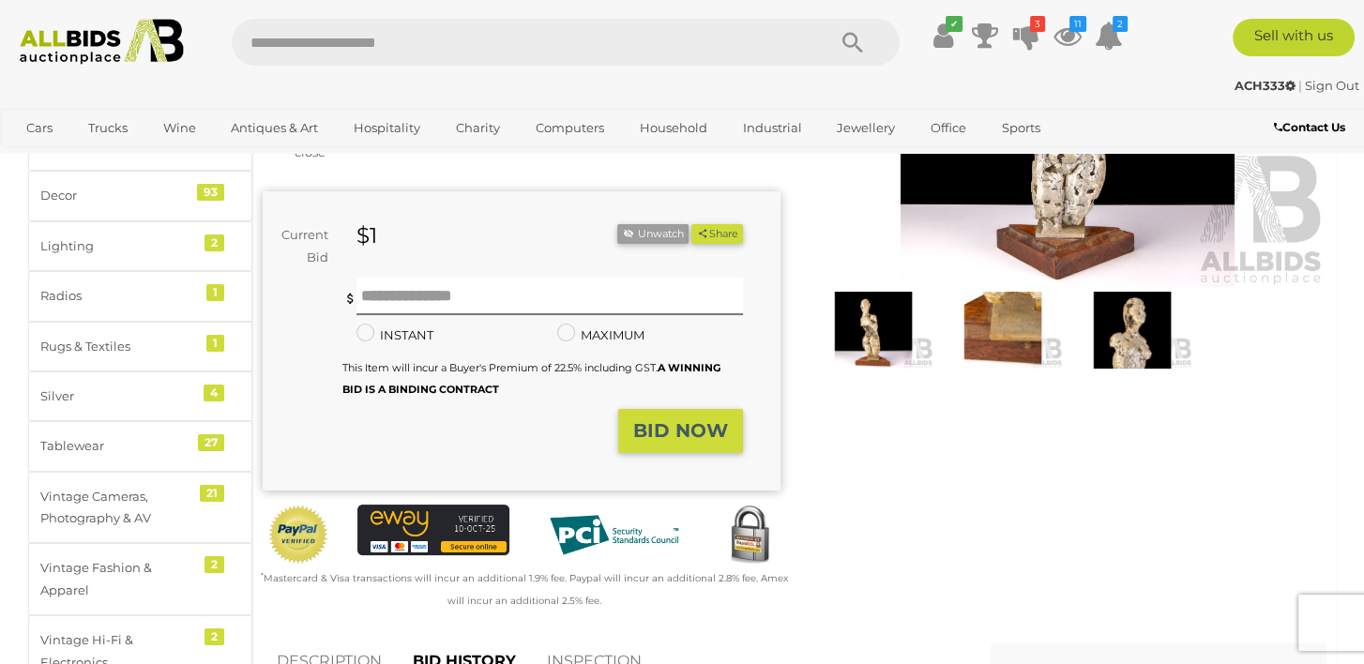
click at [1003, 294] on img at bounding box center [1003, 331] width 120 height 78
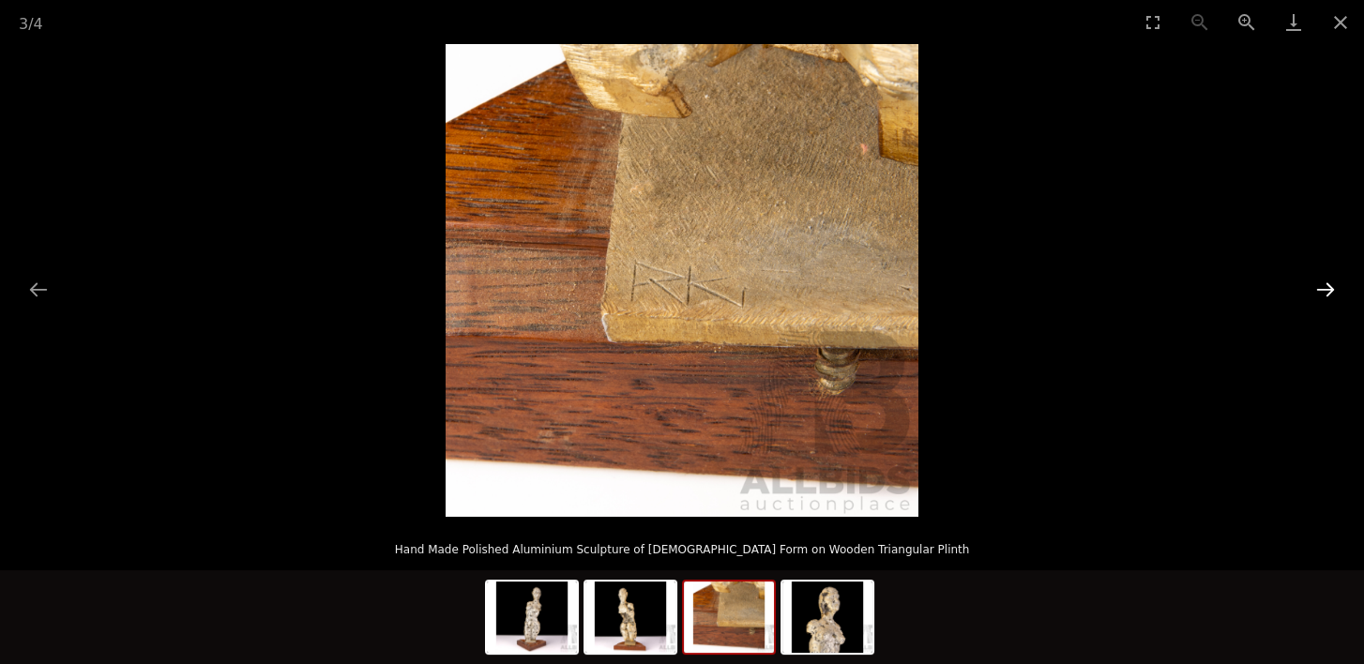
click at [1316, 287] on button "Next slide" at bounding box center [1325, 289] width 39 height 37
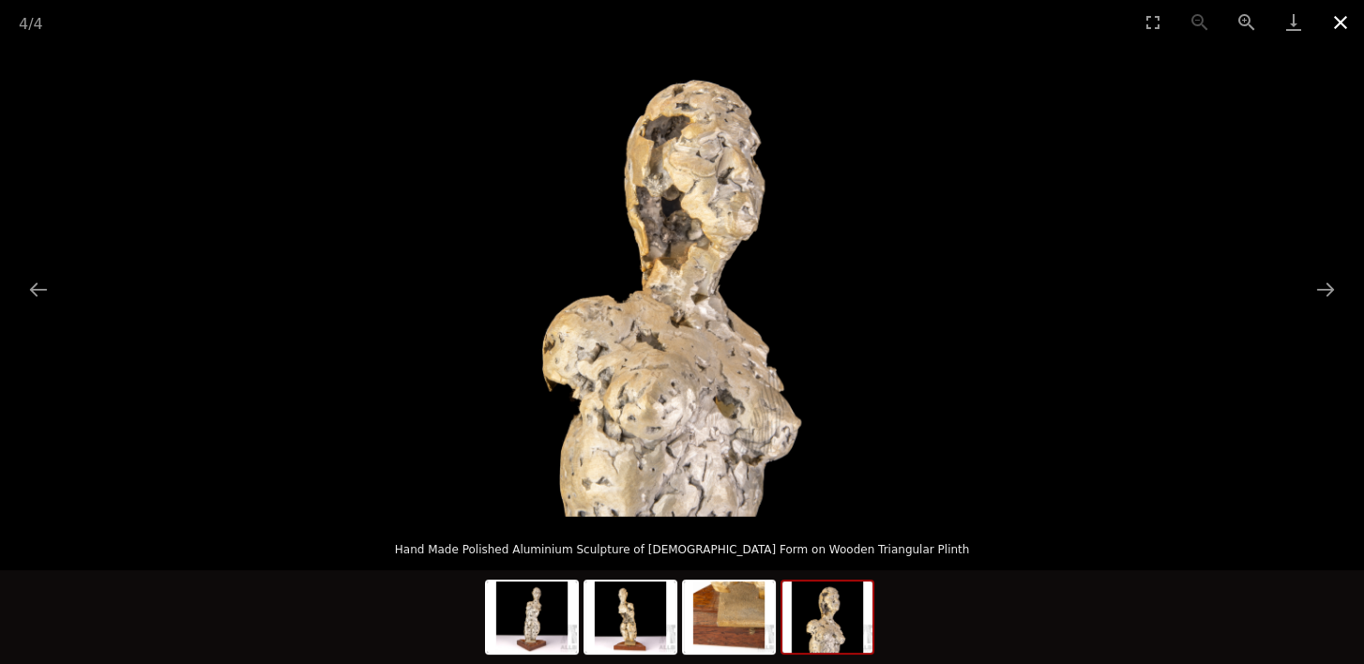
click at [1339, 20] on button "Close gallery" at bounding box center [1340, 22] width 47 height 44
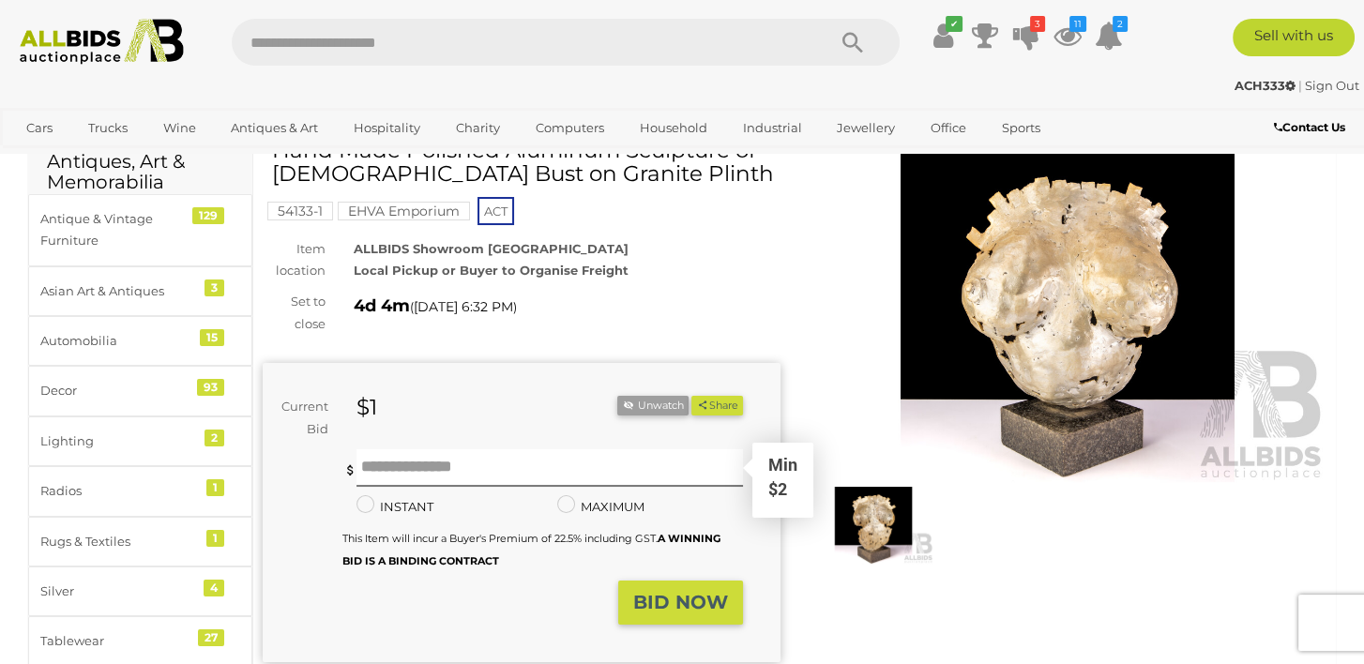
scroll to position [281, 0]
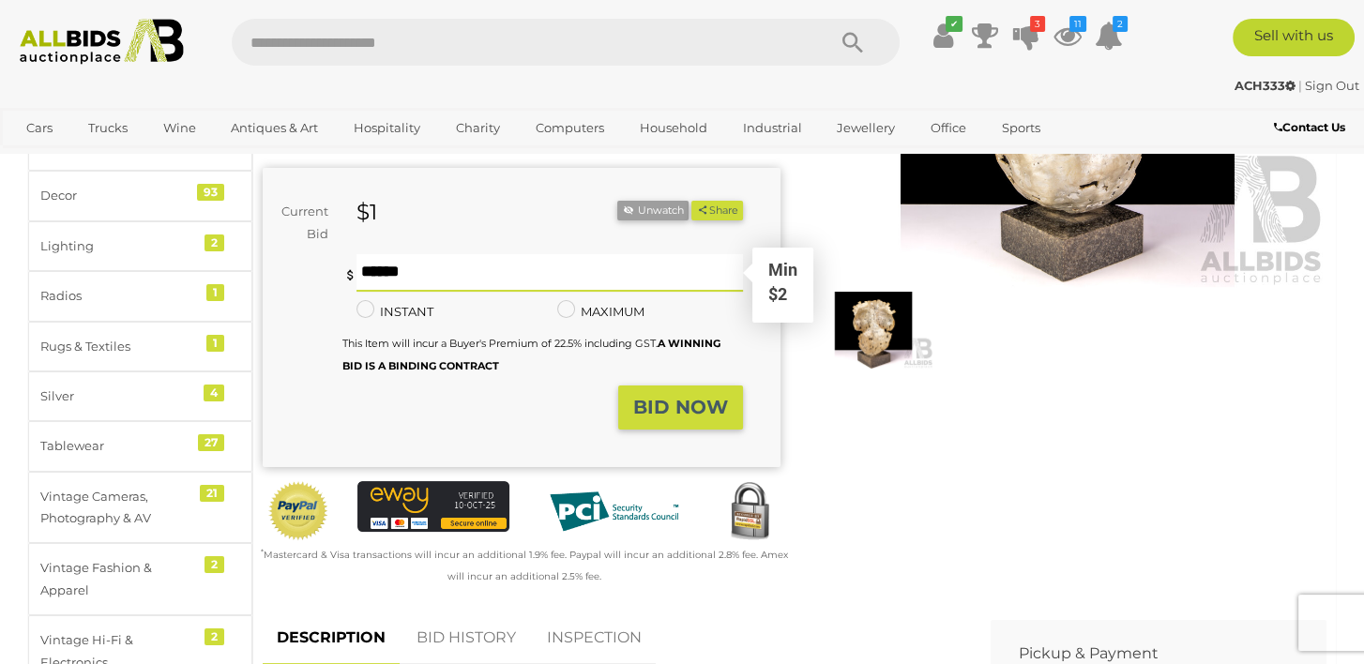
click at [364, 273] on input "text" at bounding box center [550, 273] width 387 height 38
type input "*"
click at [635, 407] on strong "BID NOW" at bounding box center [680, 407] width 95 height 23
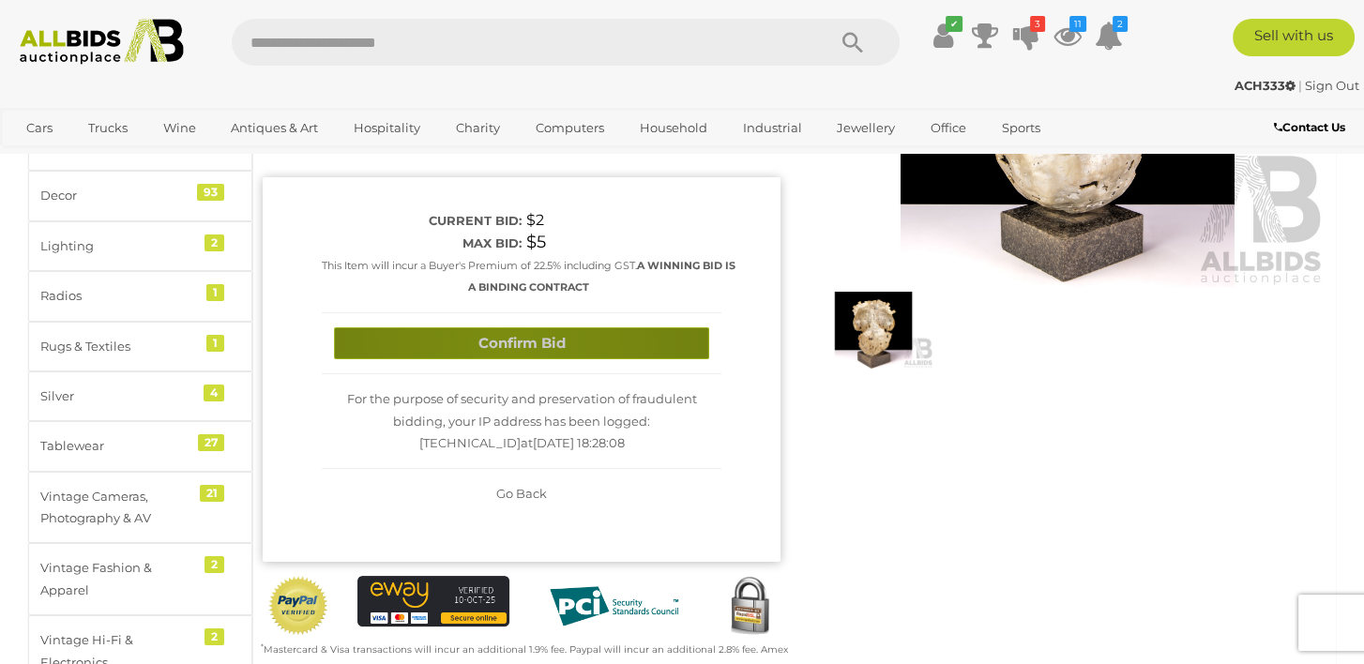
click at [509, 349] on button "Confirm Bid" at bounding box center [521, 343] width 375 height 33
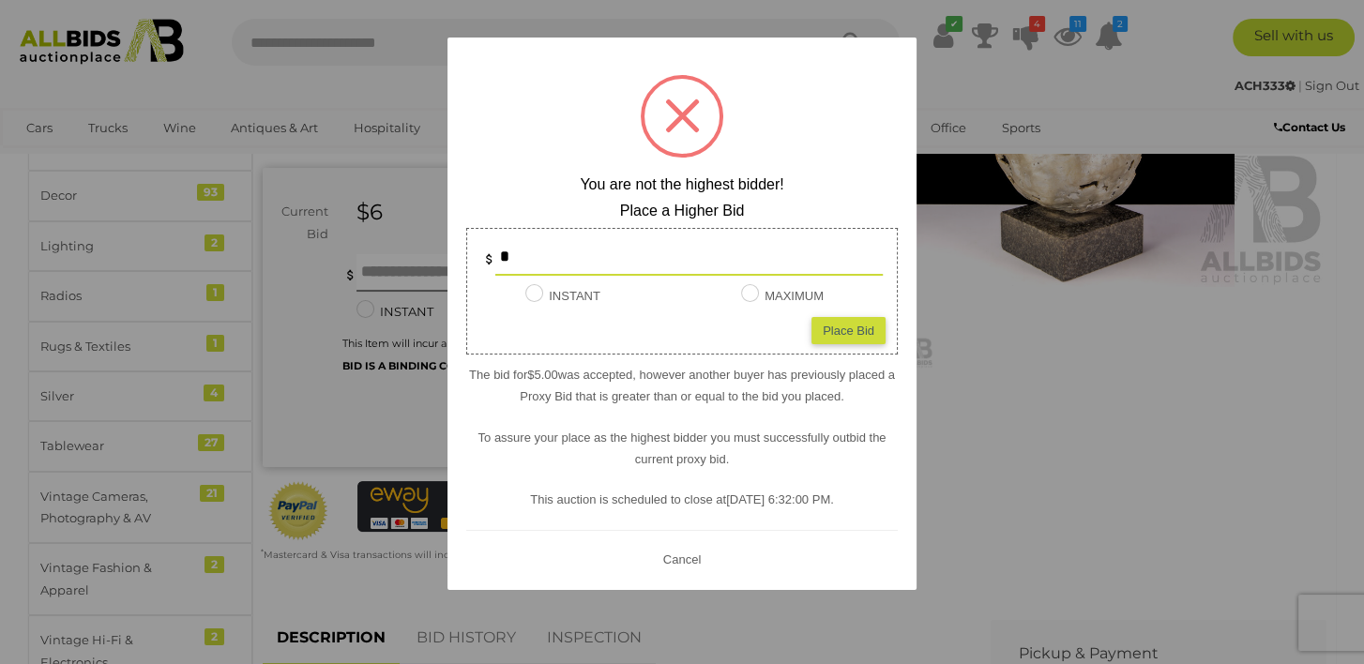
click at [1062, 386] on div at bounding box center [682, 332] width 1364 height 664
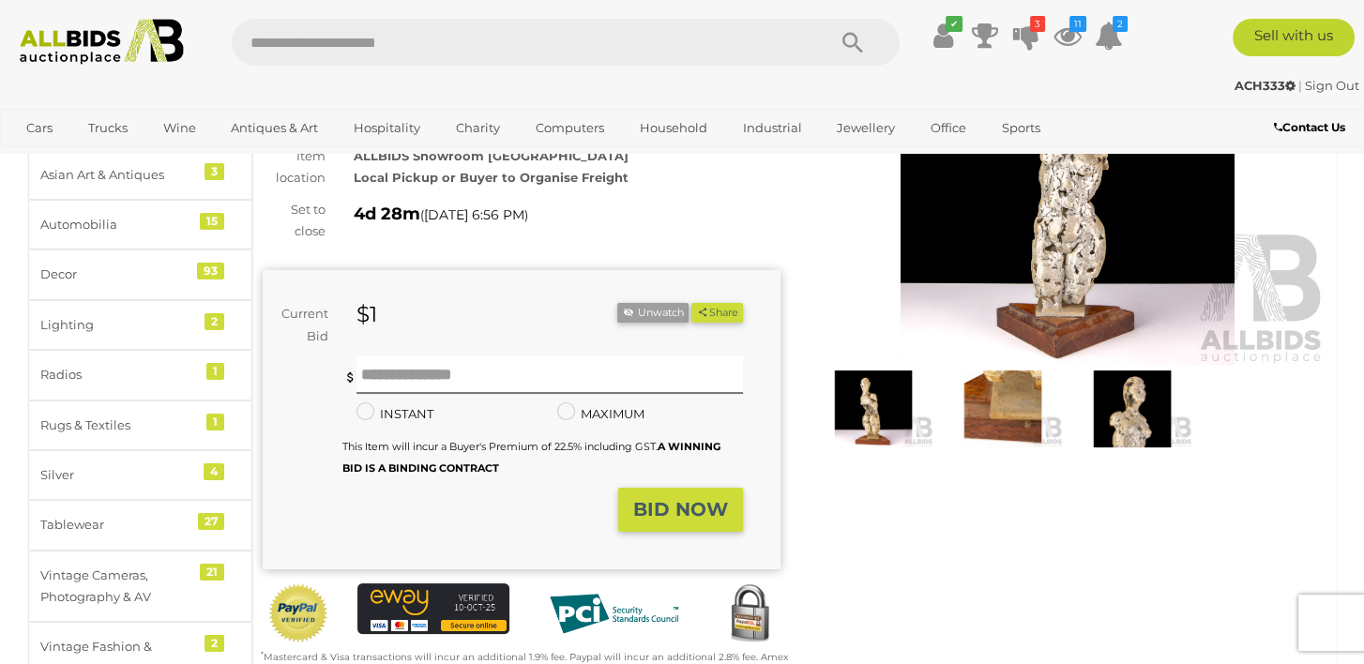
scroll to position [281, 0]
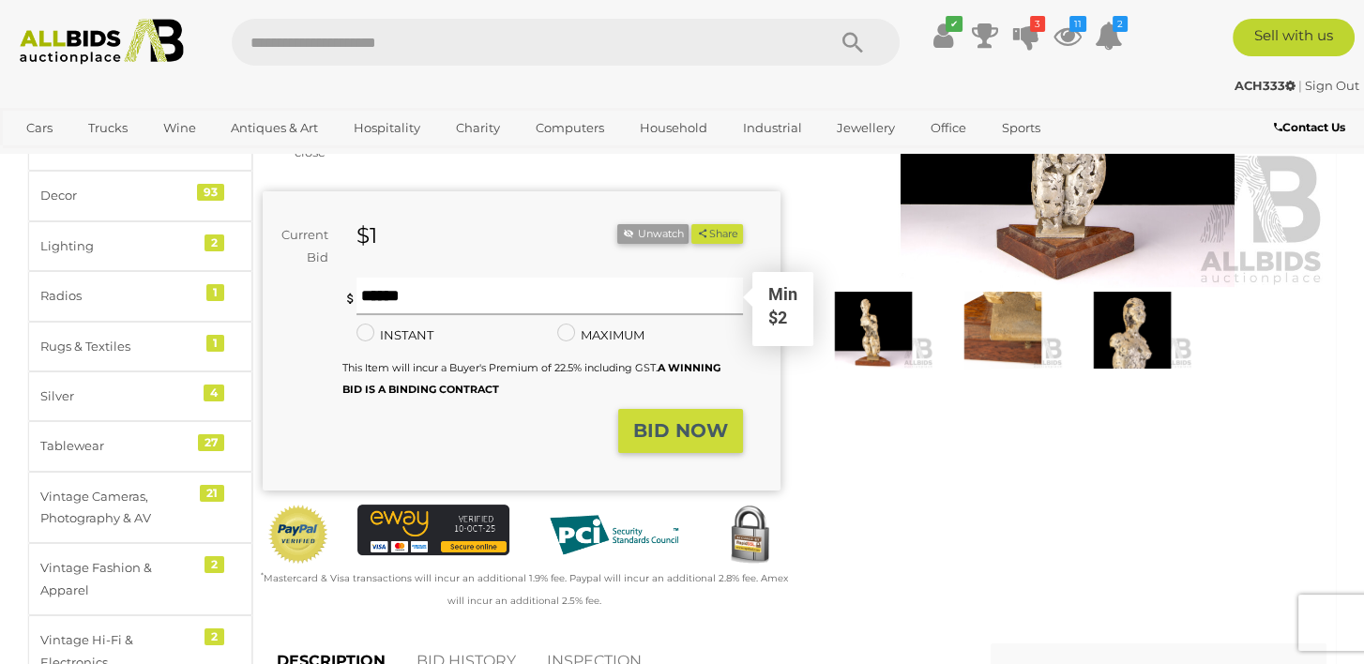
click at [388, 280] on input "text" at bounding box center [550, 297] width 387 height 38
type input "*"
click at [673, 419] on strong "BID NOW" at bounding box center [680, 430] width 95 height 23
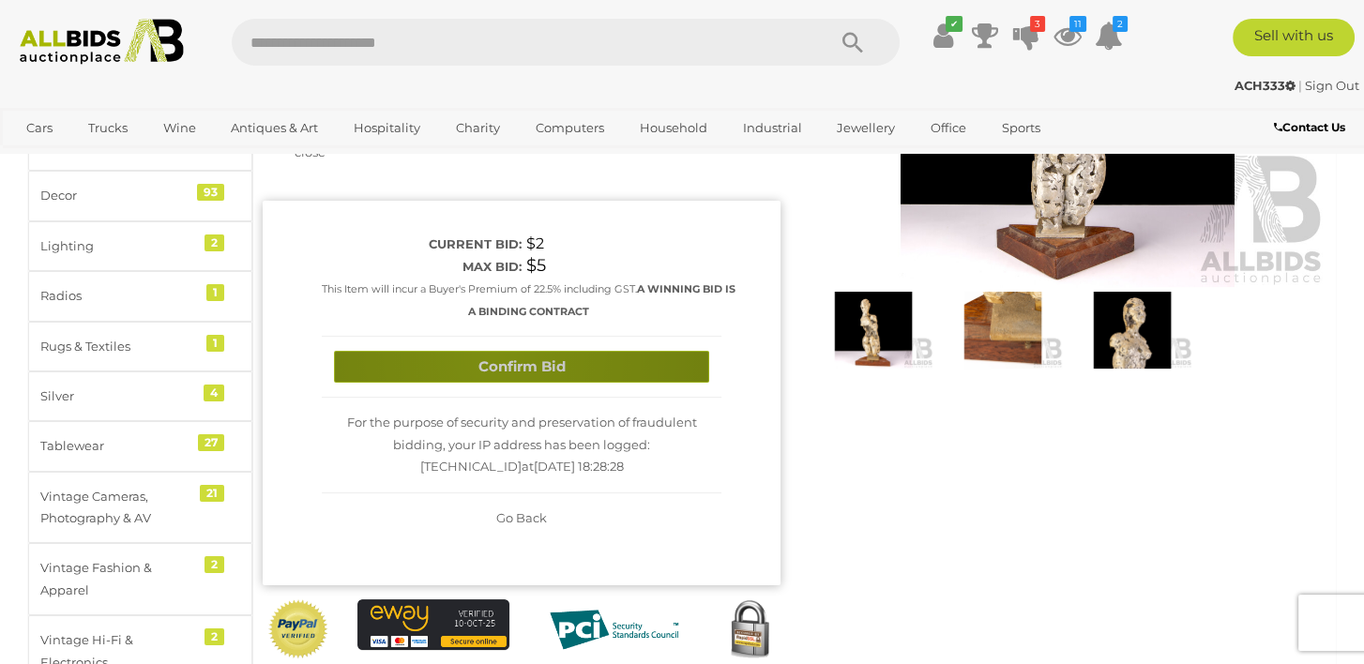
click at [494, 351] on button "Confirm Bid" at bounding box center [521, 367] width 375 height 33
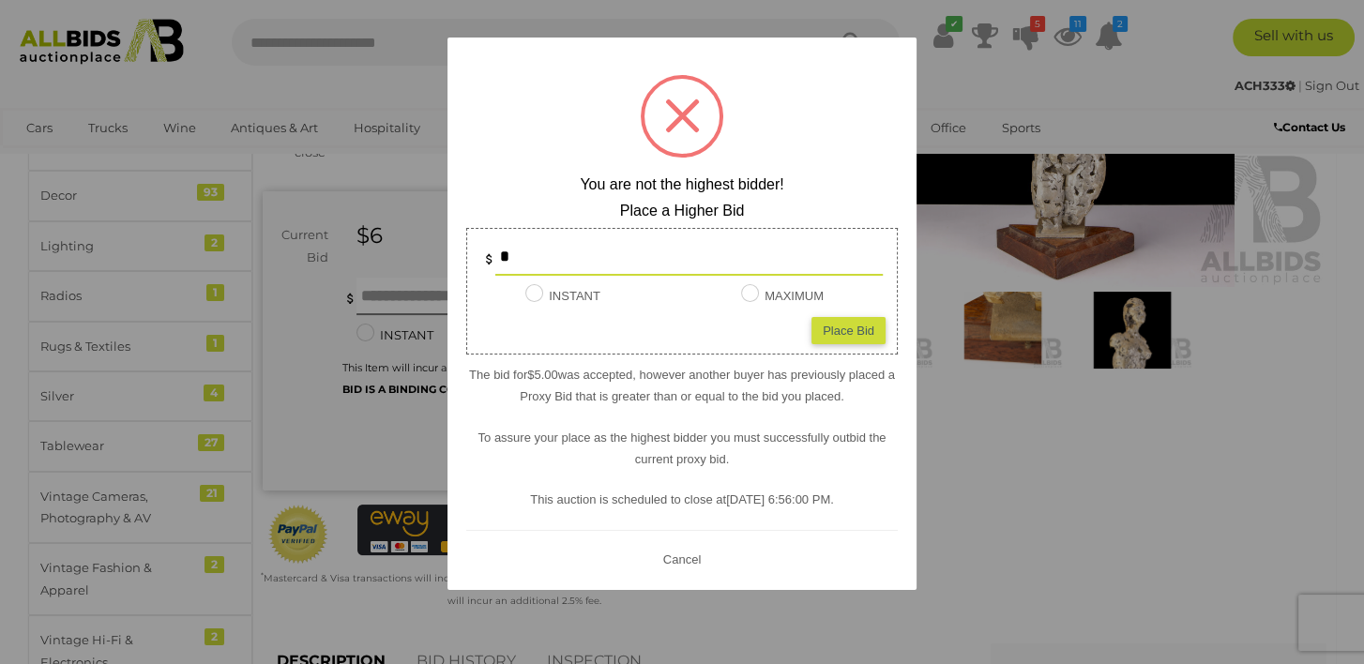
click at [991, 479] on div at bounding box center [682, 332] width 1364 height 664
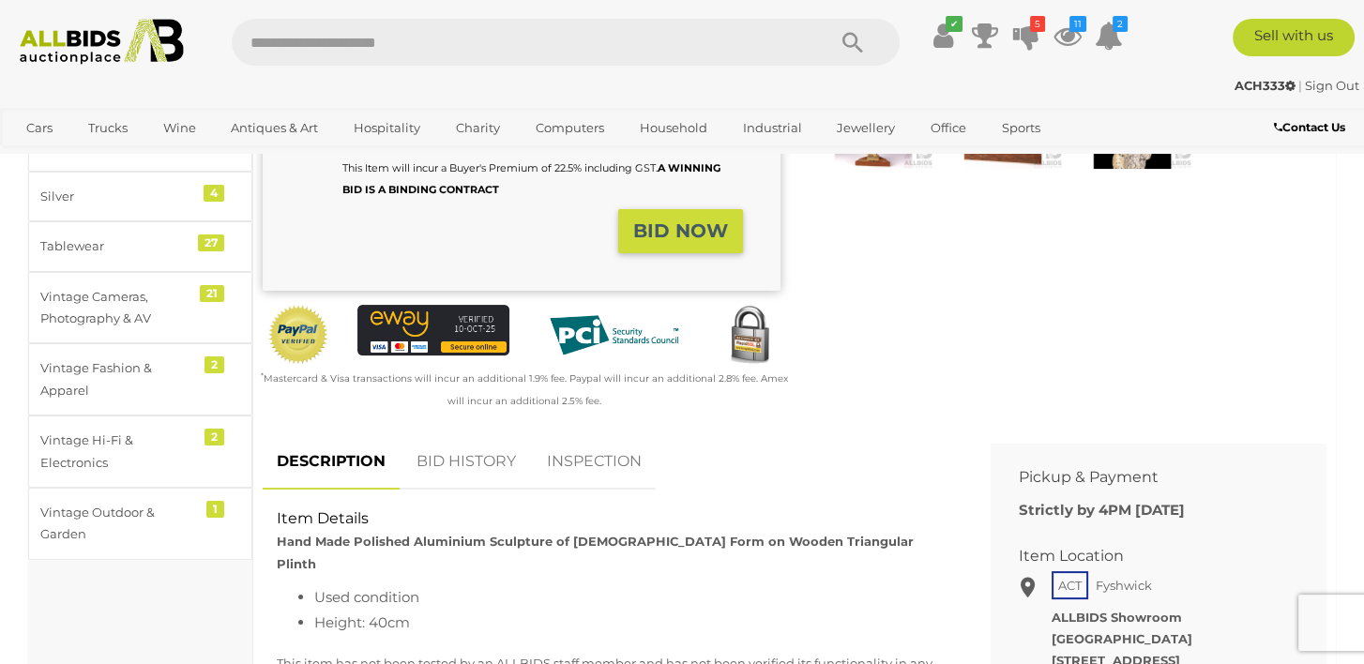
scroll to position [657, 0]
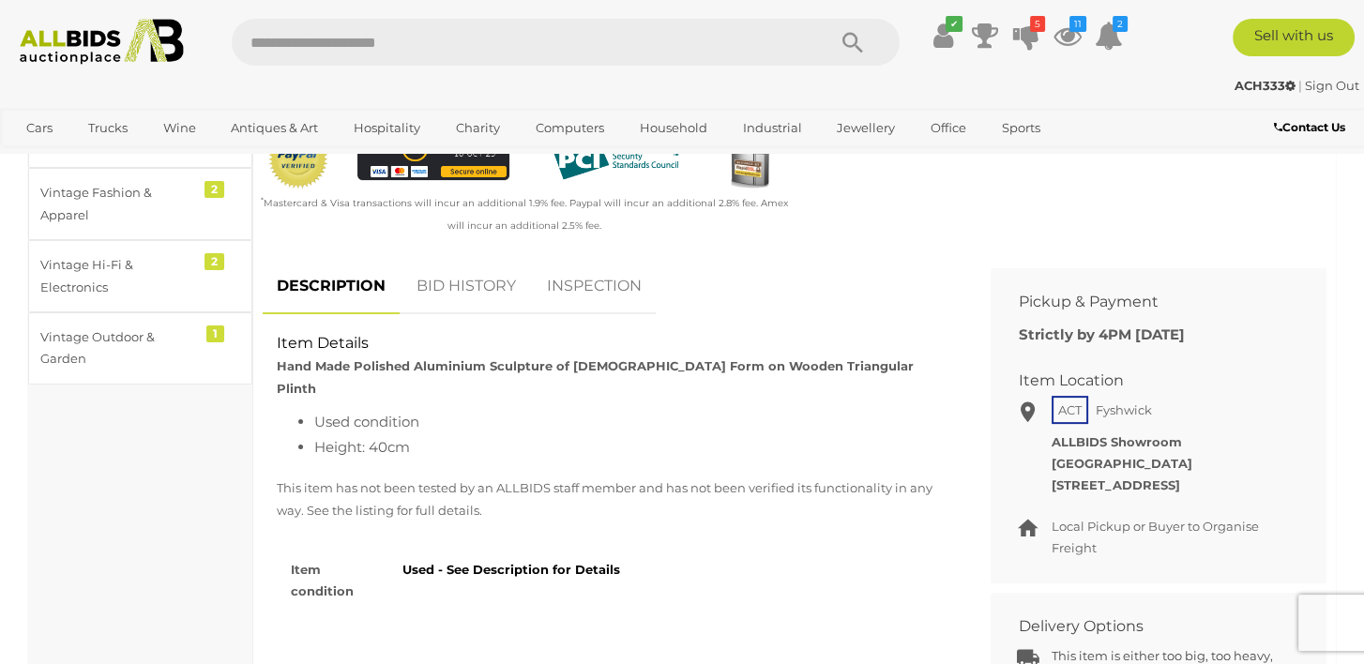
click at [446, 265] on link "BID HISTORY" at bounding box center [467, 286] width 128 height 55
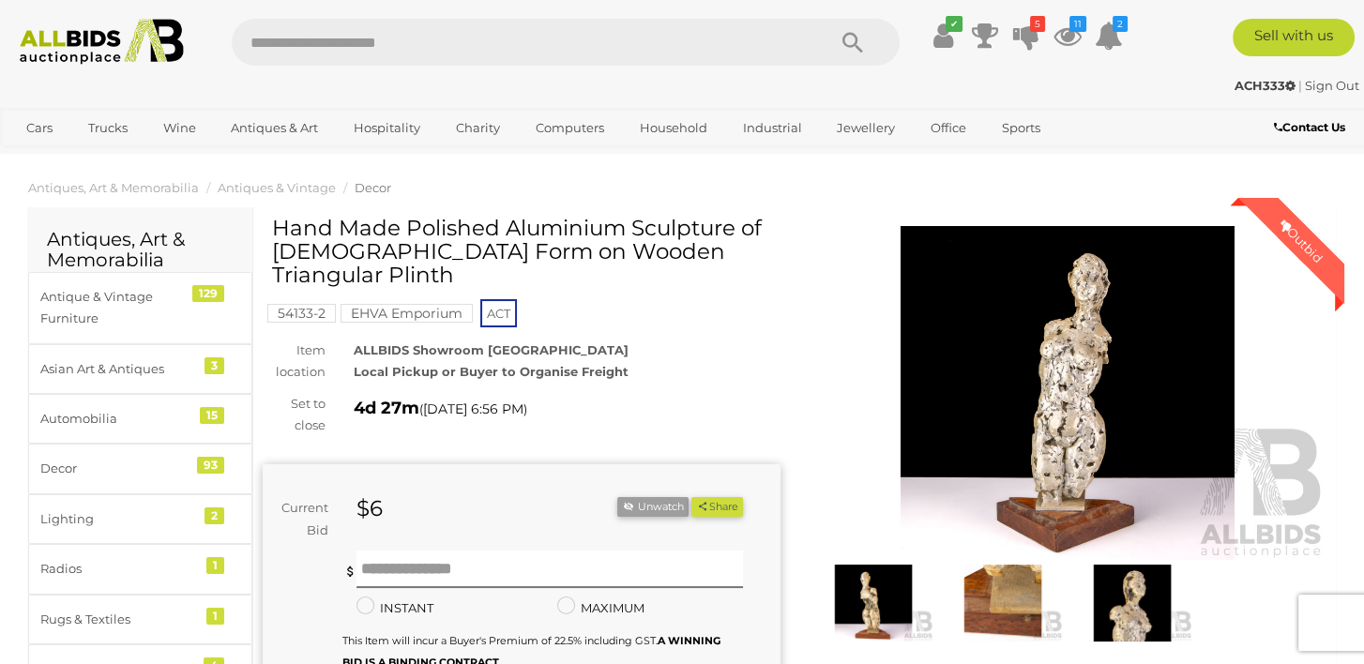
scroll to position [0, 0]
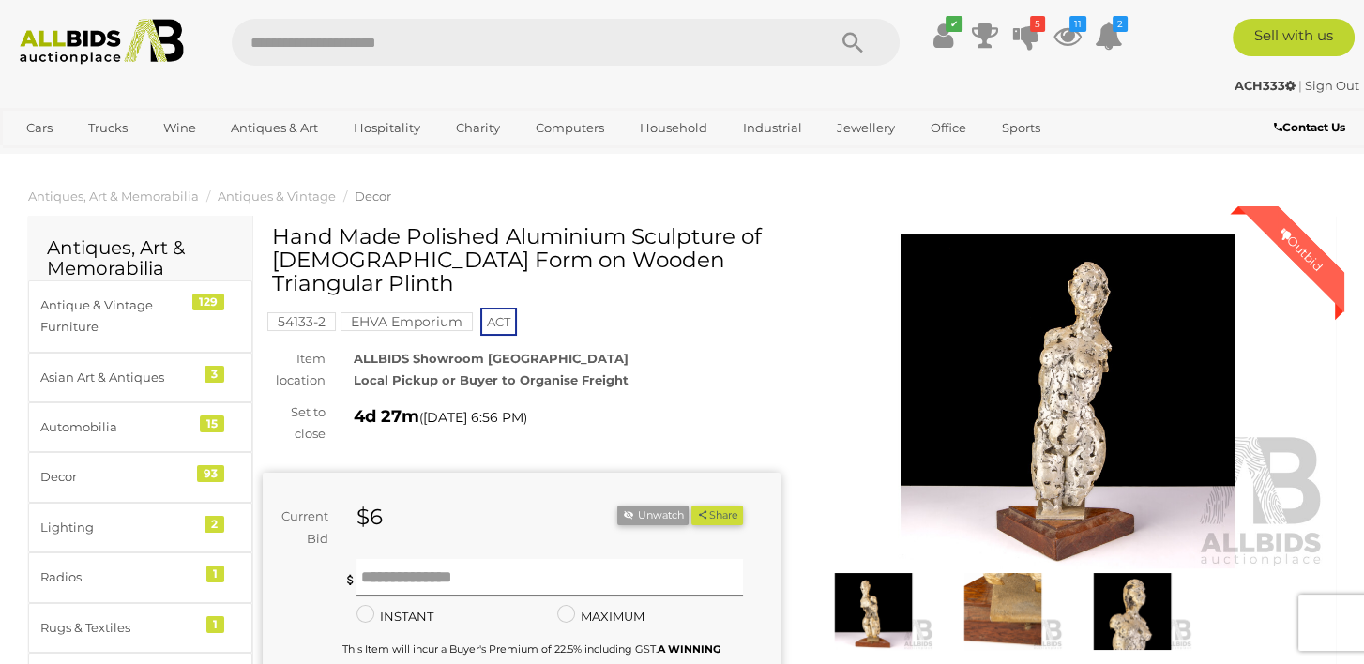
click at [1073, 373] on img at bounding box center [1068, 402] width 518 height 334
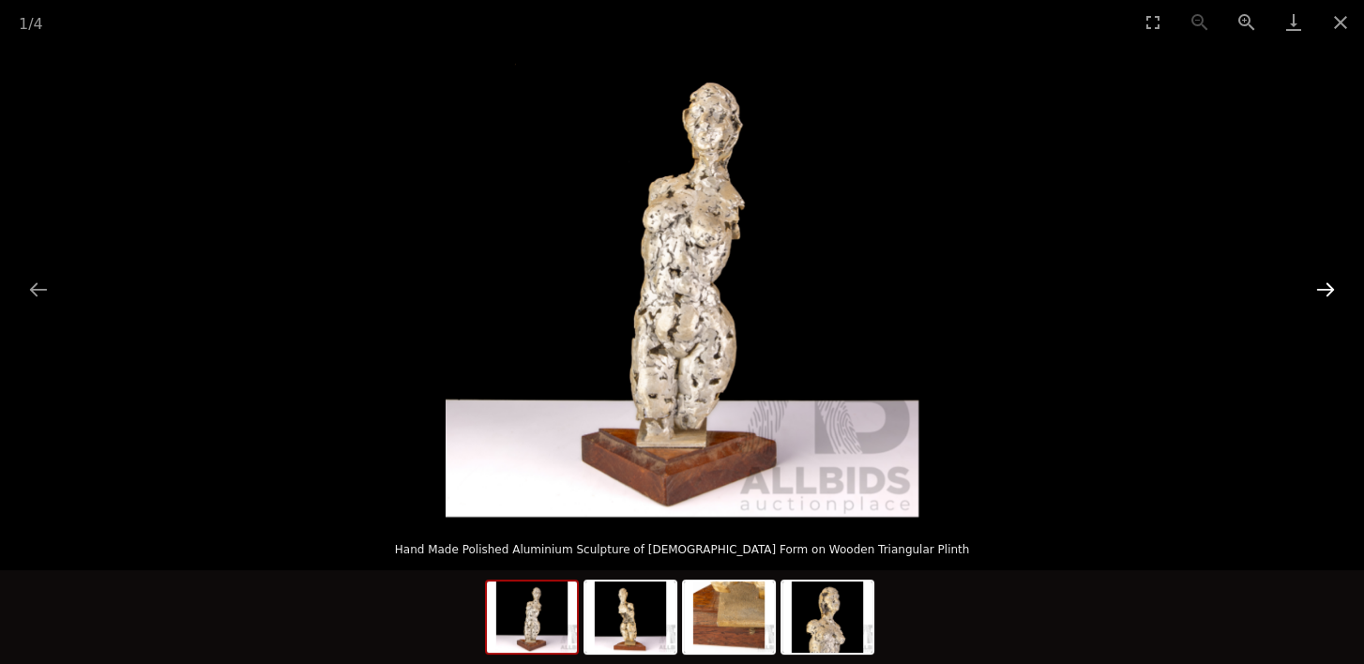
click at [1333, 285] on button "Next slide" at bounding box center [1325, 289] width 39 height 37
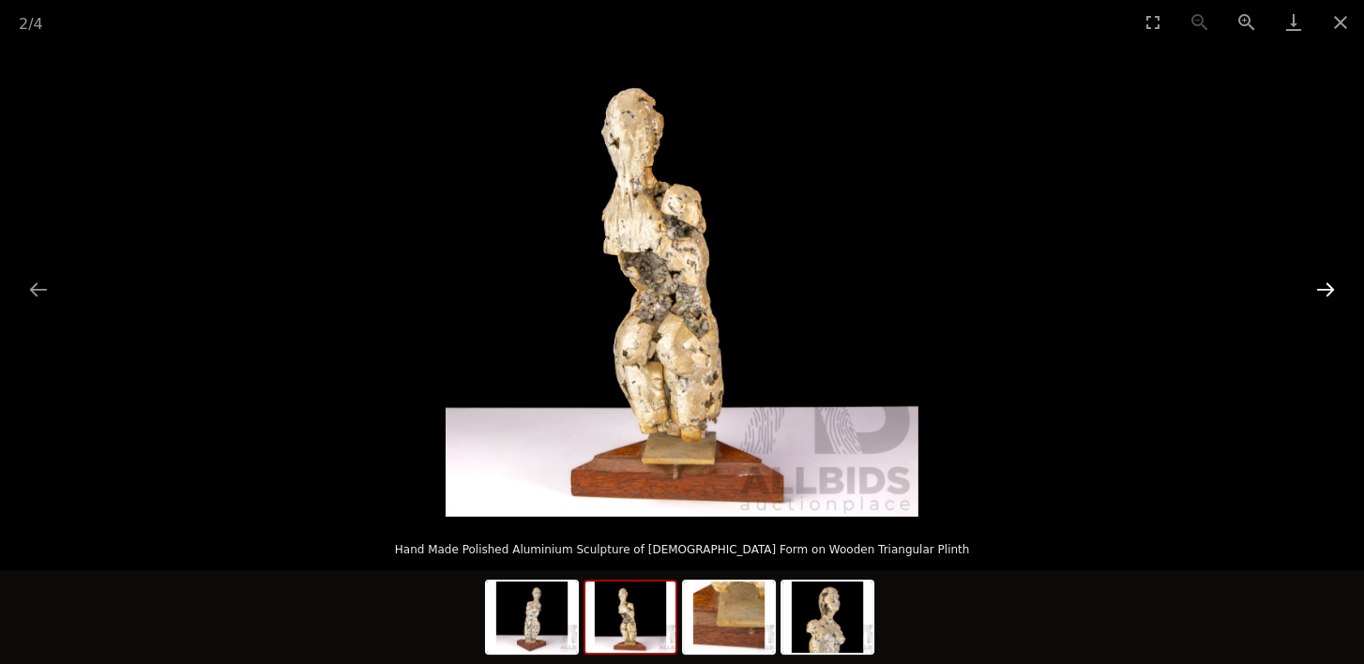
click at [1333, 285] on button "Next slide" at bounding box center [1325, 289] width 39 height 37
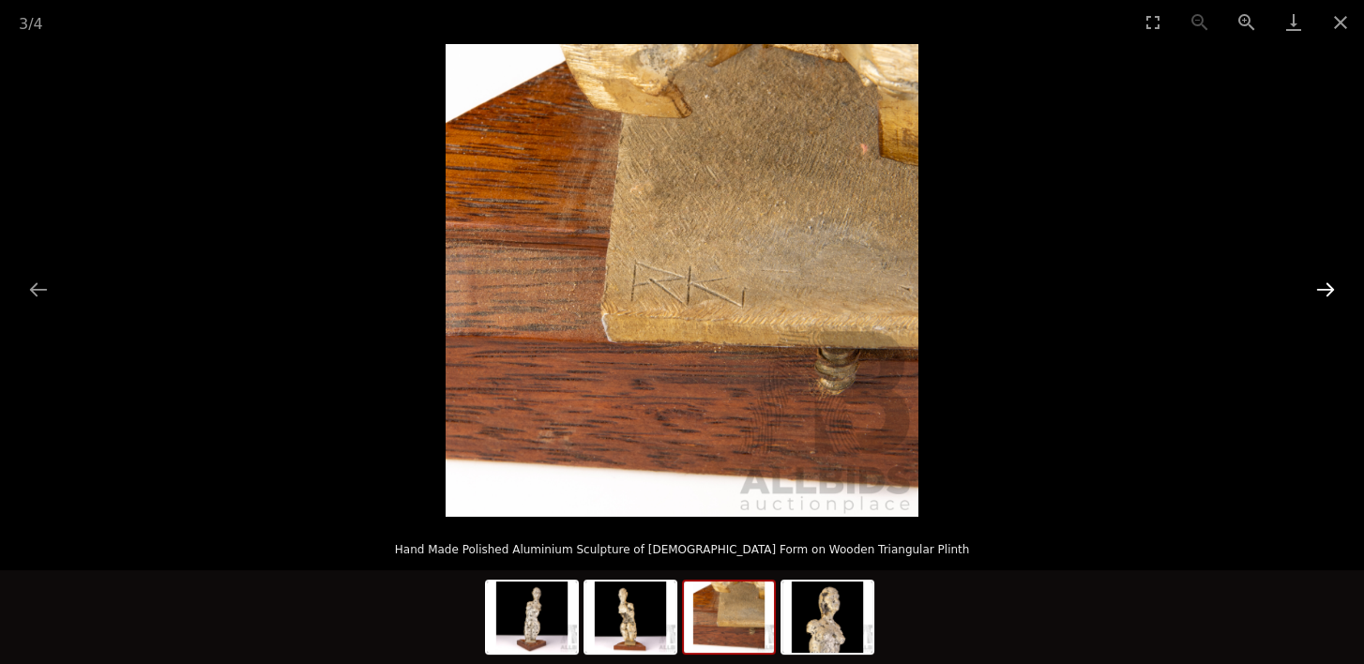
click at [1333, 285] on button "Next slide" at bounding box center [1325, 289] width 39 height 37
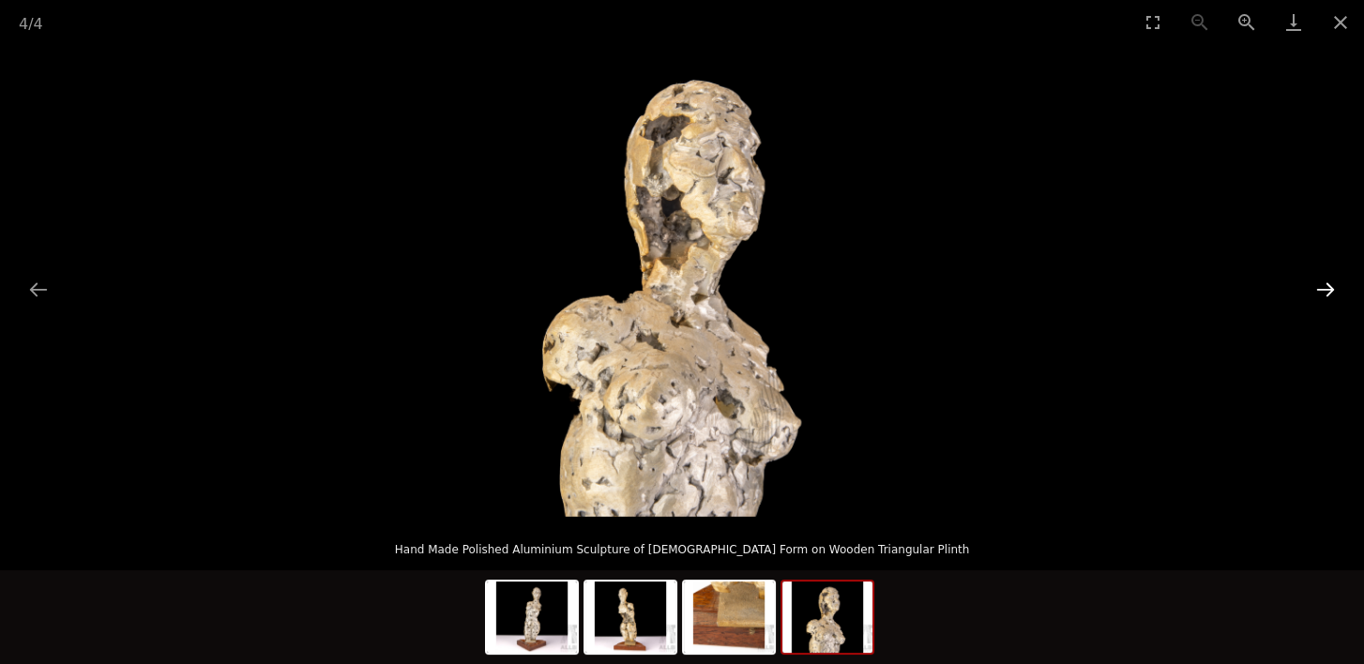
click at [1333, 285] on button "Next slide" at bounding box center [1325, 289] width 39 height 37
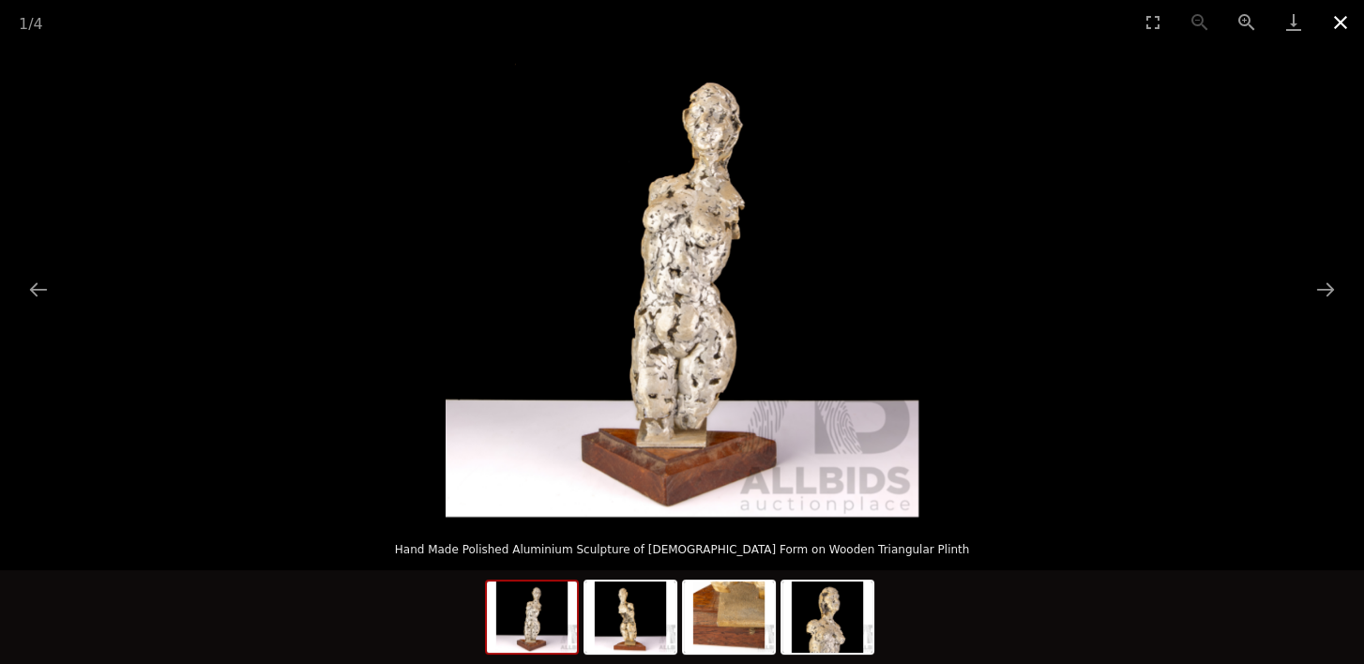
click at [1341, 23] on button "Close gallery" at bounding box center [1340, 22] width 47 height 44
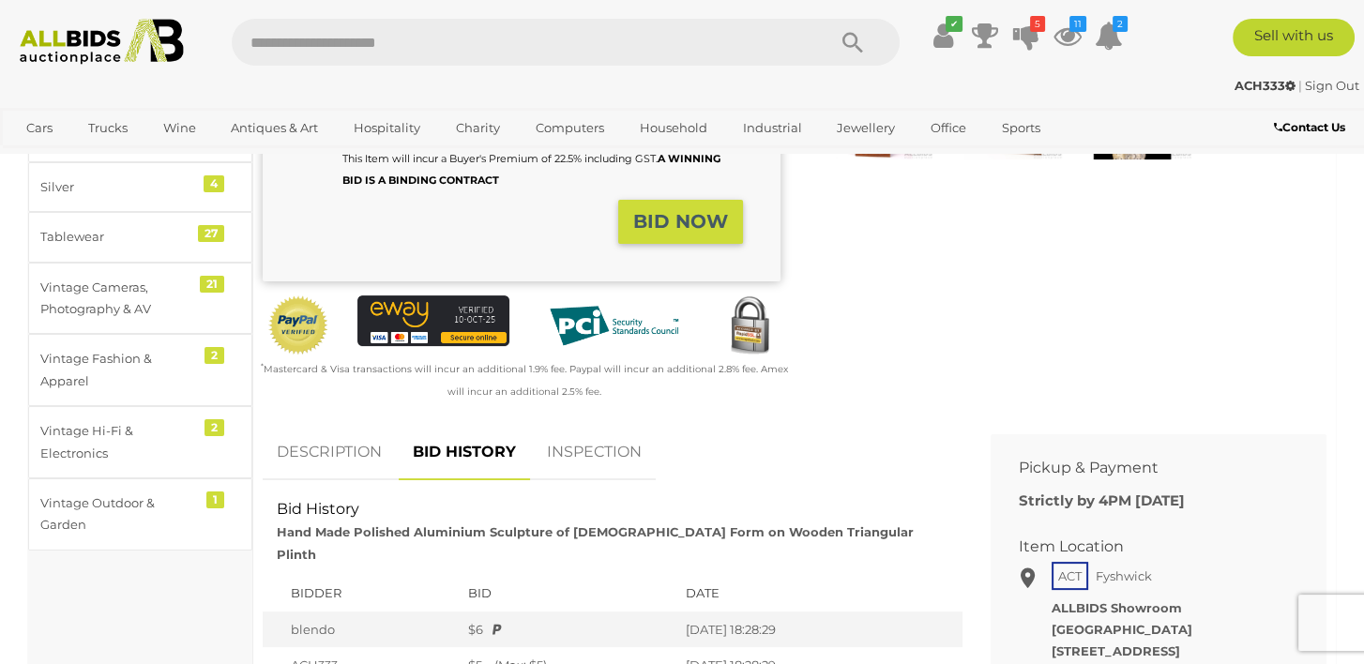
scroll to position [657, 0]
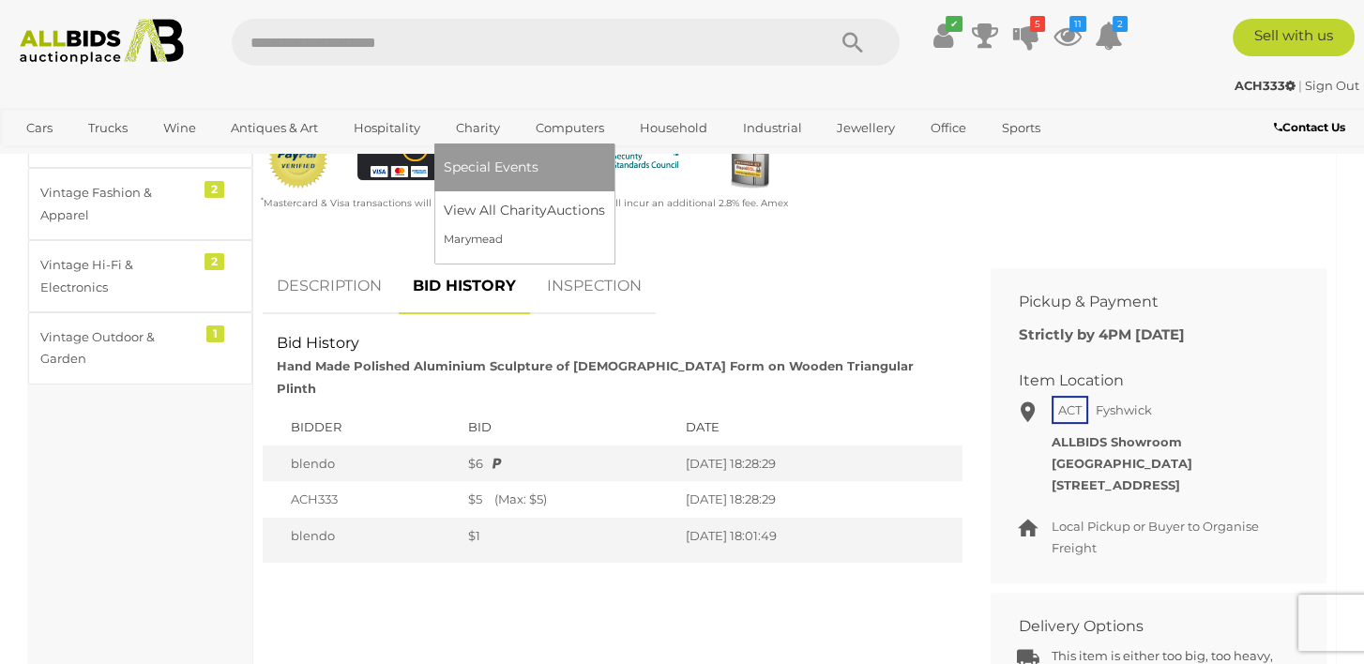
click at [469, 130] on link "Charity" at bounding box center [478, 128] width 68 height 31
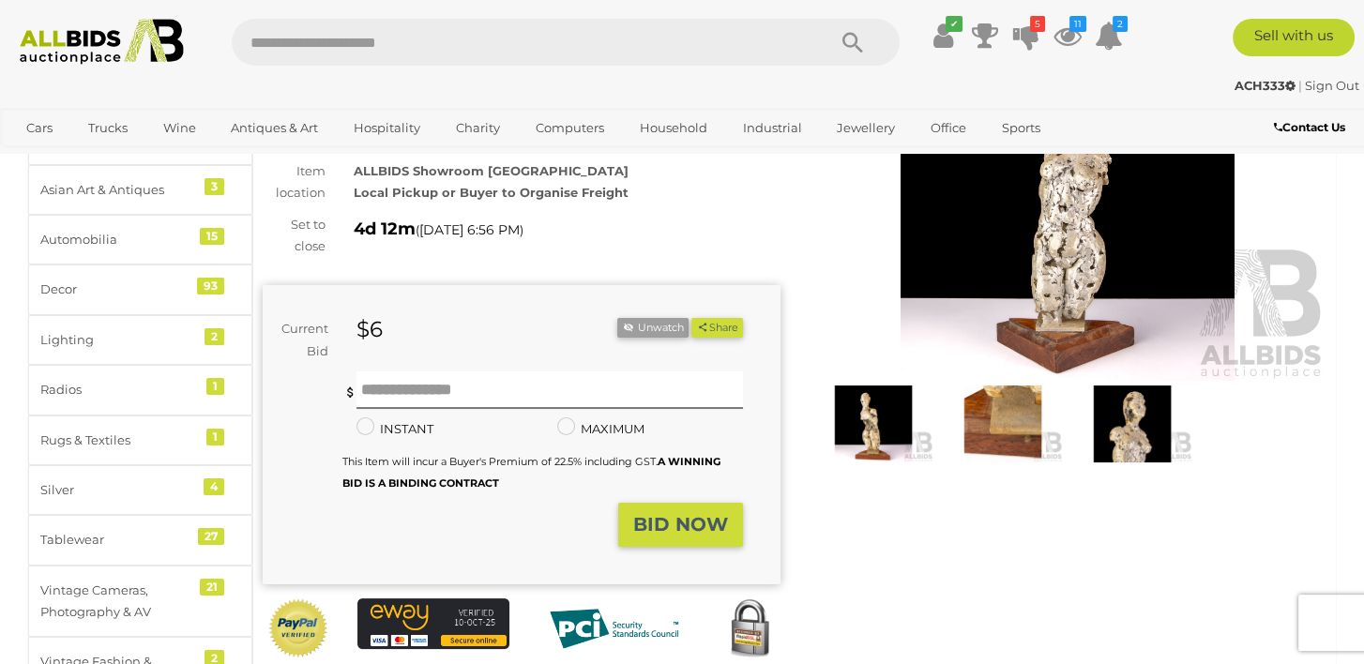
scroll to position [94, 0]
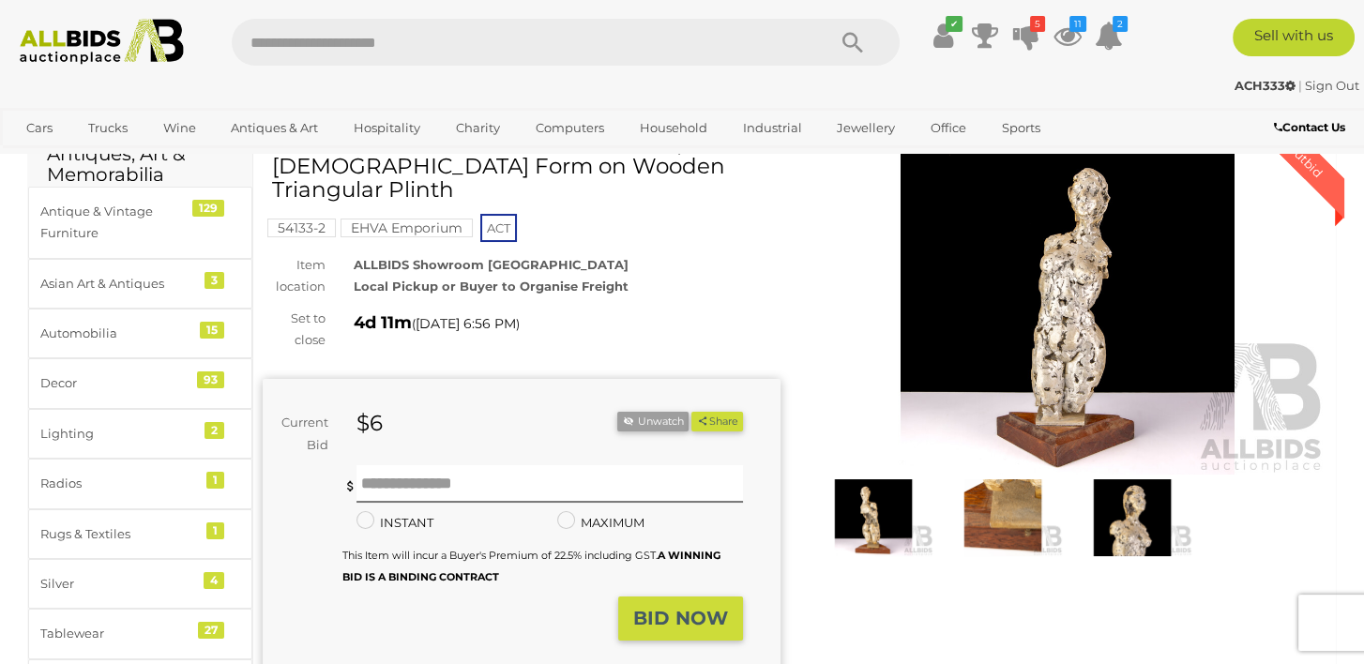
click at [1069, 365] on img at bounding box center [1068, 308] width 518 height 334
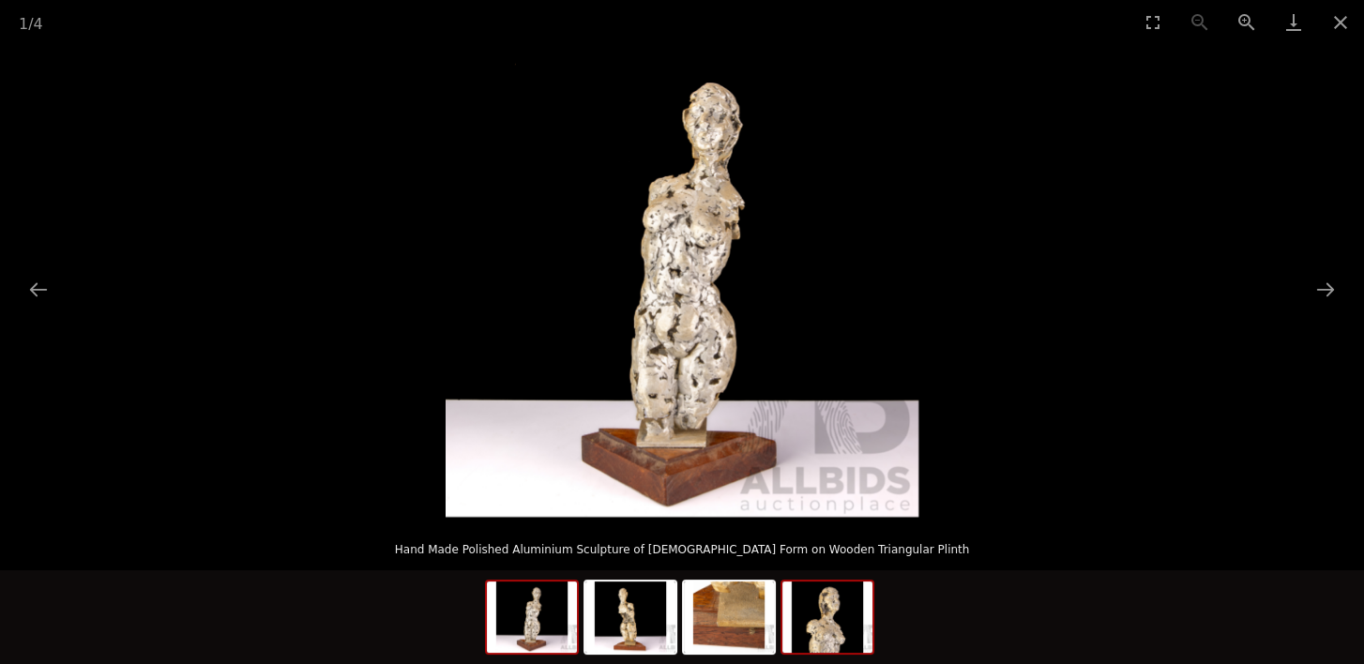
click at [856, 627] on img at bounding box center [828, 617] width 90 height 71
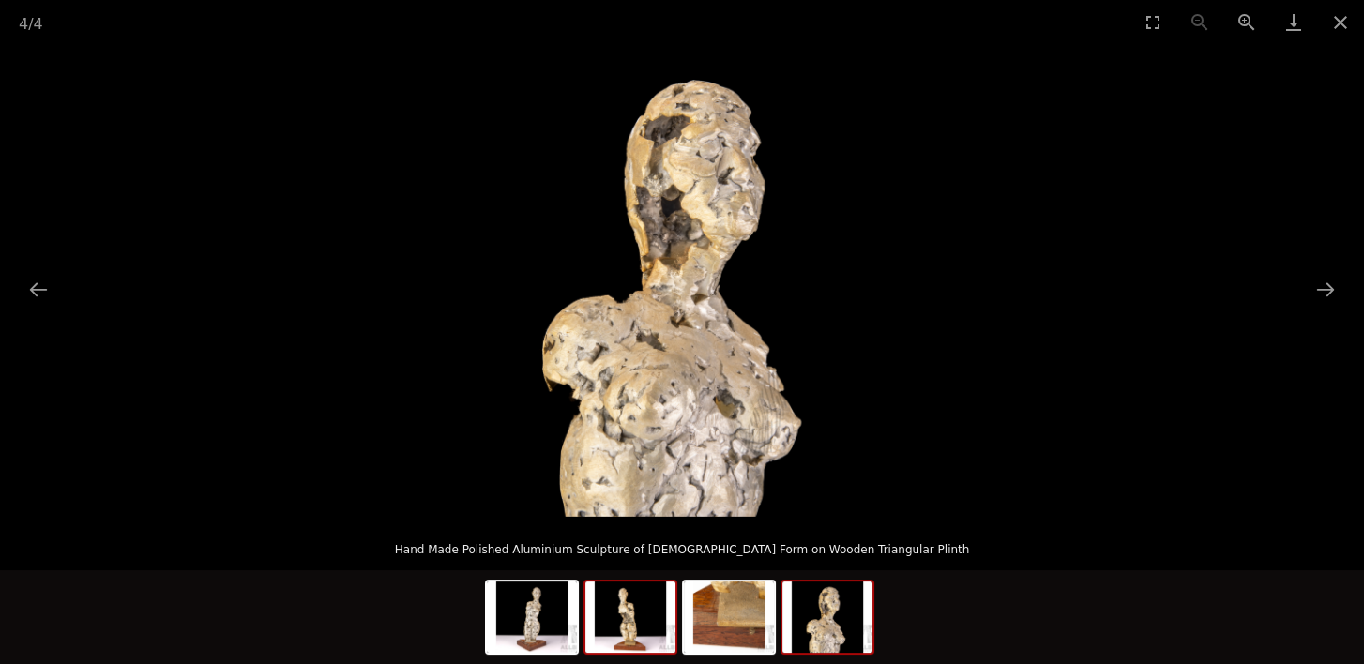
click at [646, 637] on img at bounding box center [631, 617] width 90 height 71
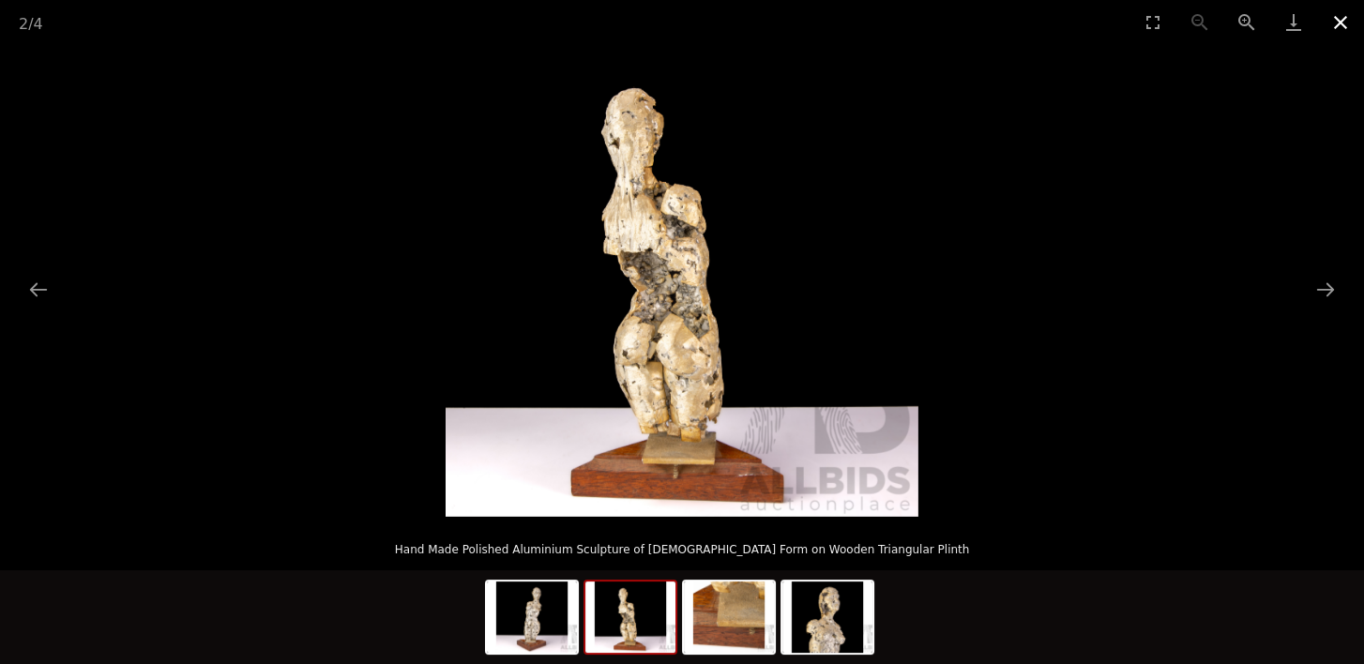
click at [1333, 23] on button "Close gallery" at bounding box center [1340, 22] width 47 height 44
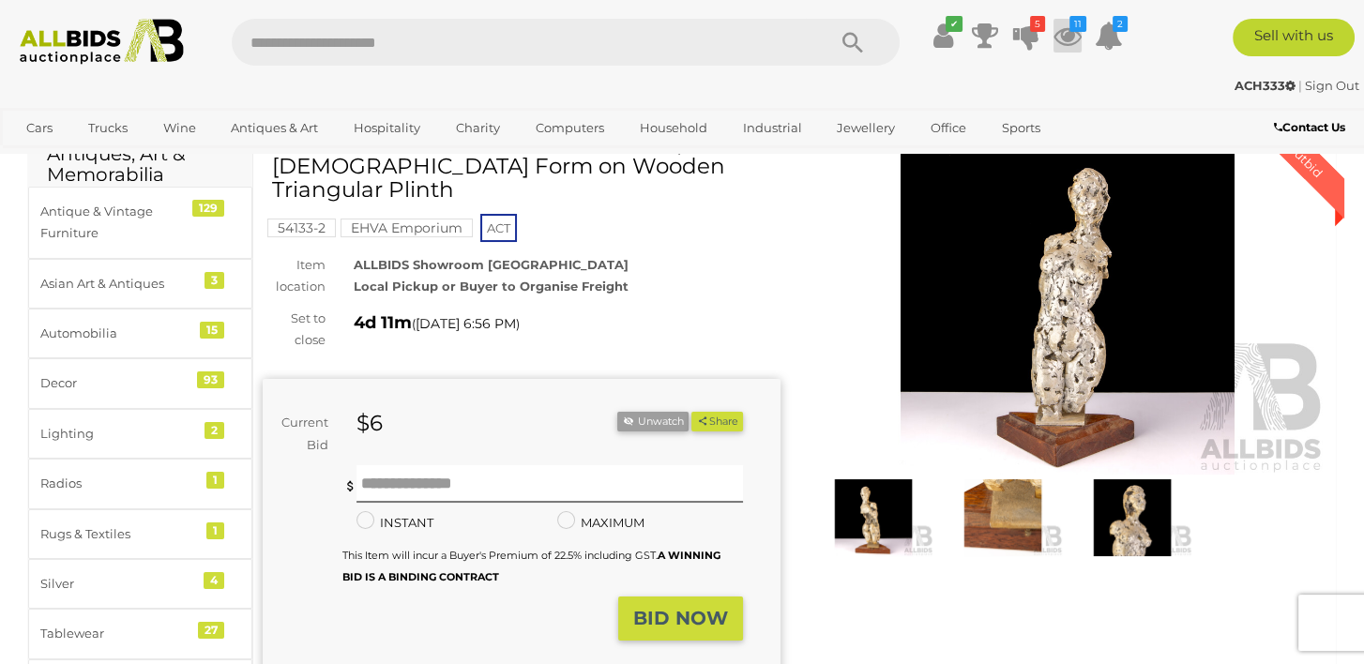
click at [1061, 37] on icon at bounding box center [1068, 36] width 28 height 34
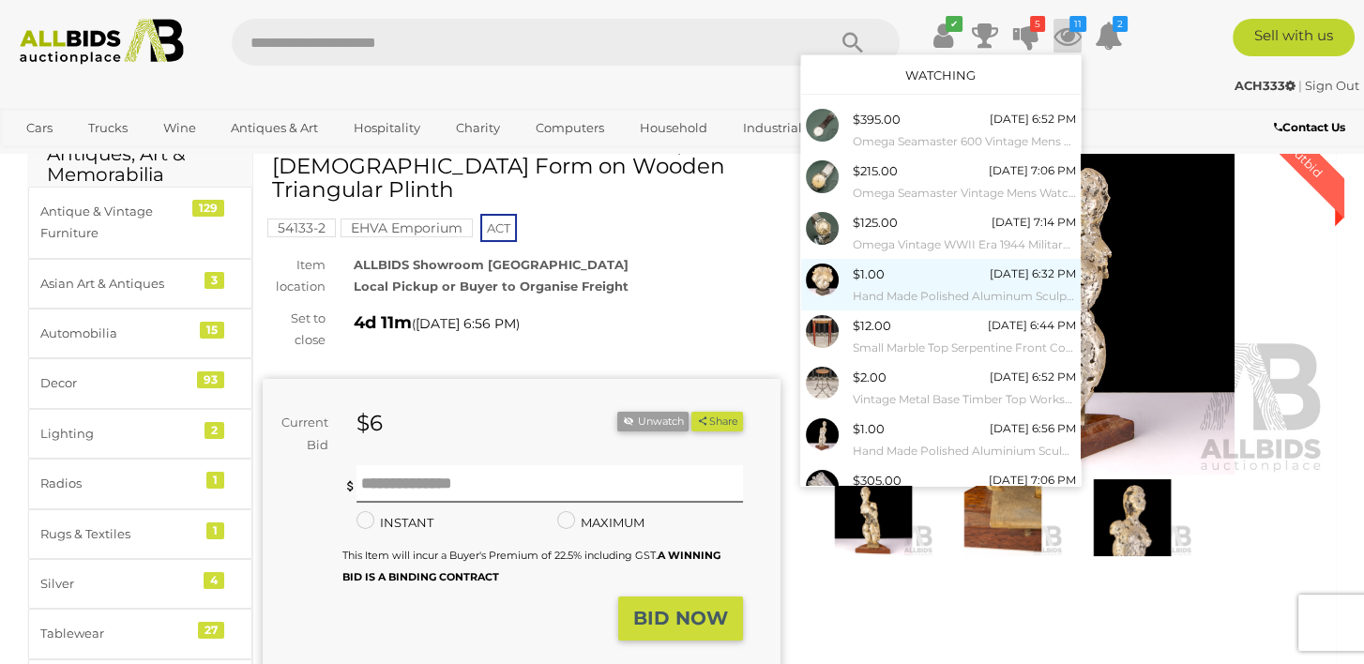
click at [844, 278] on div at bounding box center [829, 280] width 47 height 33
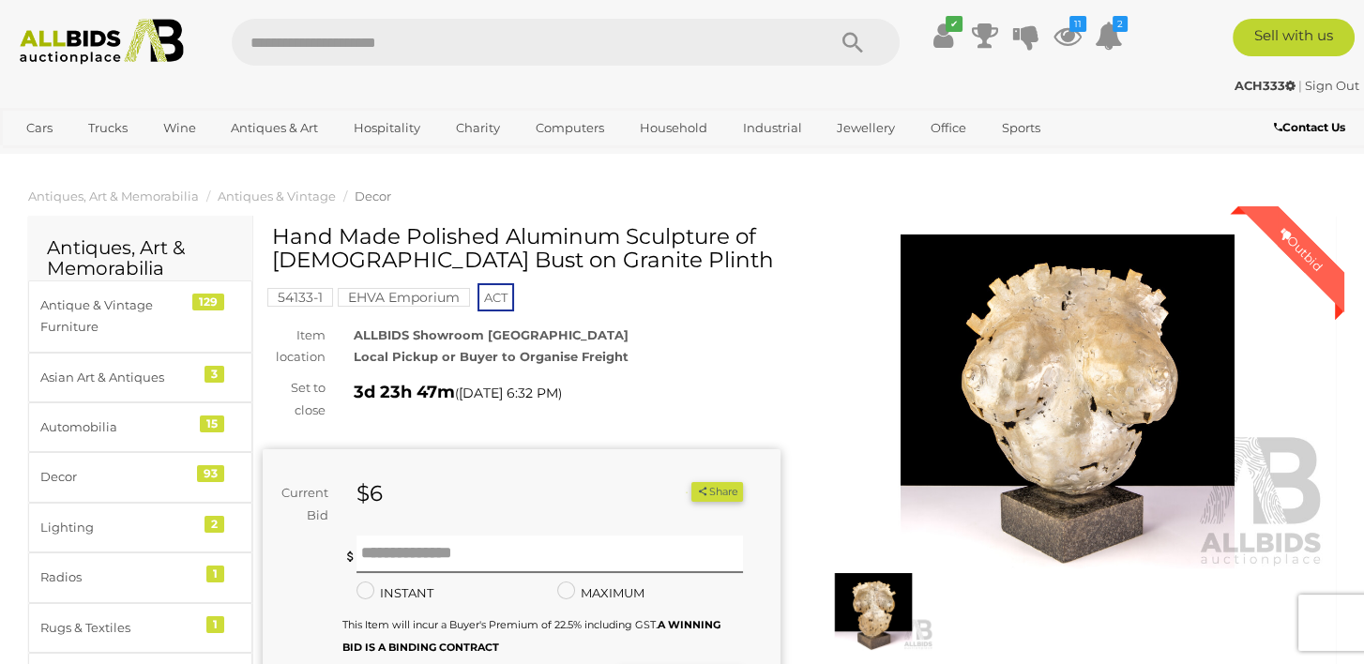
click at [1088, 446] on img at bounding box center [1068, 402] width 518 height 334
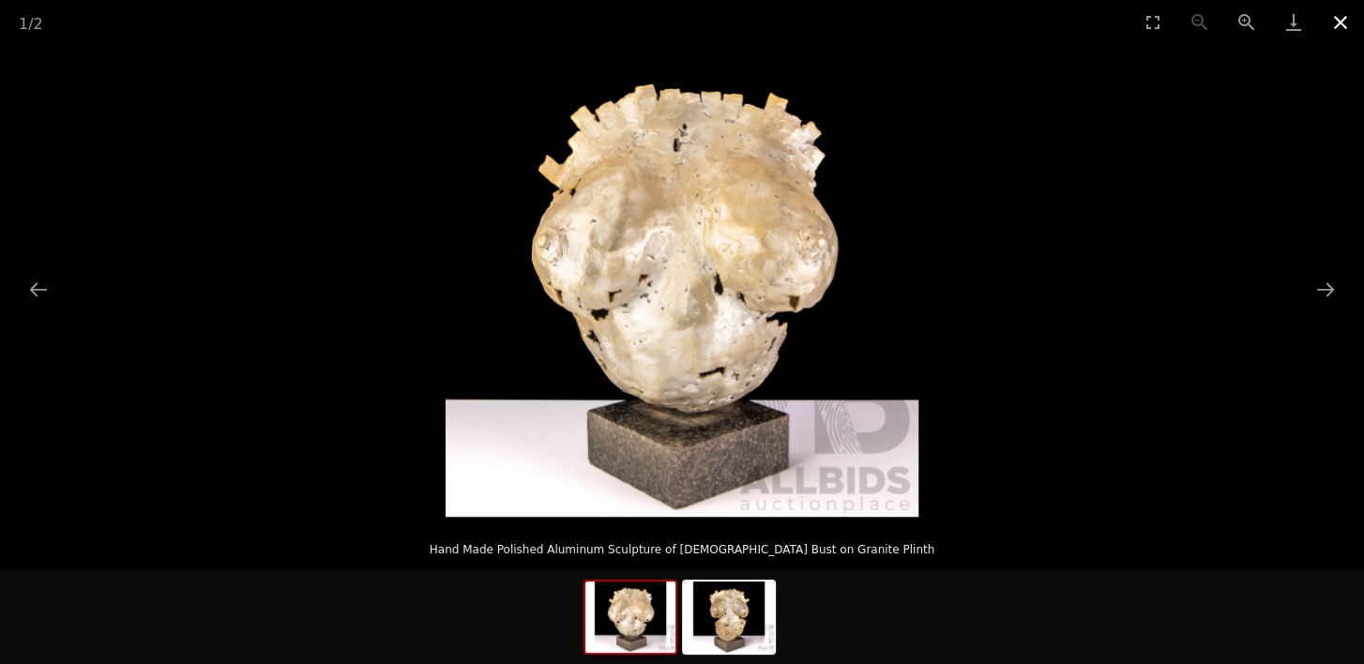
click at [1337, 21] on button "Close gallery" at bounding box center [1340, 22] width 47 height 44
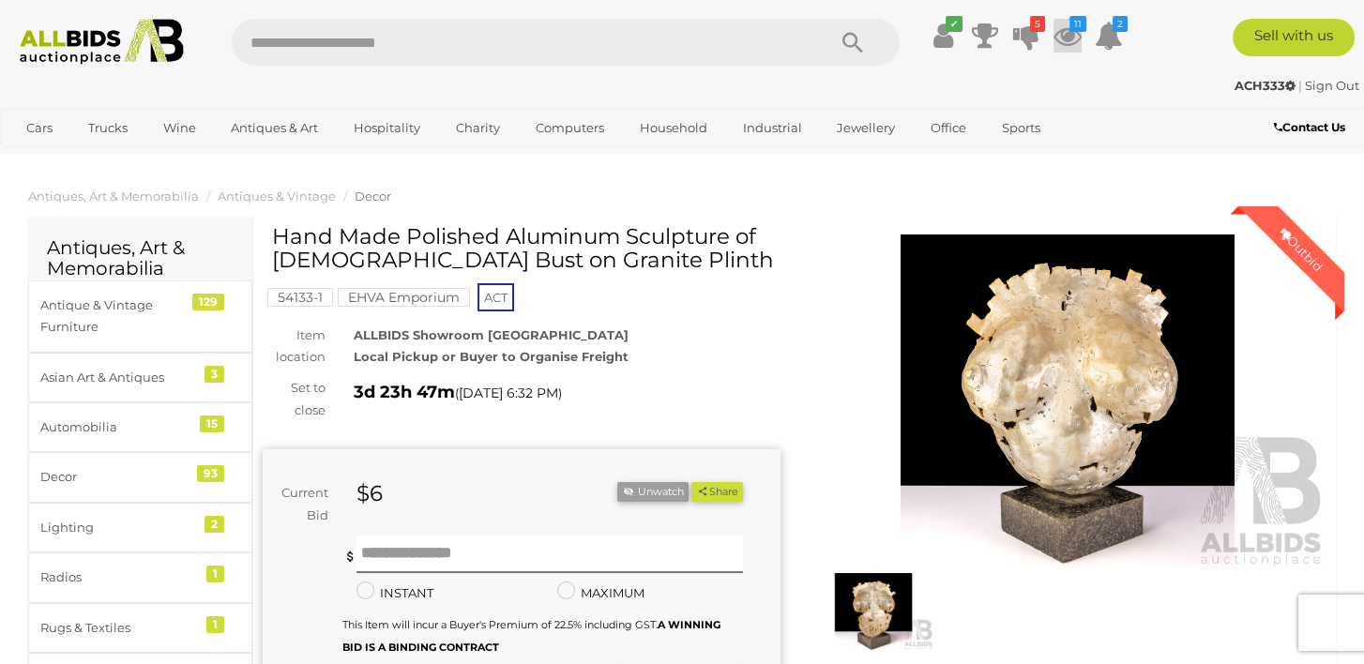
click at [1066, 30] on icon at bounding box center [1068, 36] width 28 height 34
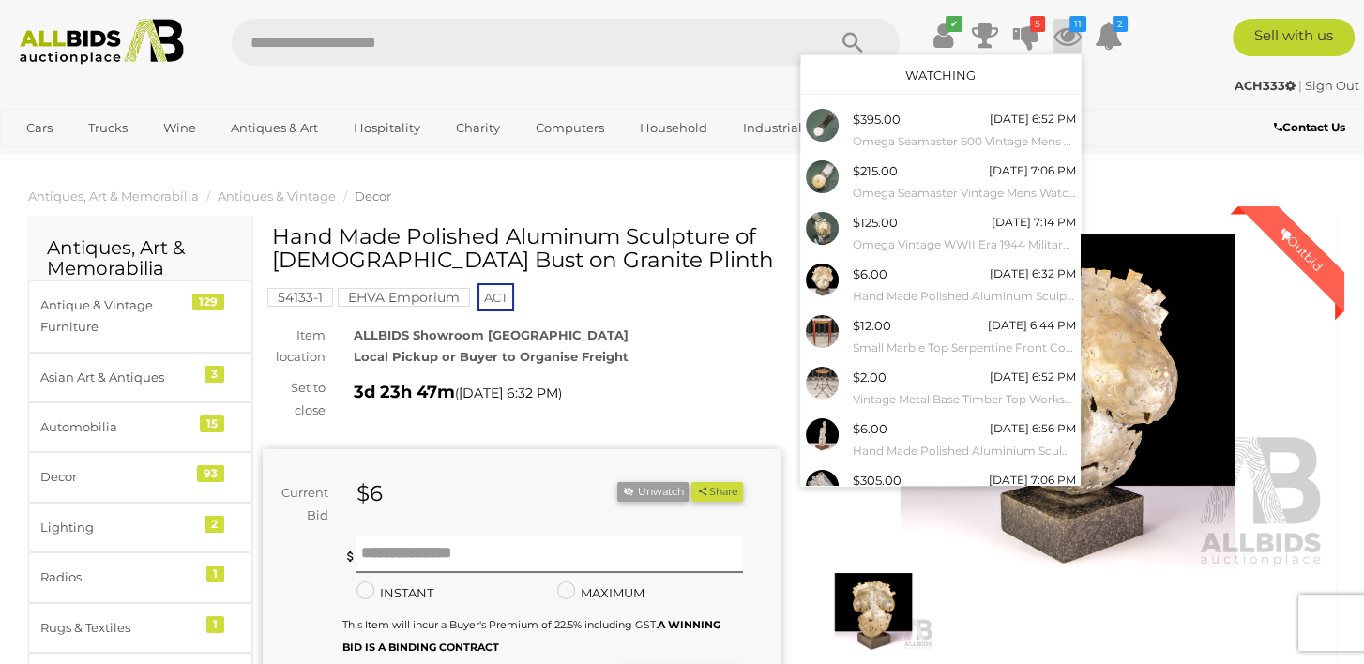
click at [1143, 87] on div "ACH333 | Sign Out" at bounding box center [682, 86] width 1355 height 22
